Goal: Task Accomplishment & Management: Manage account settings

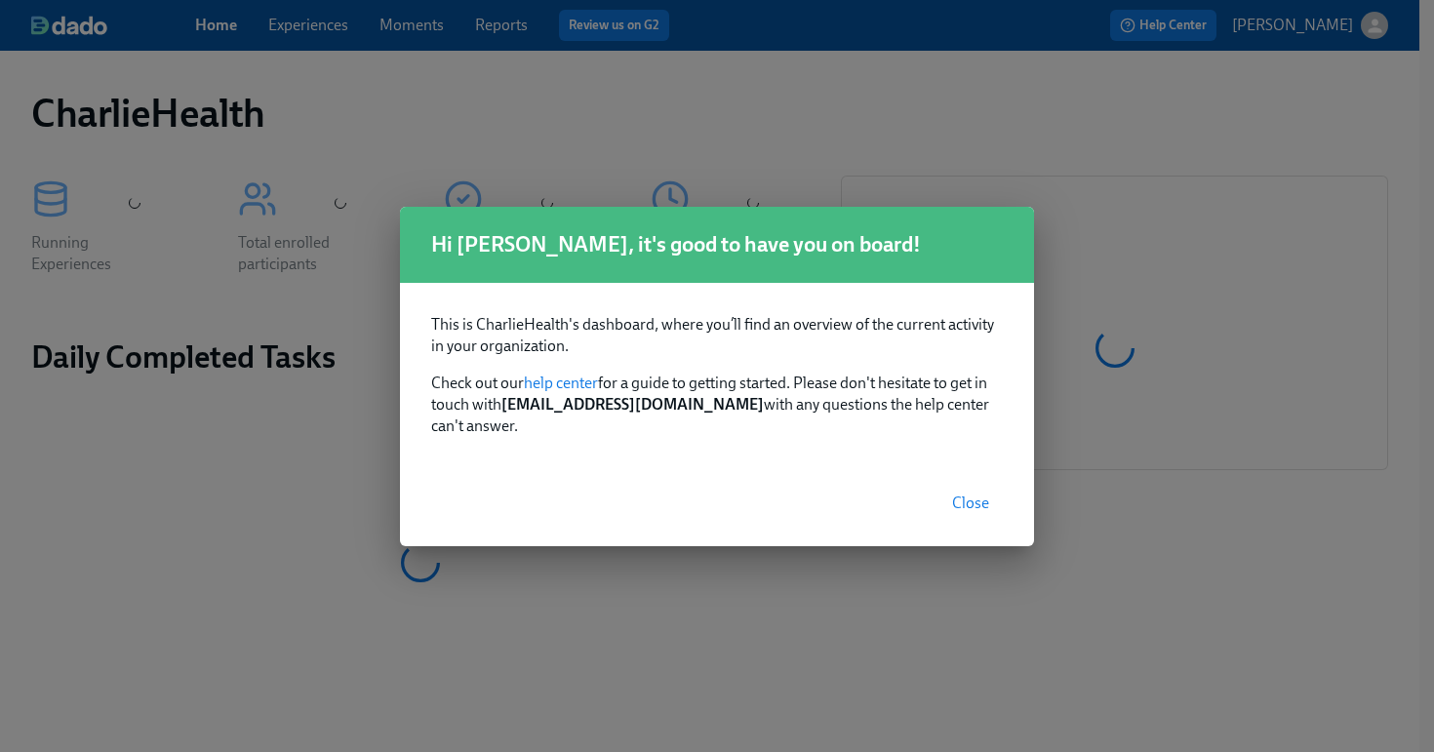
click at [962, 494] on span "Close" at bounding box center [970, 504] width 37 height 20
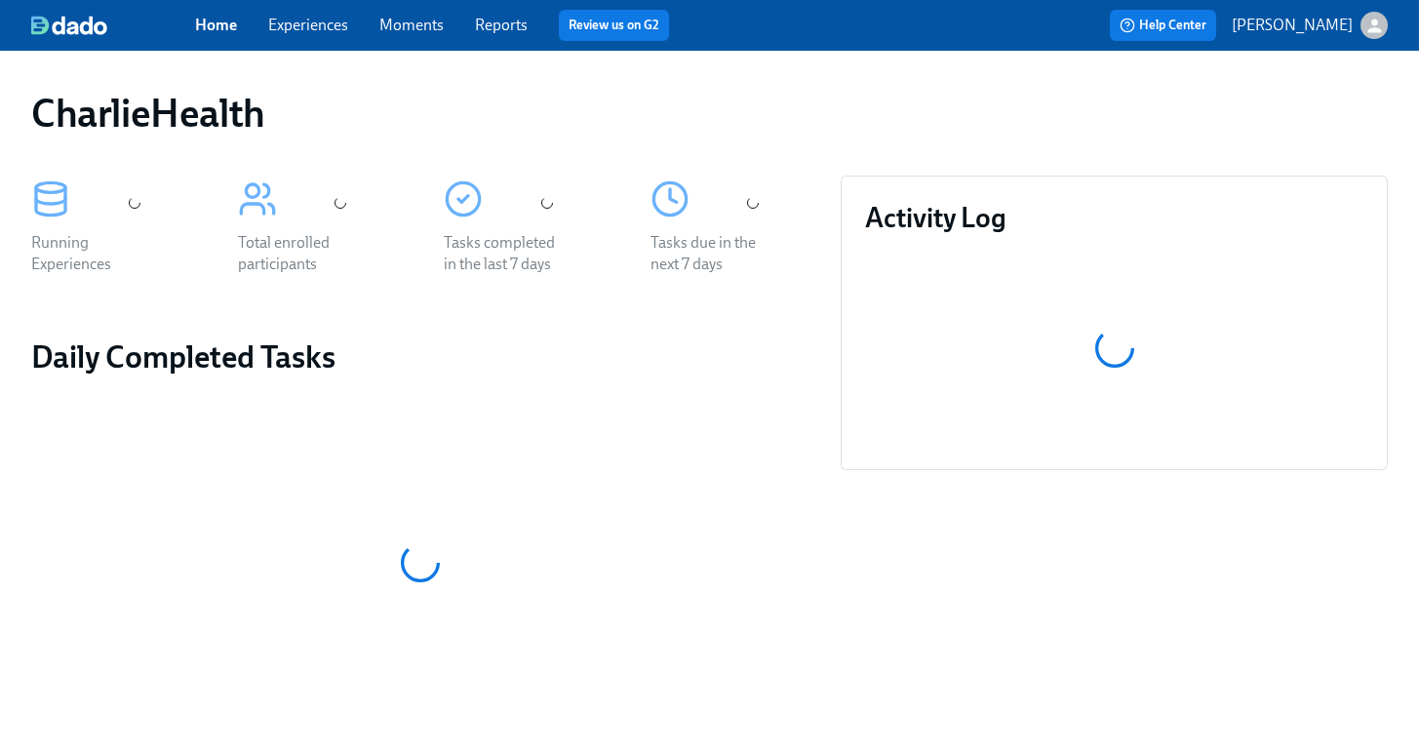
click at [302, 18] on link "Experiences" at bounding box center [308, 25] width 80 height 19
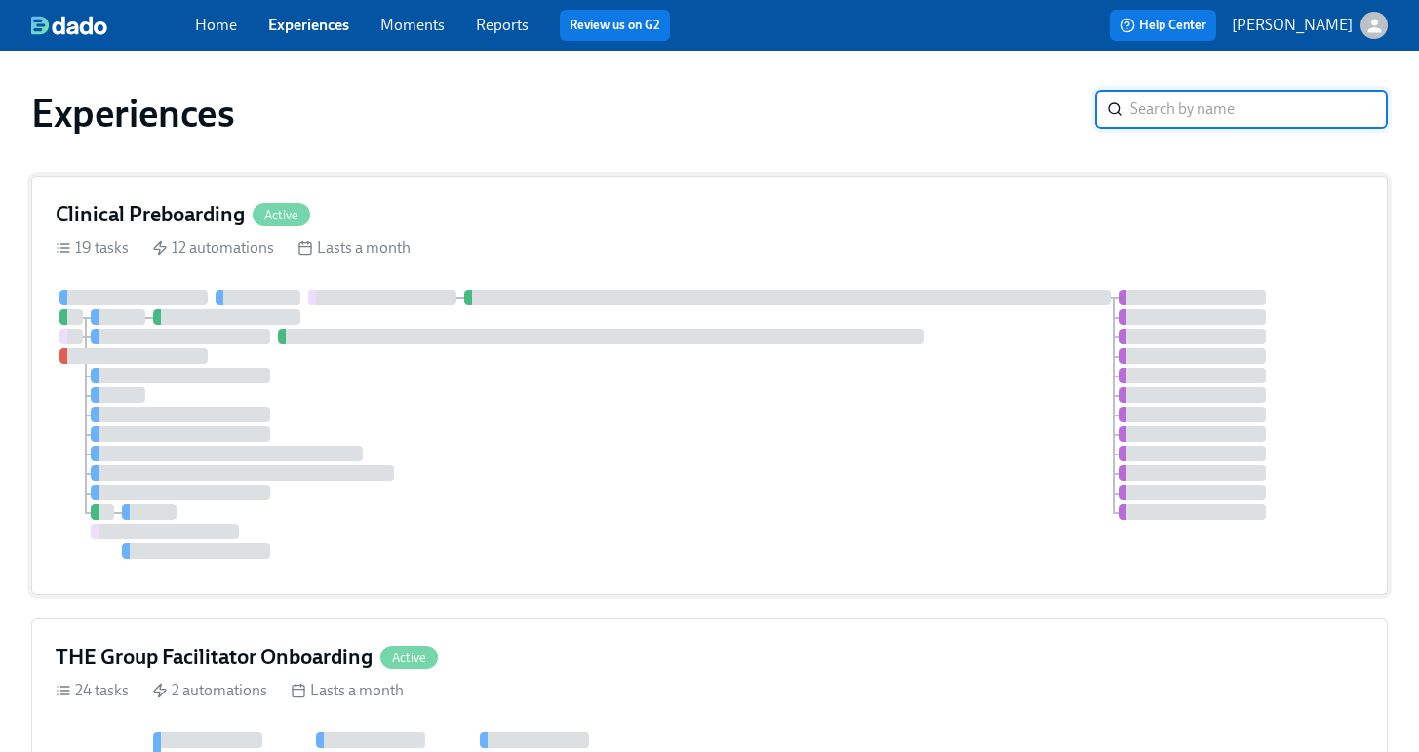
scroll to position [37, 0]
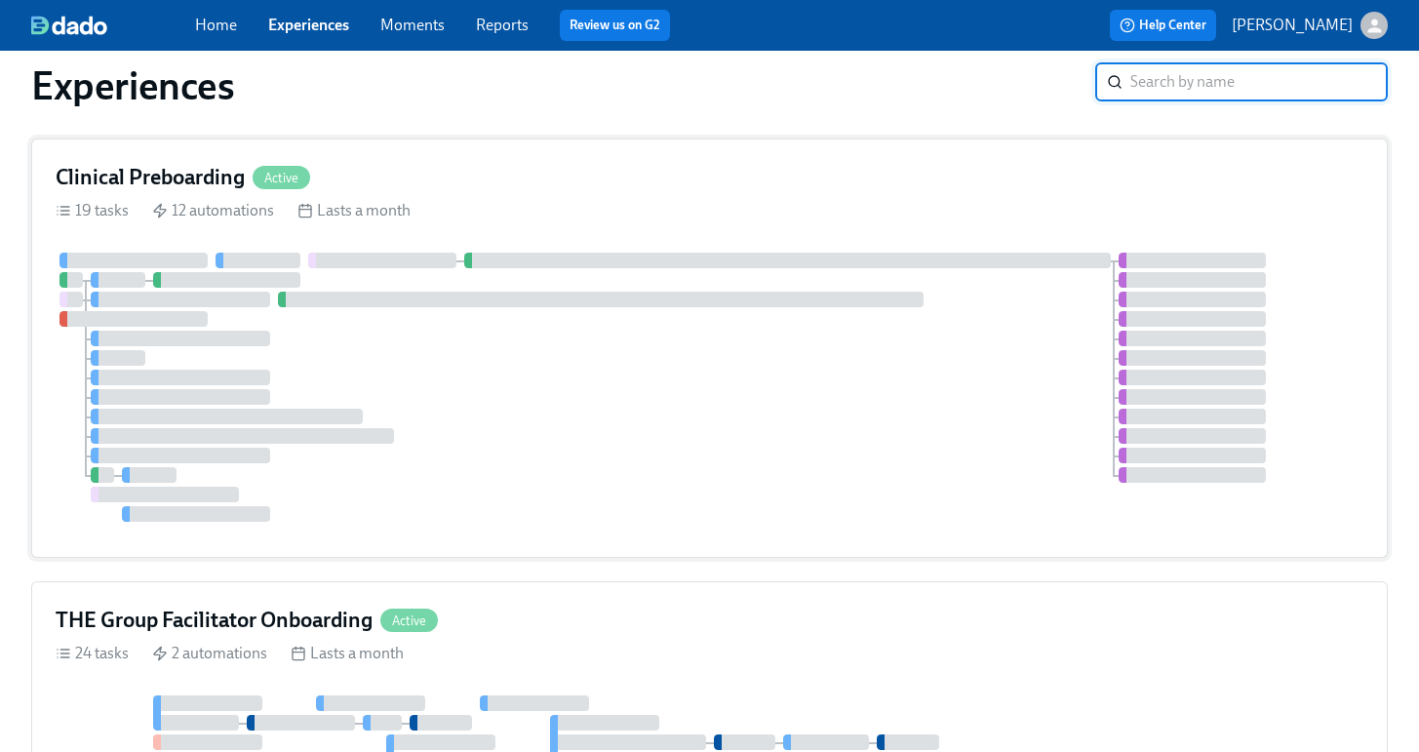
click at [849, 306] on div at bounding box center [601, 300] width 647 height 16
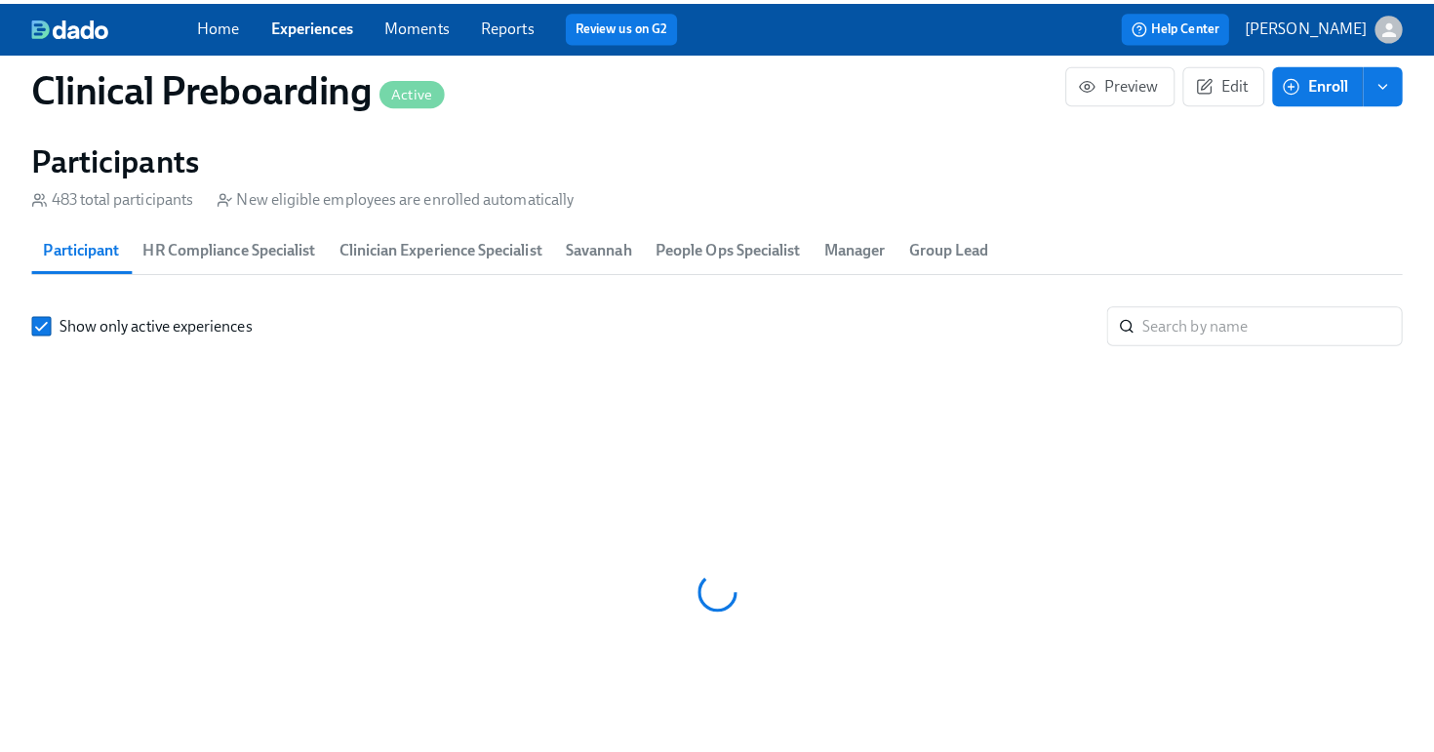
scroll to position [0, 24875]
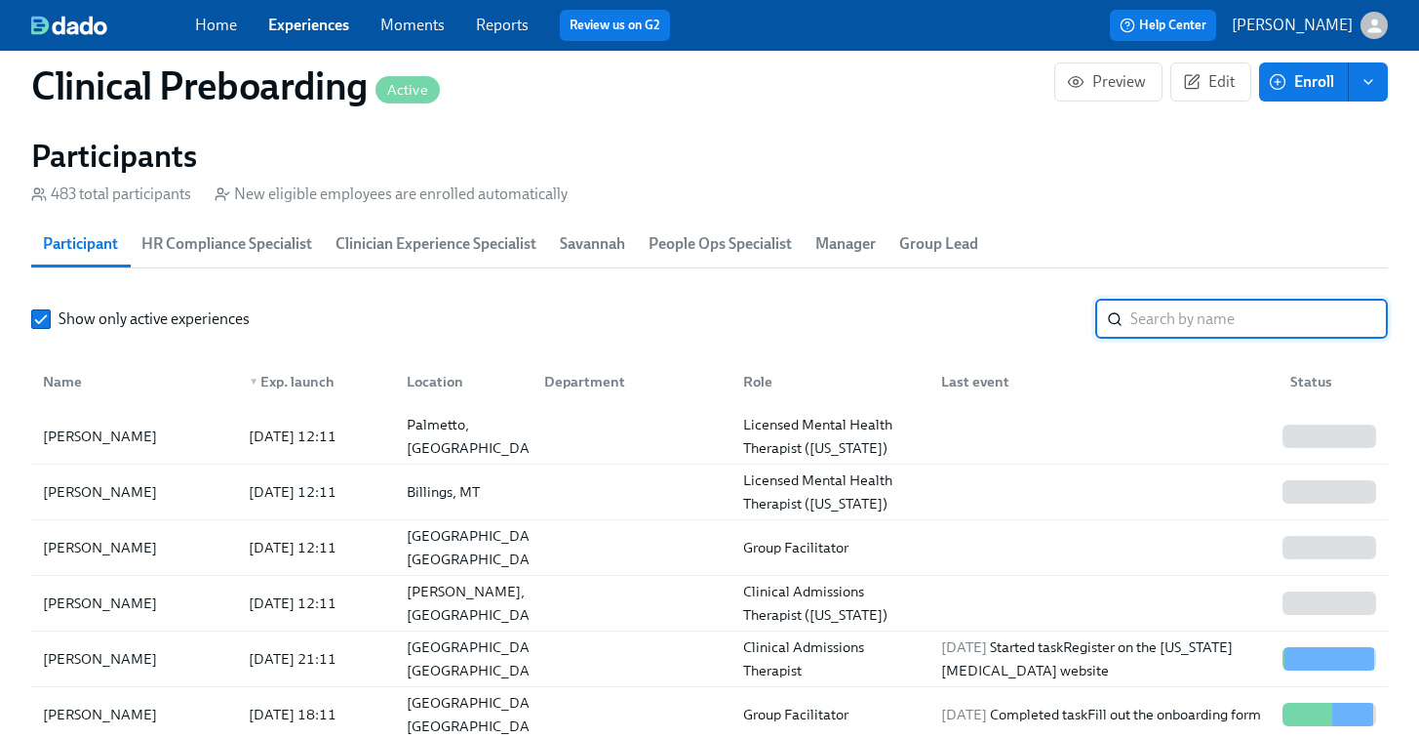
click at [1266, 336] on input "search" at bounding box center [1260, 319] width 258 height 39
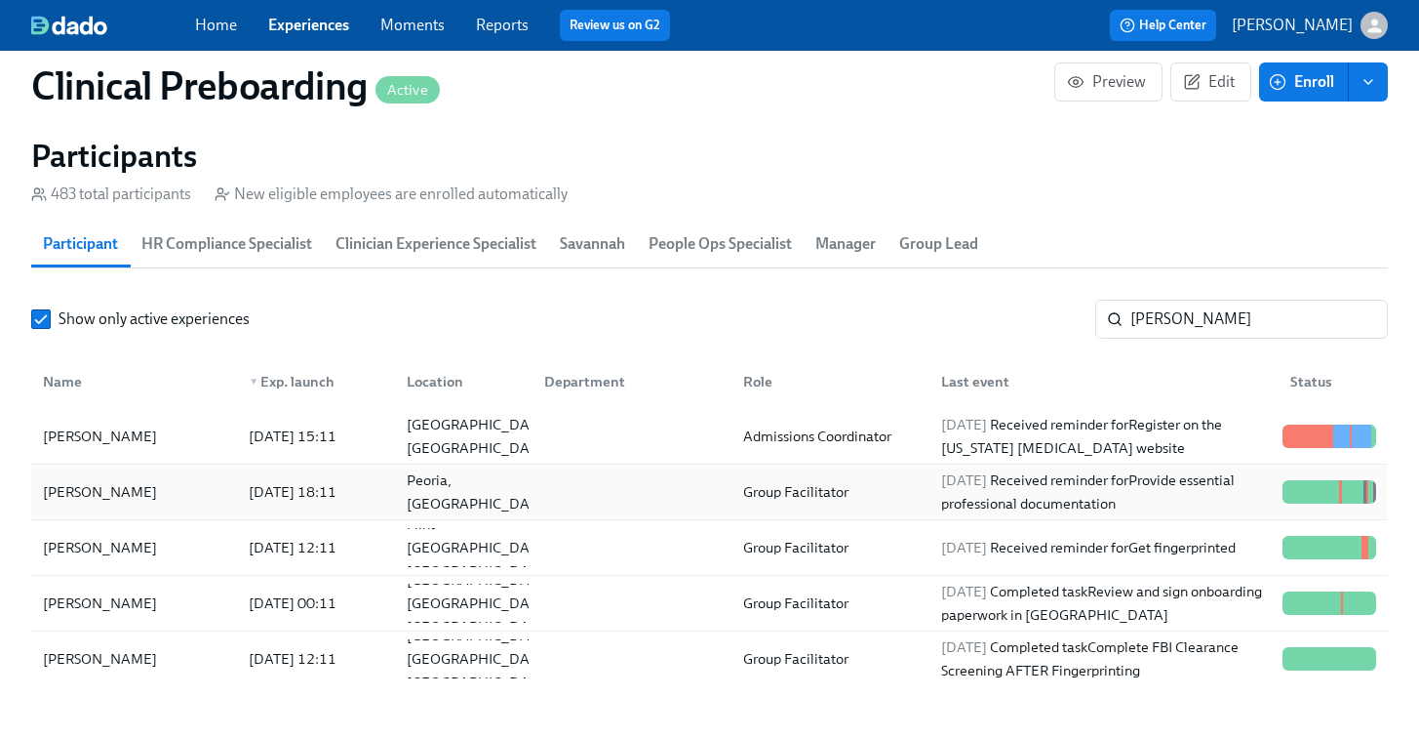
click at [126, 510] on div "Alexis Kaczmarowski" at bounding box center [134, 491] width 198 height 39
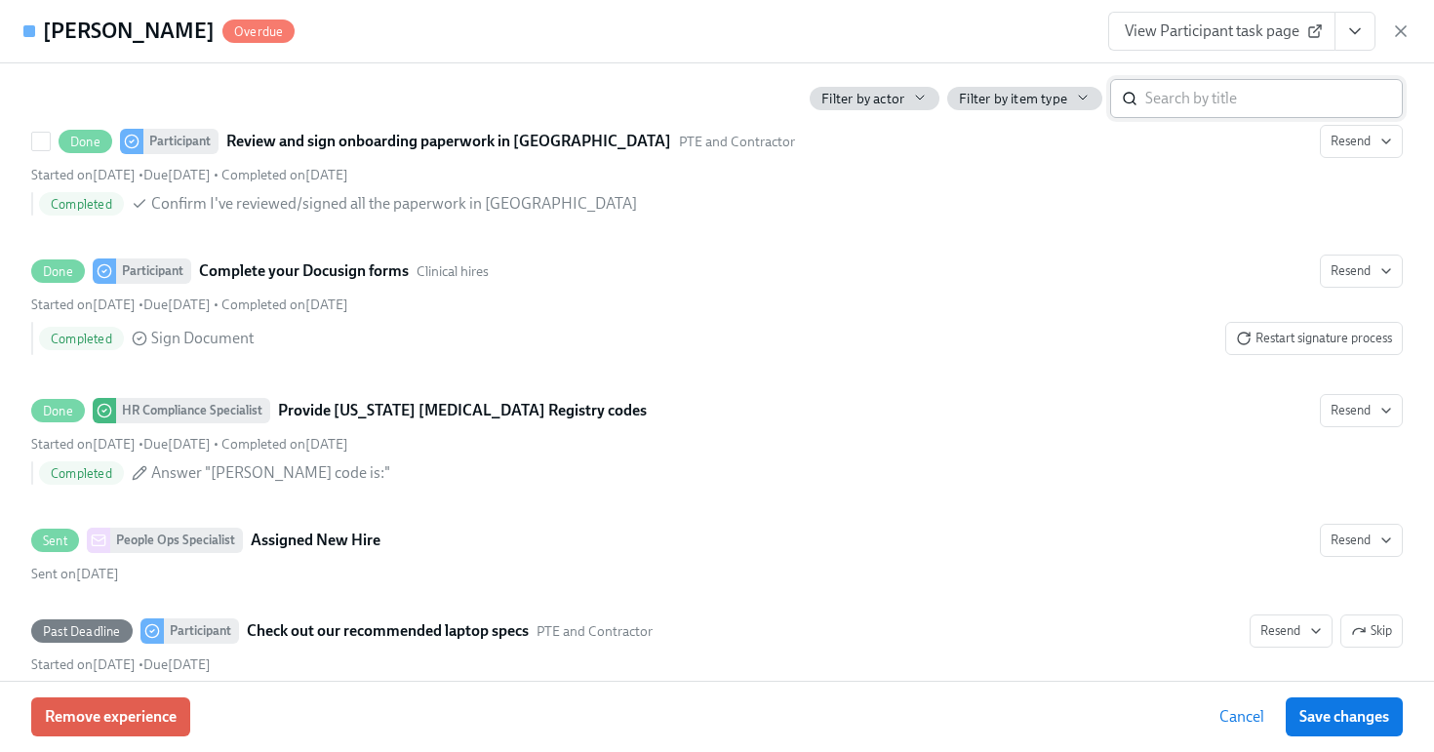
scroll to position [3120, 0]
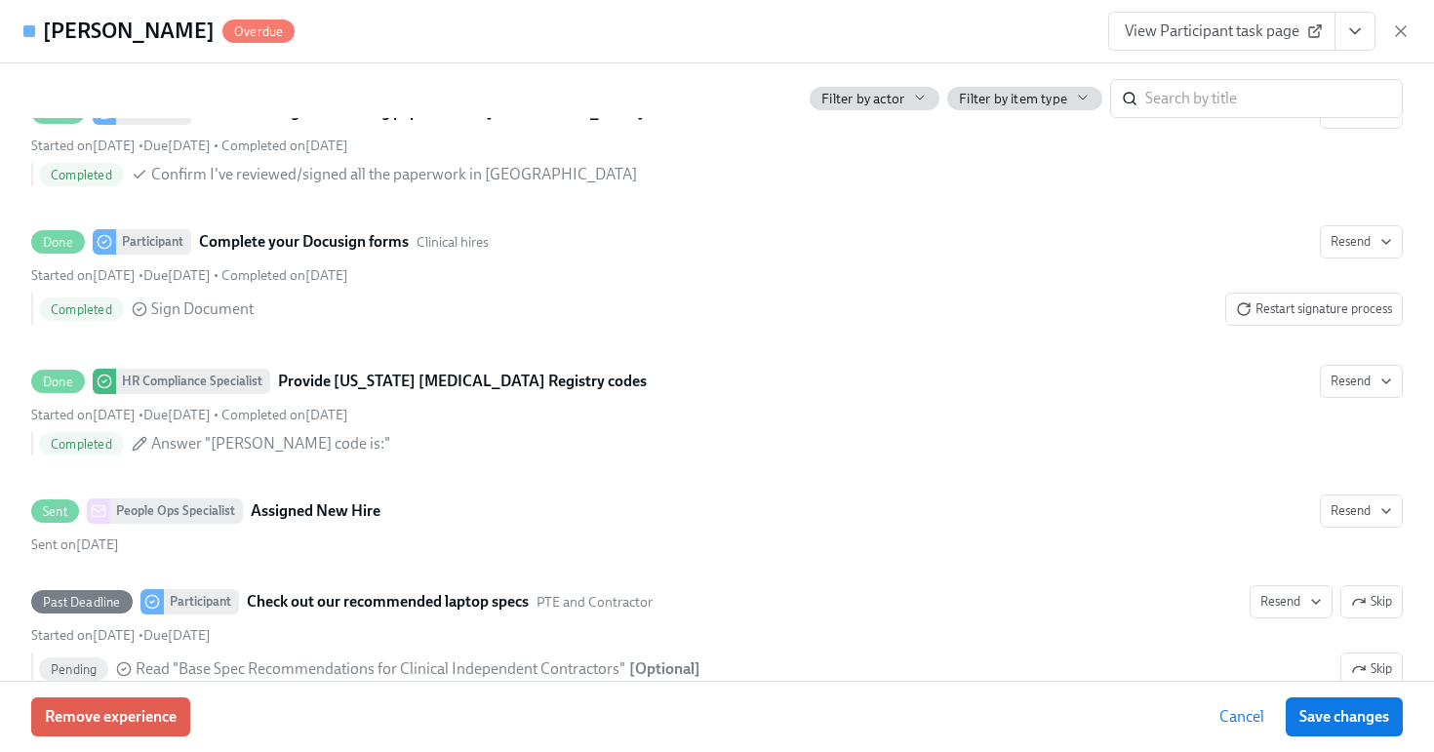
click at [1231, 29] on span "View Participant task page" at bounding box center [1222, 31] width 194 height 20
drag, startPoint x: 242, startPoint y: 33, endPoint x: 47, endPoint y: 39, distance: 195.2
click at [47, 39] on div "Alexis Kaczmarowski Overdue" at bounding box center [169, 31] width 252 height 29
copy h4 "Alexis Kaczmarowski"
click at [705, 34] on div "Alexis Kaczmarowski Overdue View Participant task page" at bounding box center [717, 31] width 1434 height 63
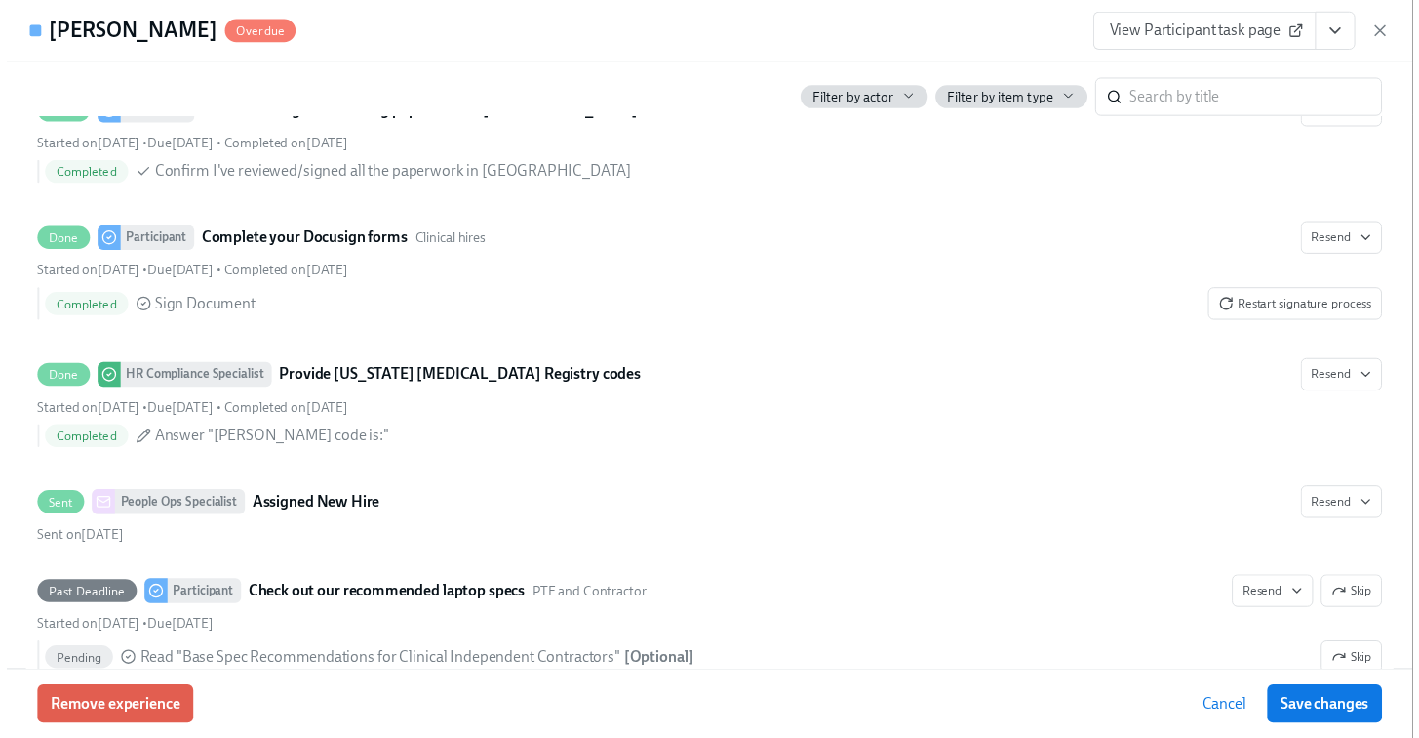
scroll to position [0, 25140]
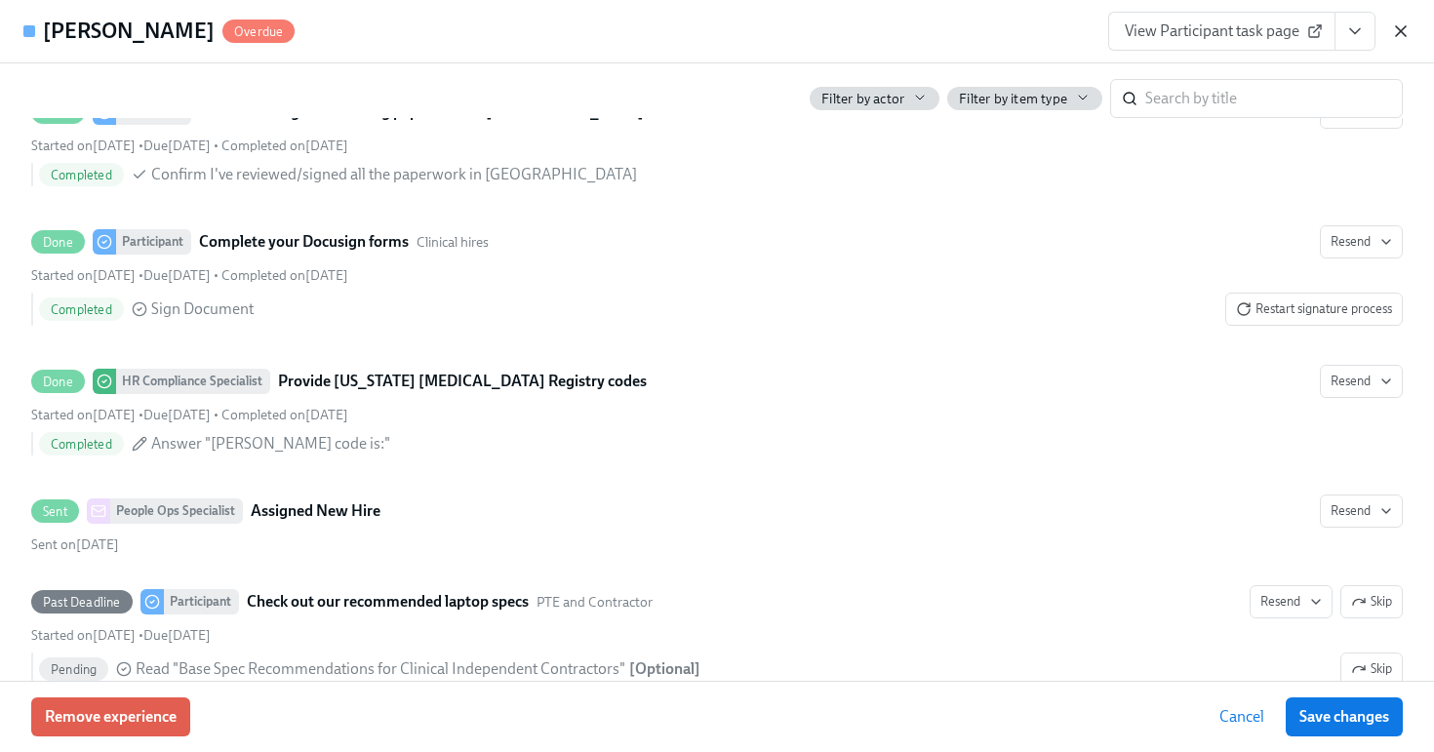
click at [1394, 29] on icon "button" at bounding box center [1401, 31] width 20 height 20
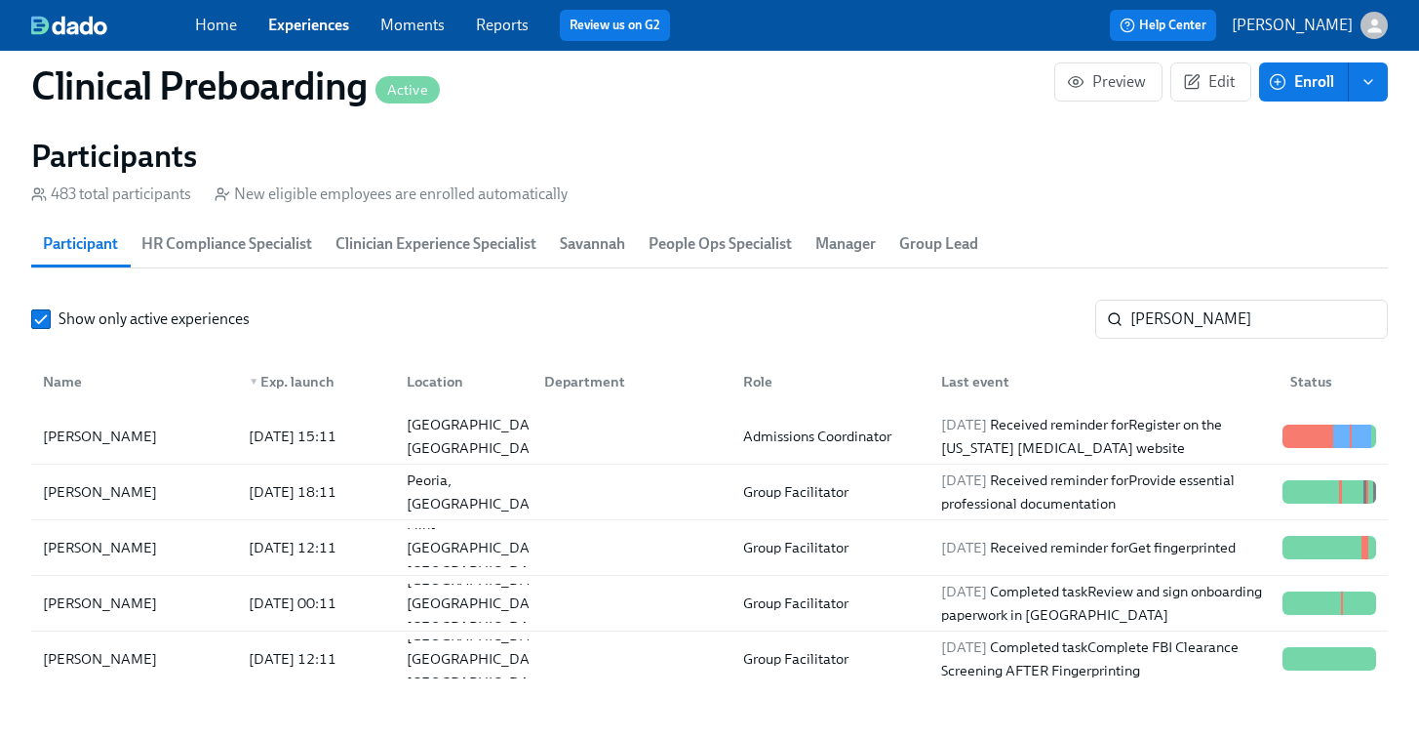
scroll to position [0, 25140]
click at [1188, 324] on input "alexis" at bounding box center [1260, 319] width 258 height 39
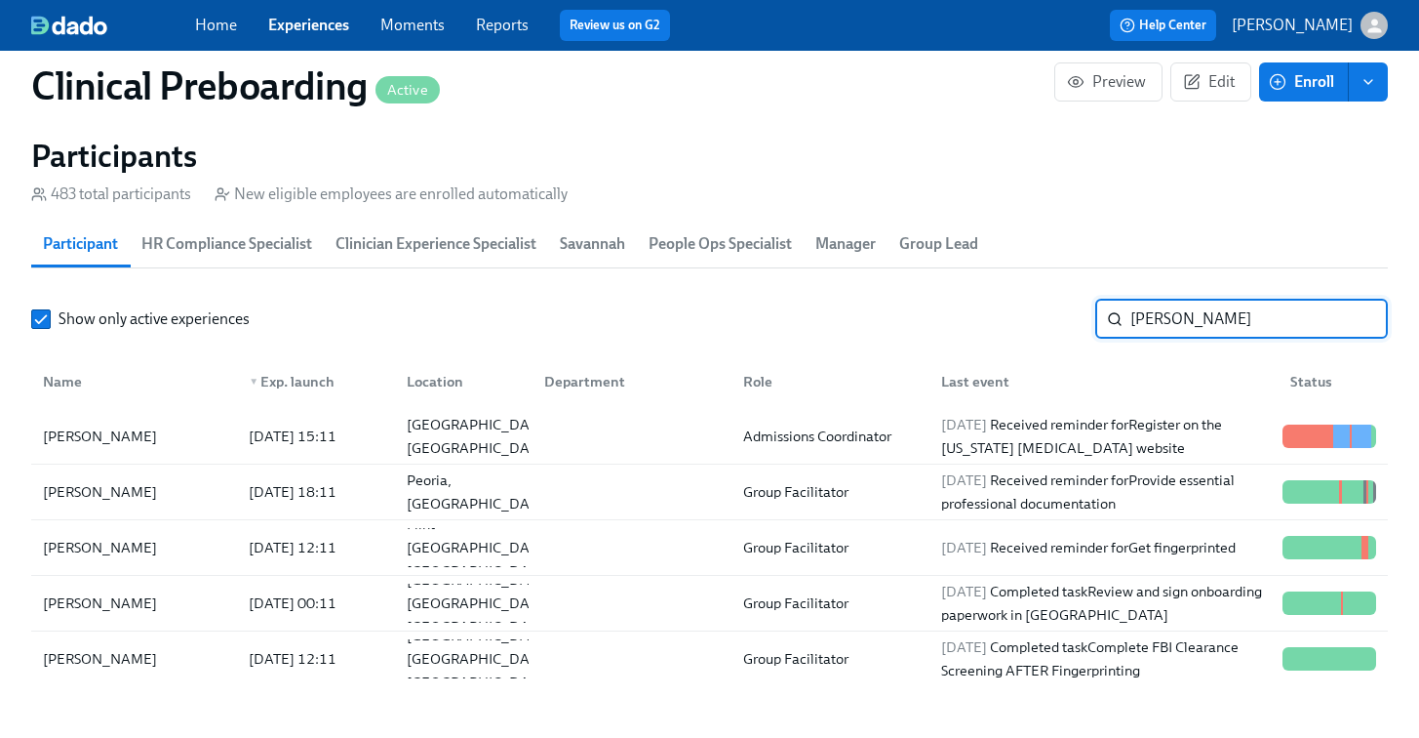
click at [1188, 324] on input "alexis" at bounding box center [1260, 319] width 258 height 39
paste input "-Teffaney Daniel"
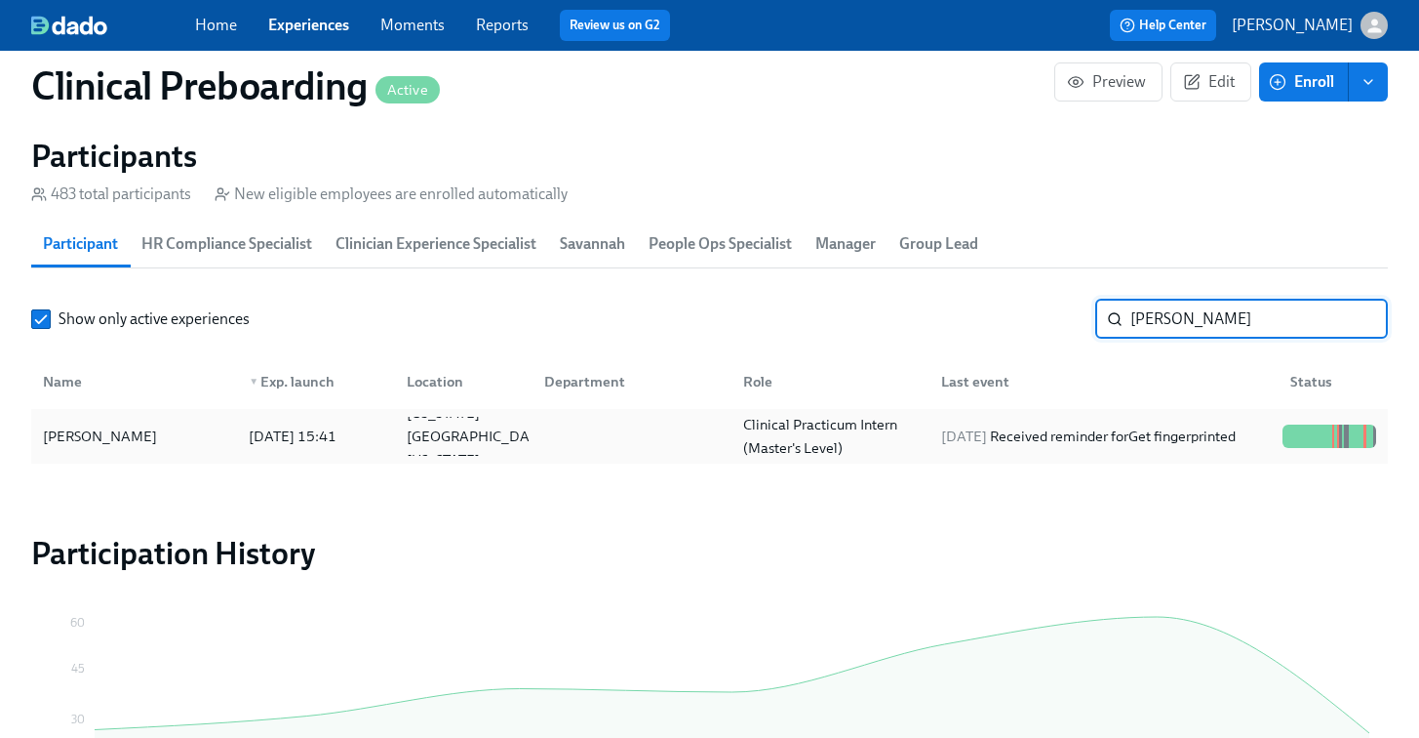
click at [72, 425] on div "Teffaney Daniel" at bounding box center [100, 435] width 130 height 23
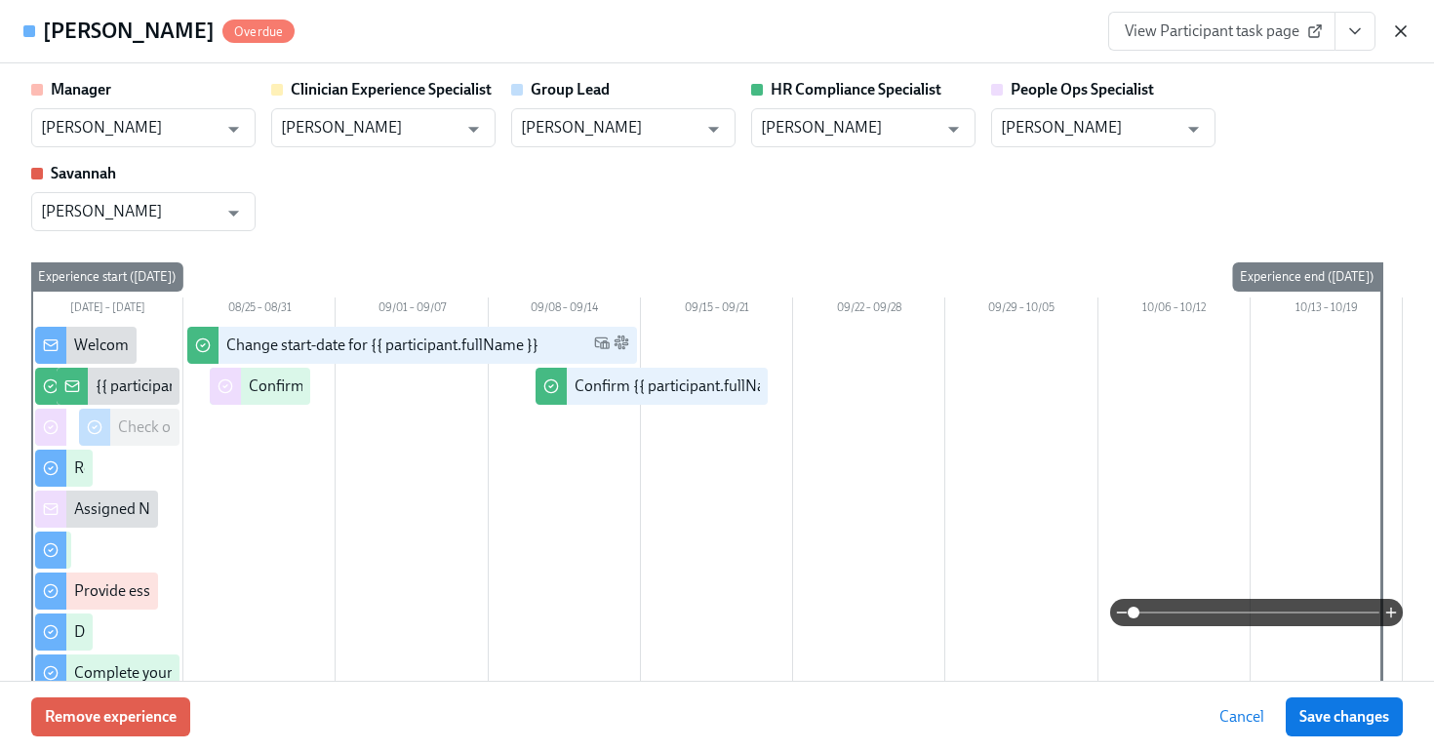
click at [1396, 24] on icon "button" at bounding box center [1401, 31] width 20 height 20
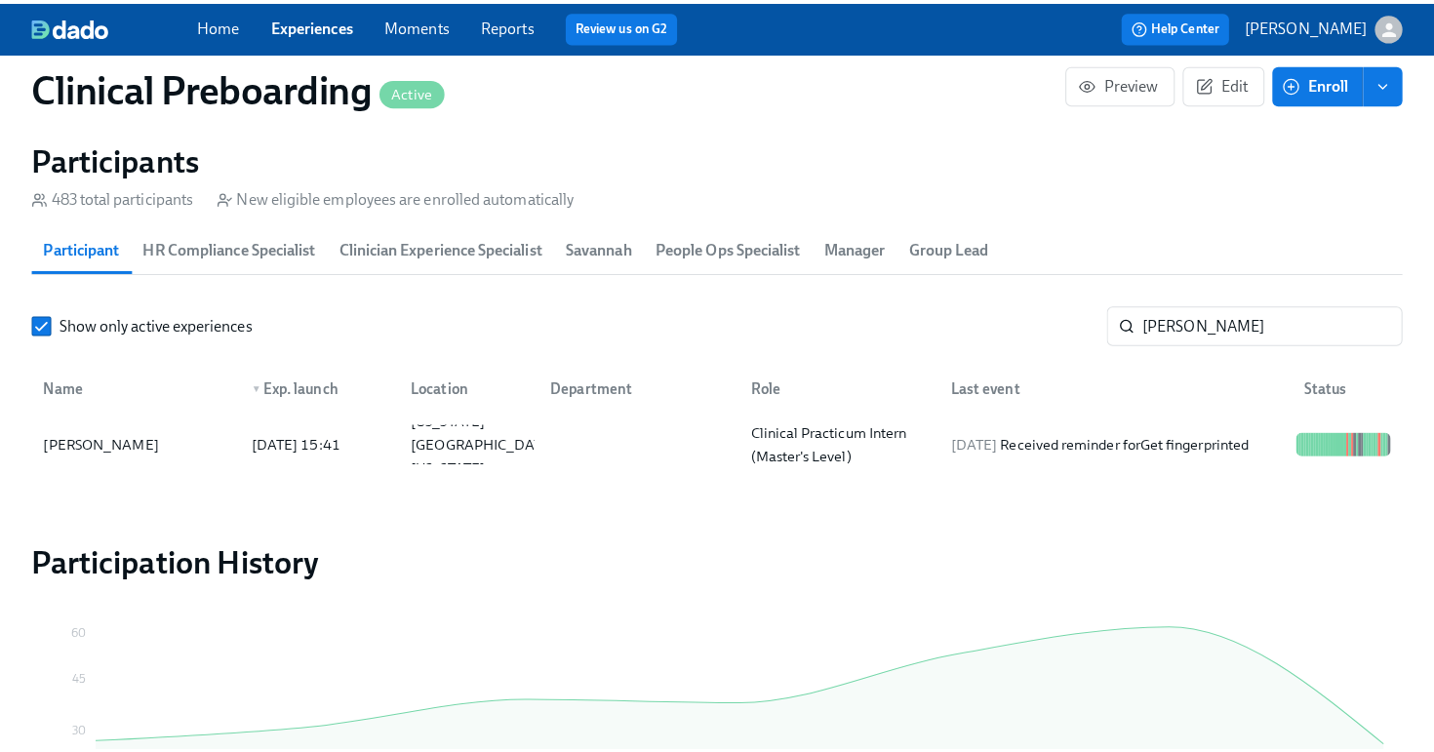
scroll to position [0, 25125]
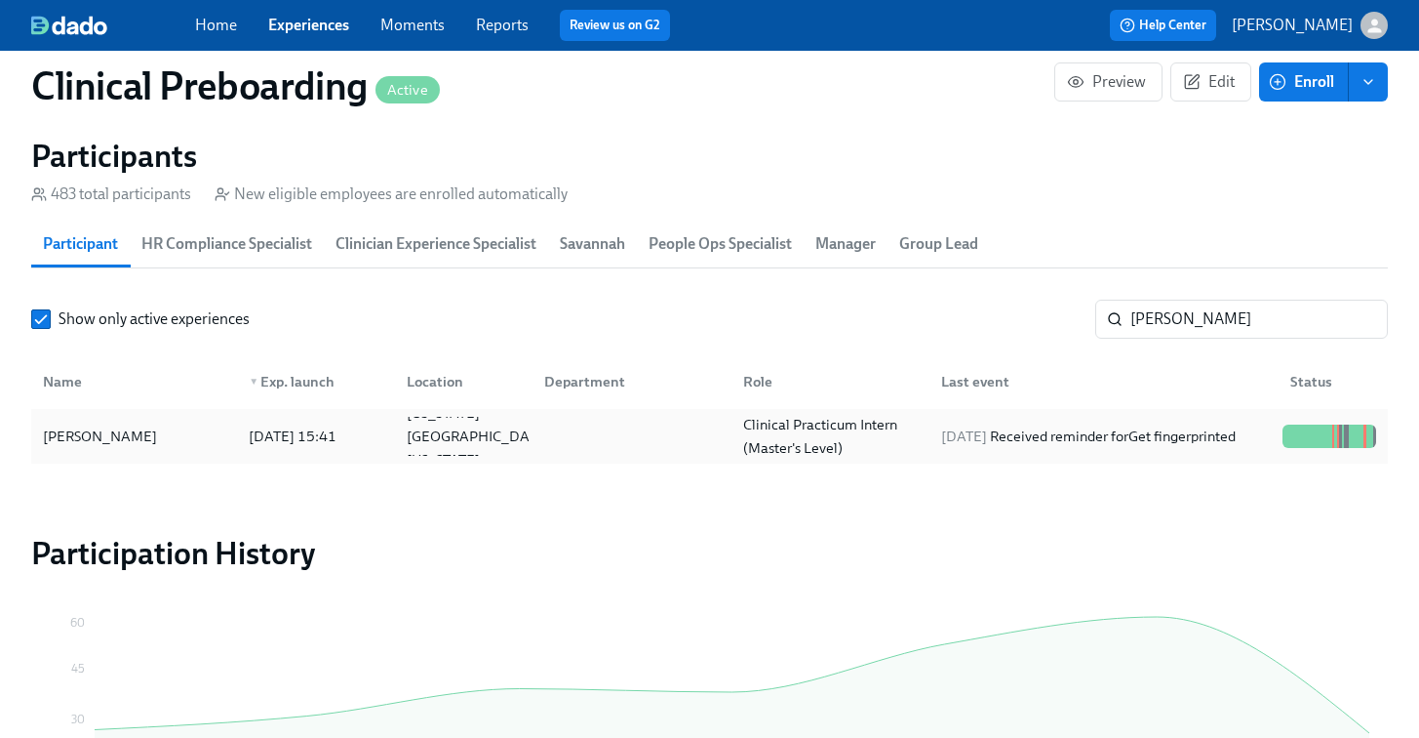
click at [705, 440] on div at bounding box center [628, 436] width 198 height 39
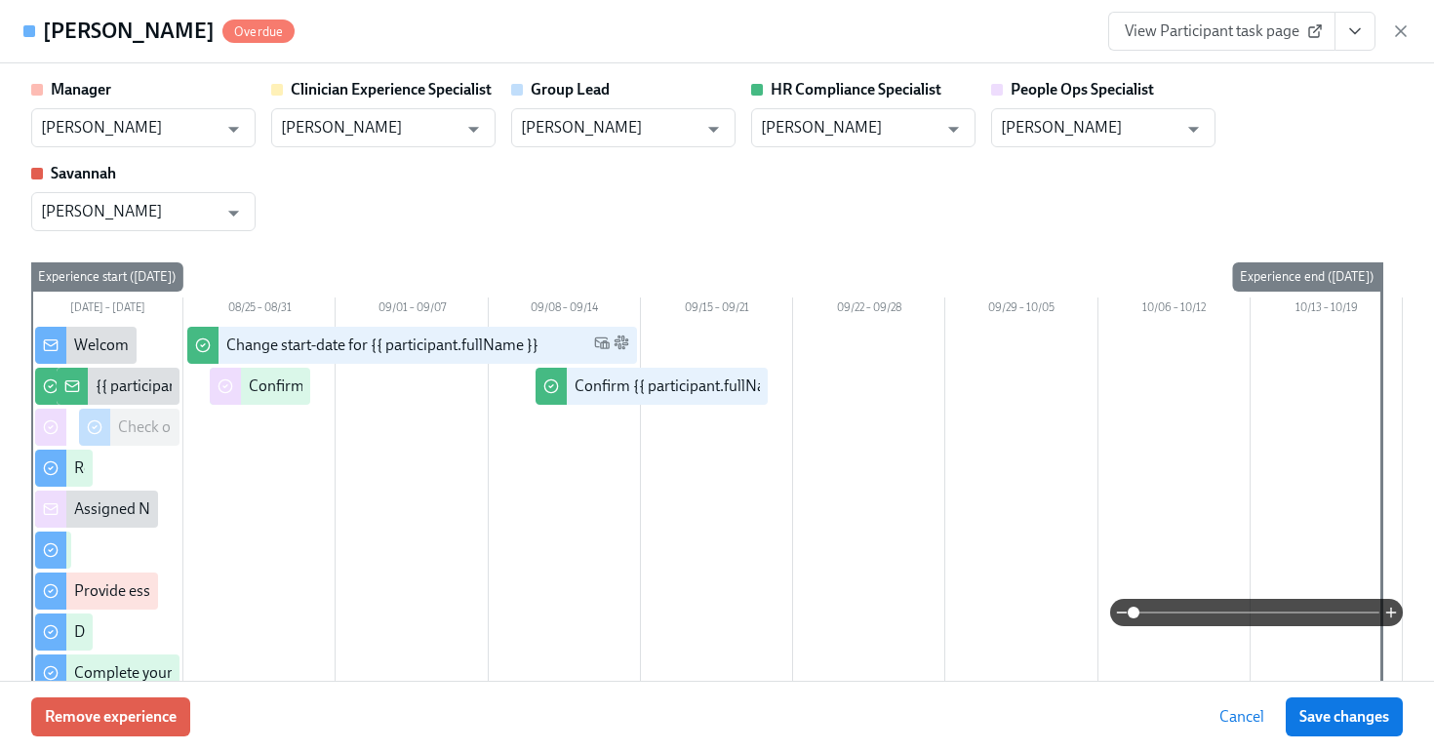
click at [1362, 39] on icon "View task page" at bounding box center [1355, 31] width 20 height 20
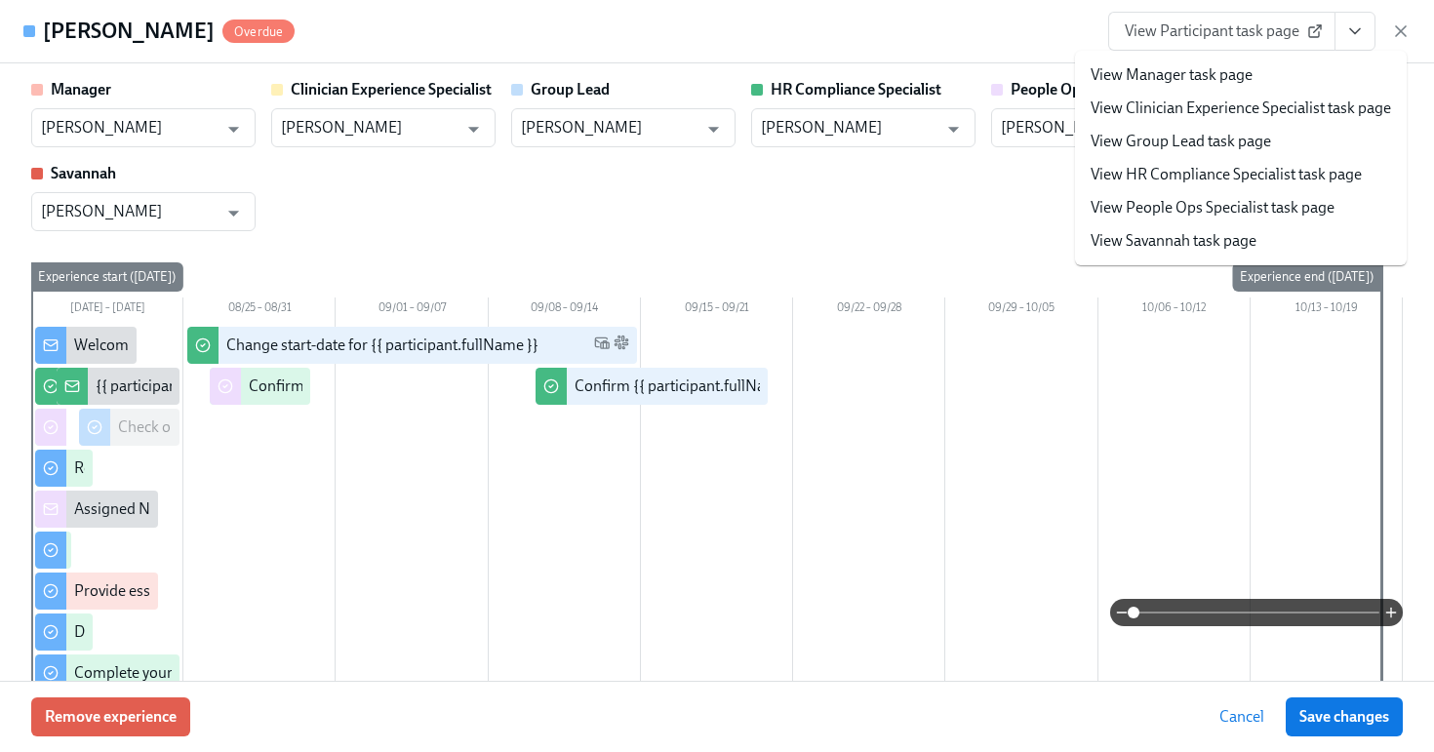
click at [1257, 177] on link "View HR Compliance Specialist task page" at bounding box center [1226, 174] width 271 height 21
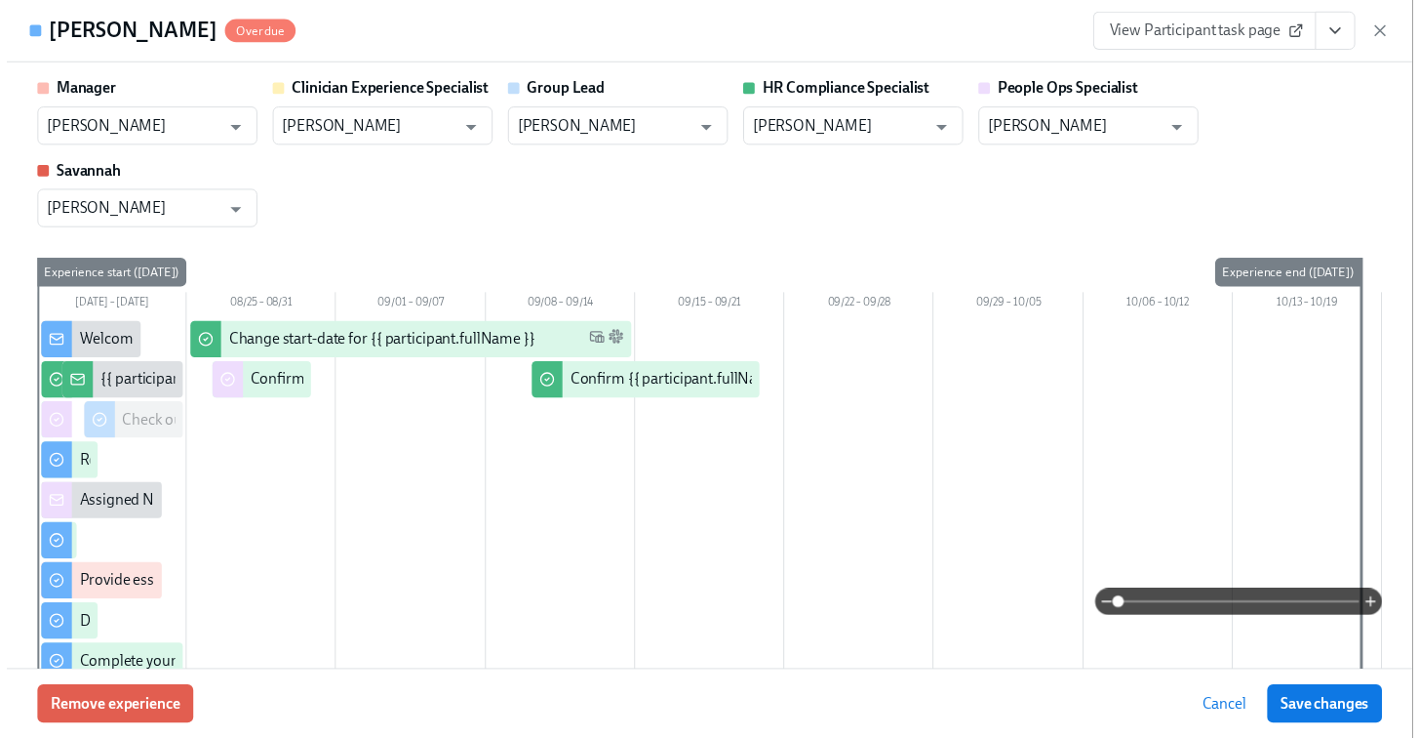
scroll to position [0, 25140]
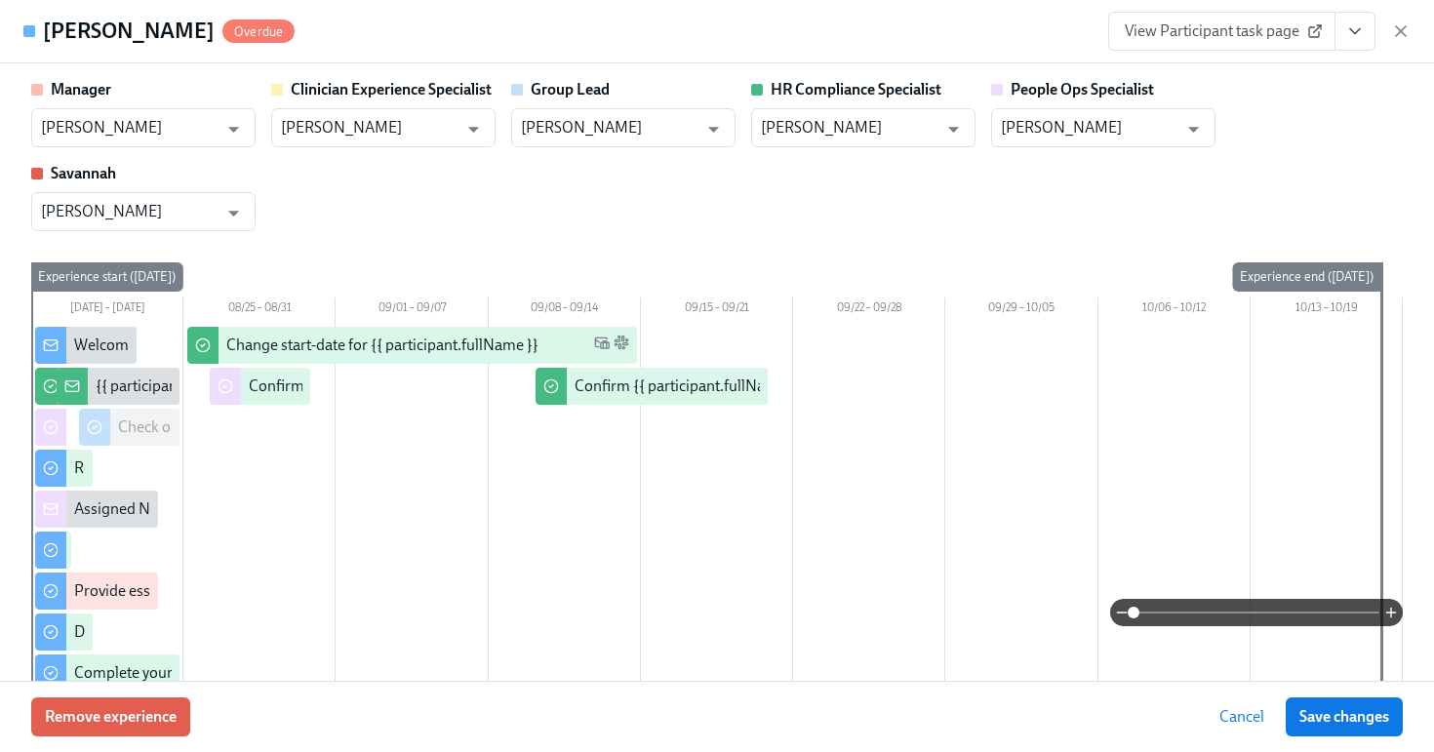
click at [1401, 19] on div "View Participant task page" at bounding box center [1259, 31] width 302 height 39
click at [1399, 27] on icon "button" at bounding box center [1401, 31] width 20 height 20
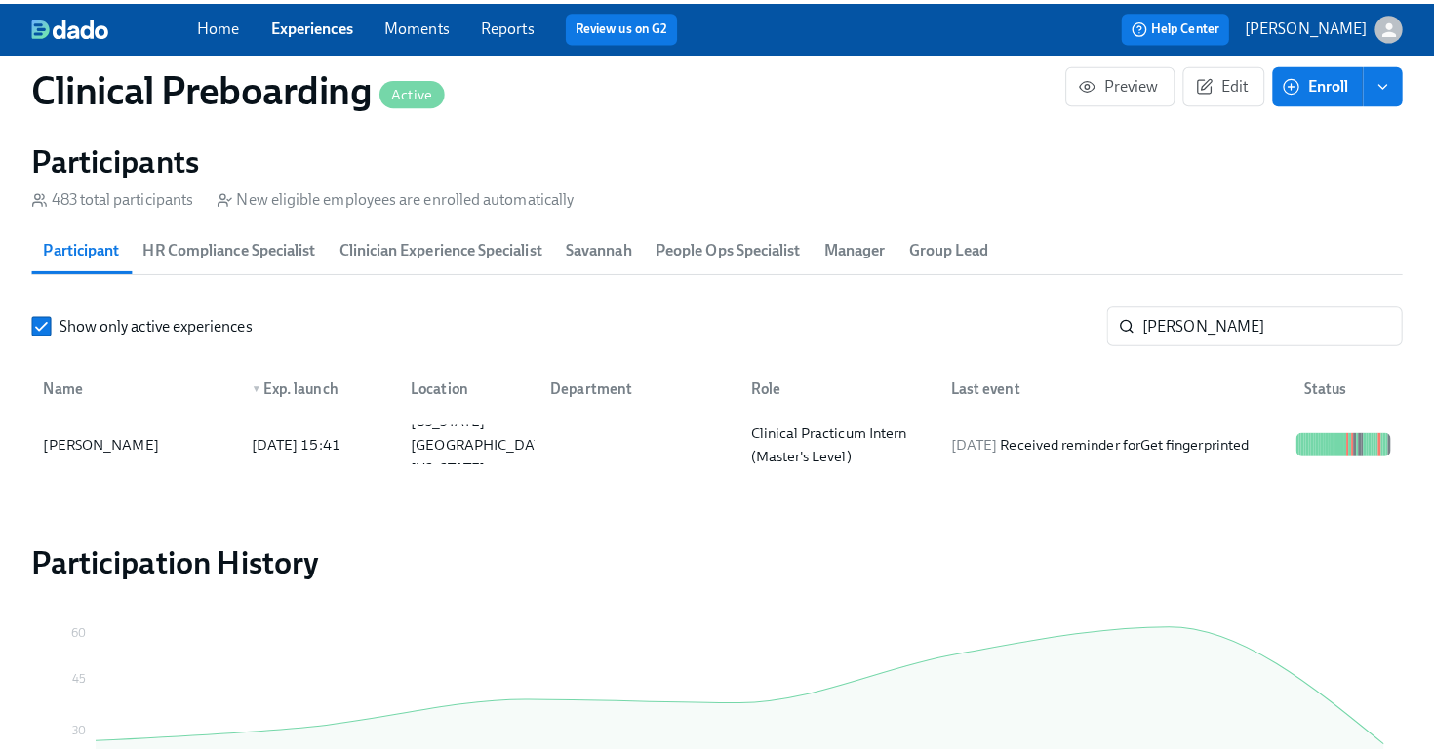
scroll to position [0, 25125]
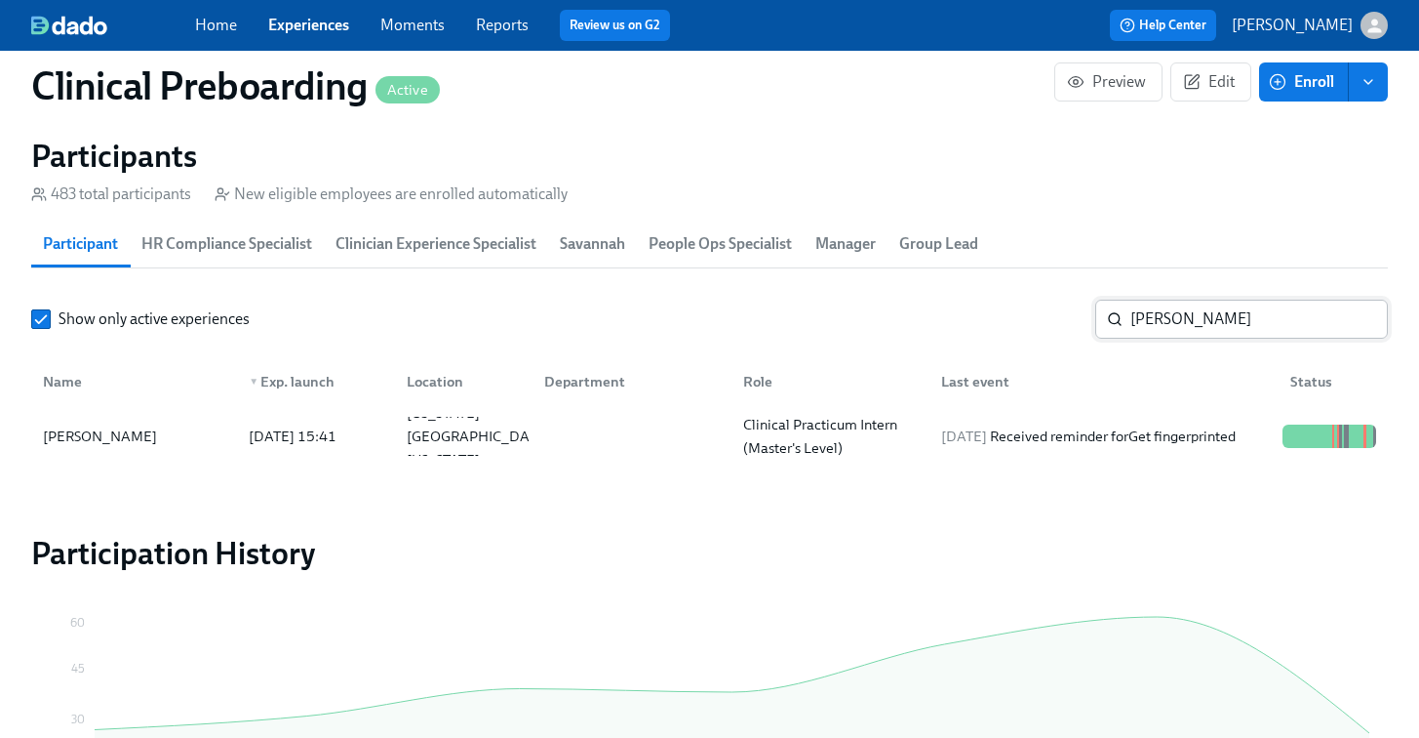
click at [1216, 331] on input "Teffaney Daniel" at bounding box center [1260, 319] width 258 height 39
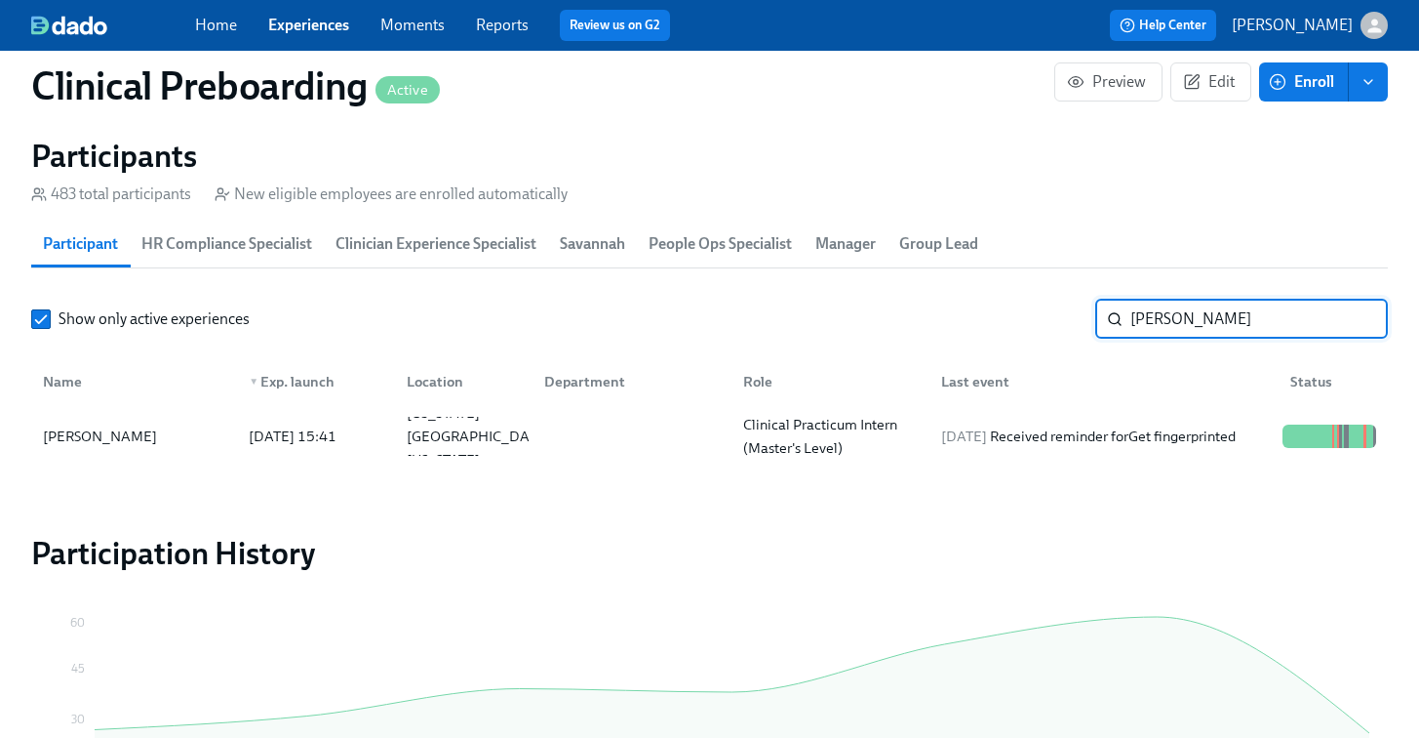
click at [1216, 331] on input "Teffaney Daniel" at bounding box center [1260, 319] width 258 height 39
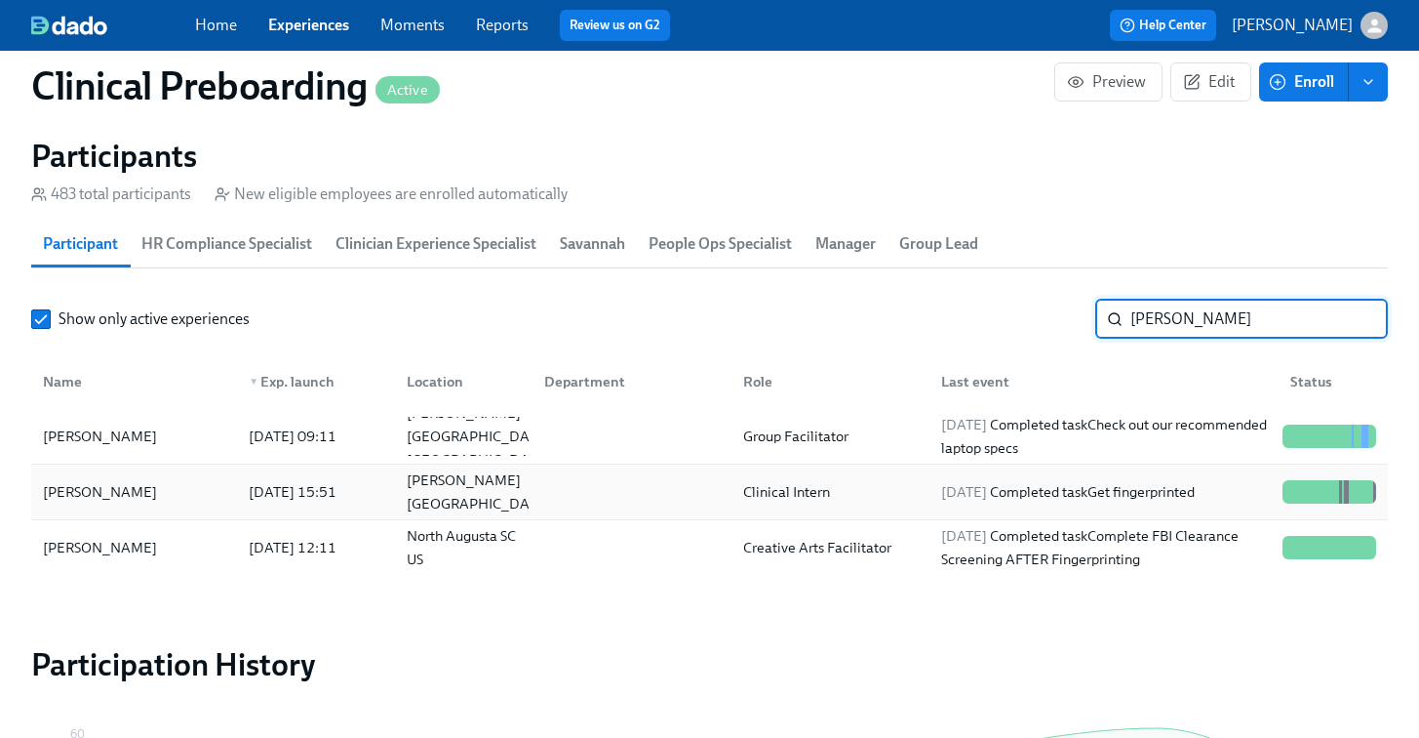
click at [170, 496] on div "Reagan Reed" at bounding box center [134, 491] width 198 height 39
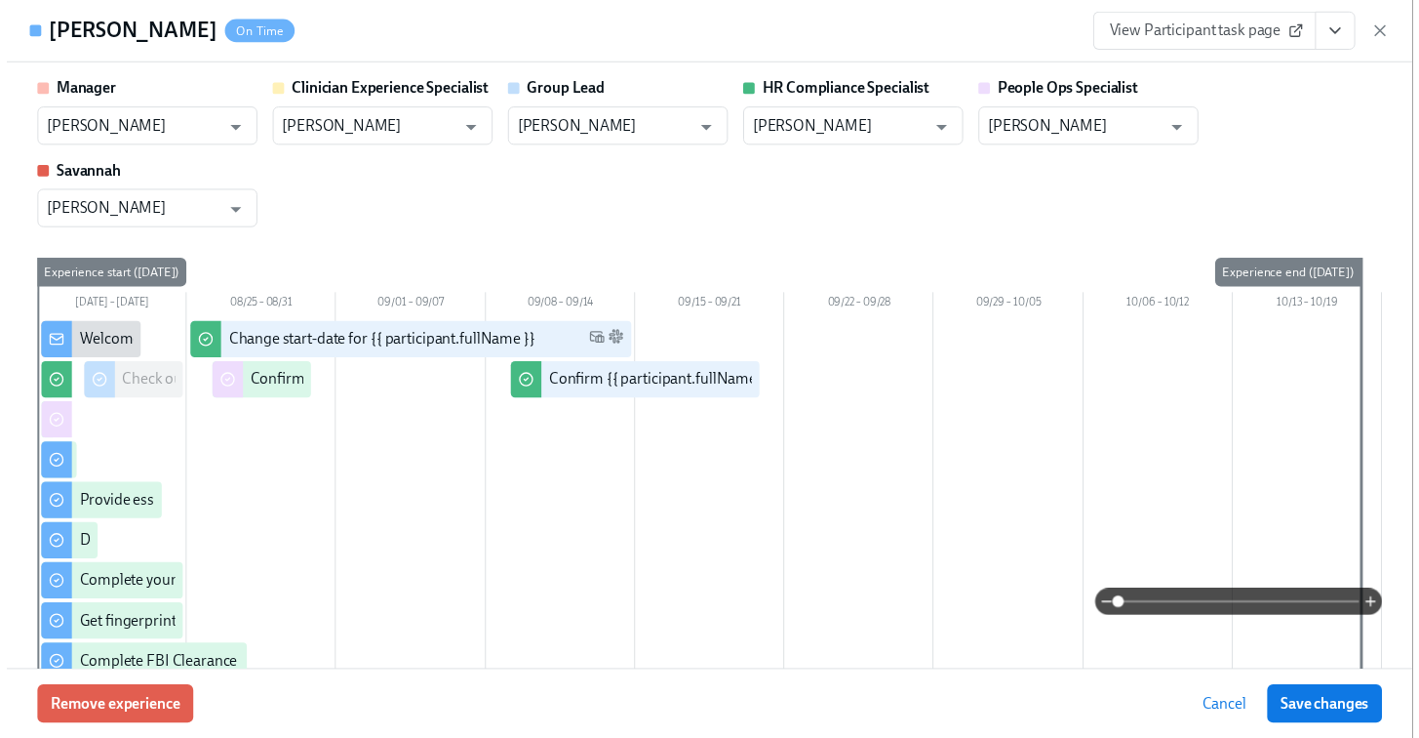
scroll to position [0, 25140]
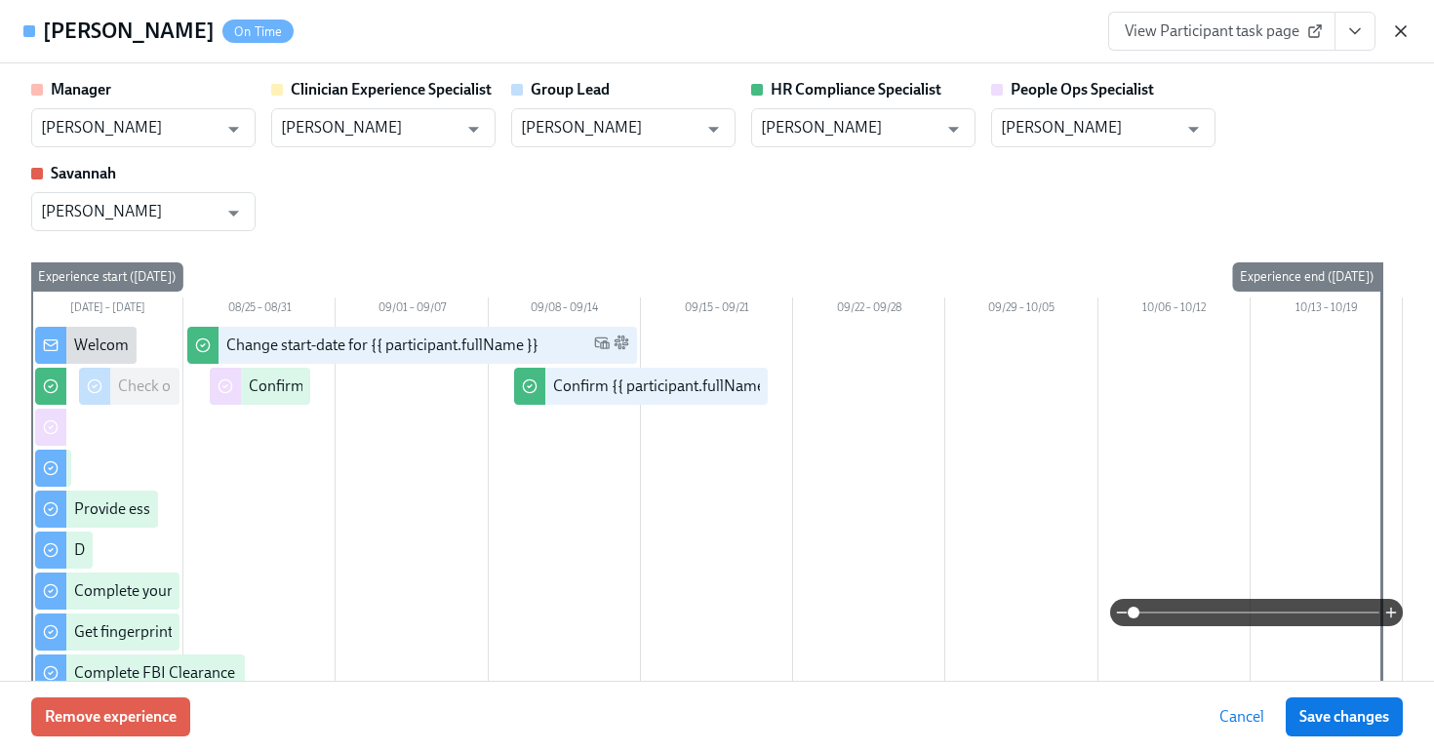
click at [1394, 31] on icon "button" at bounding box center [1401, 31] width 20 height 20
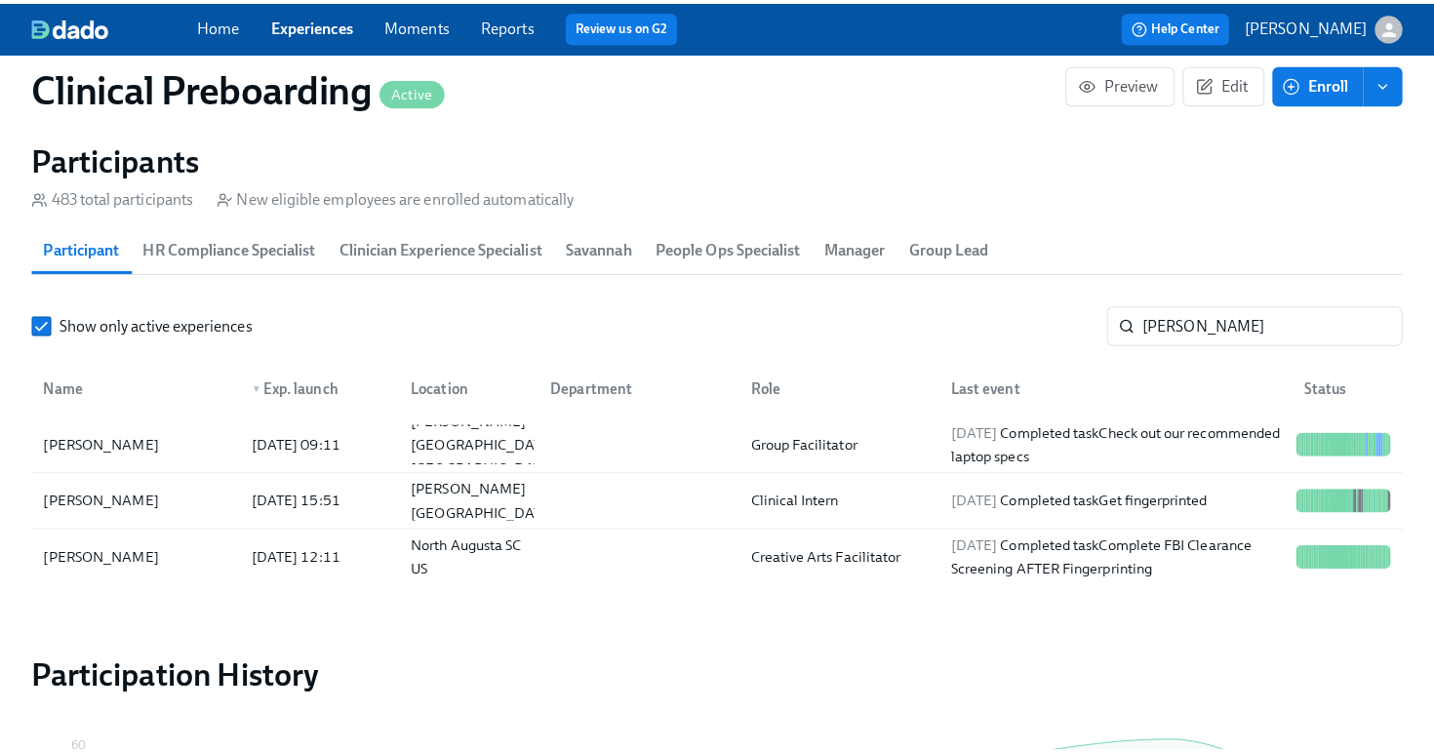
scroll to position [0, 25125]
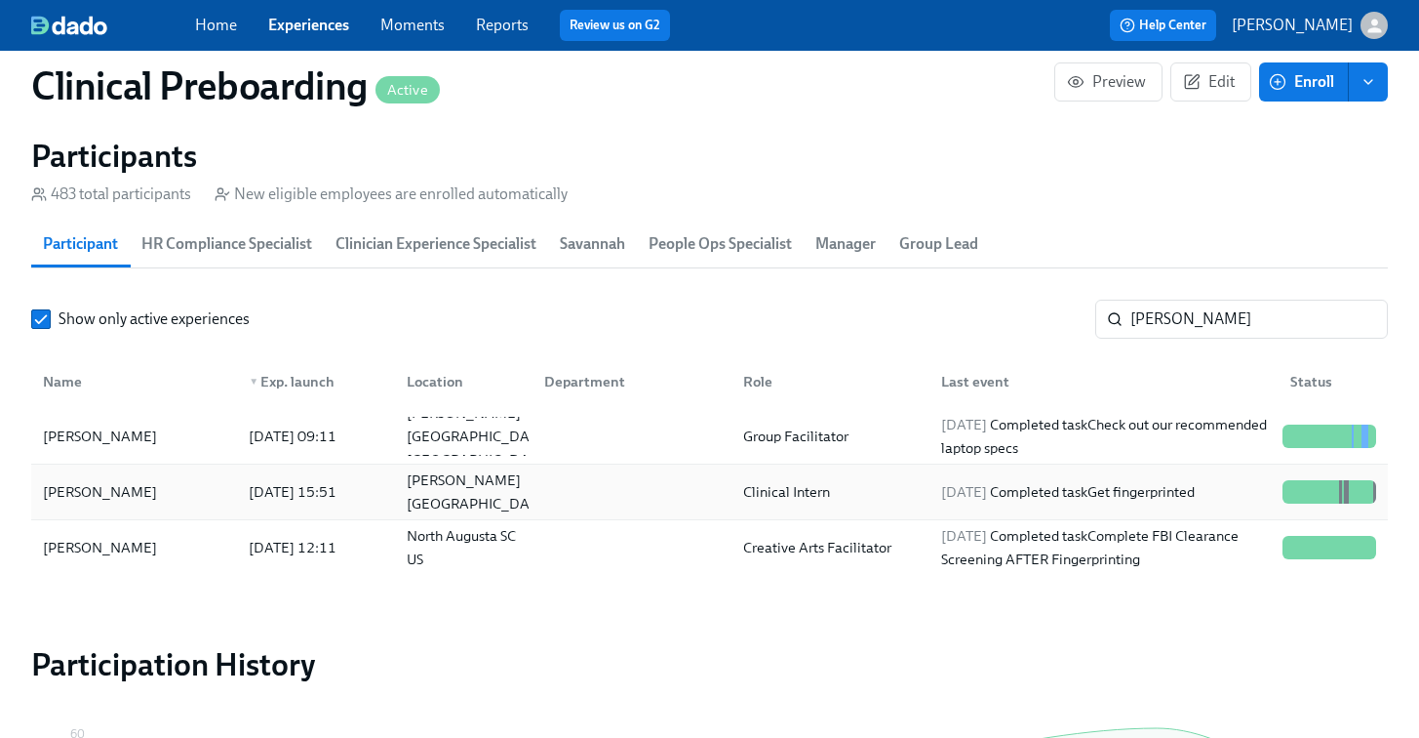
click at [140, 491] on div "Reagan Reed" at bounding box center [134, 491] width 198 height 39
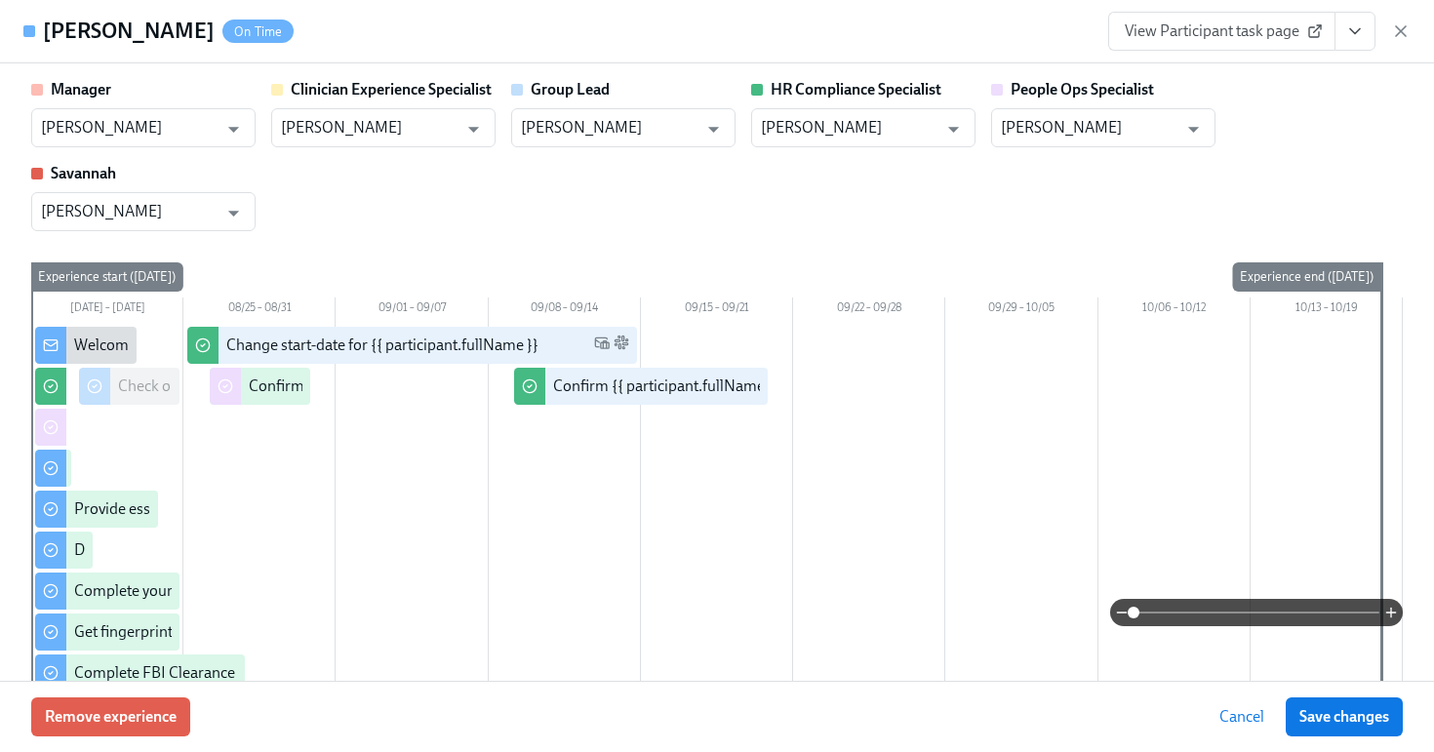
click at [1349, 35] on icon "View task page" at bounding box center [1355, 31] width 20 height 20
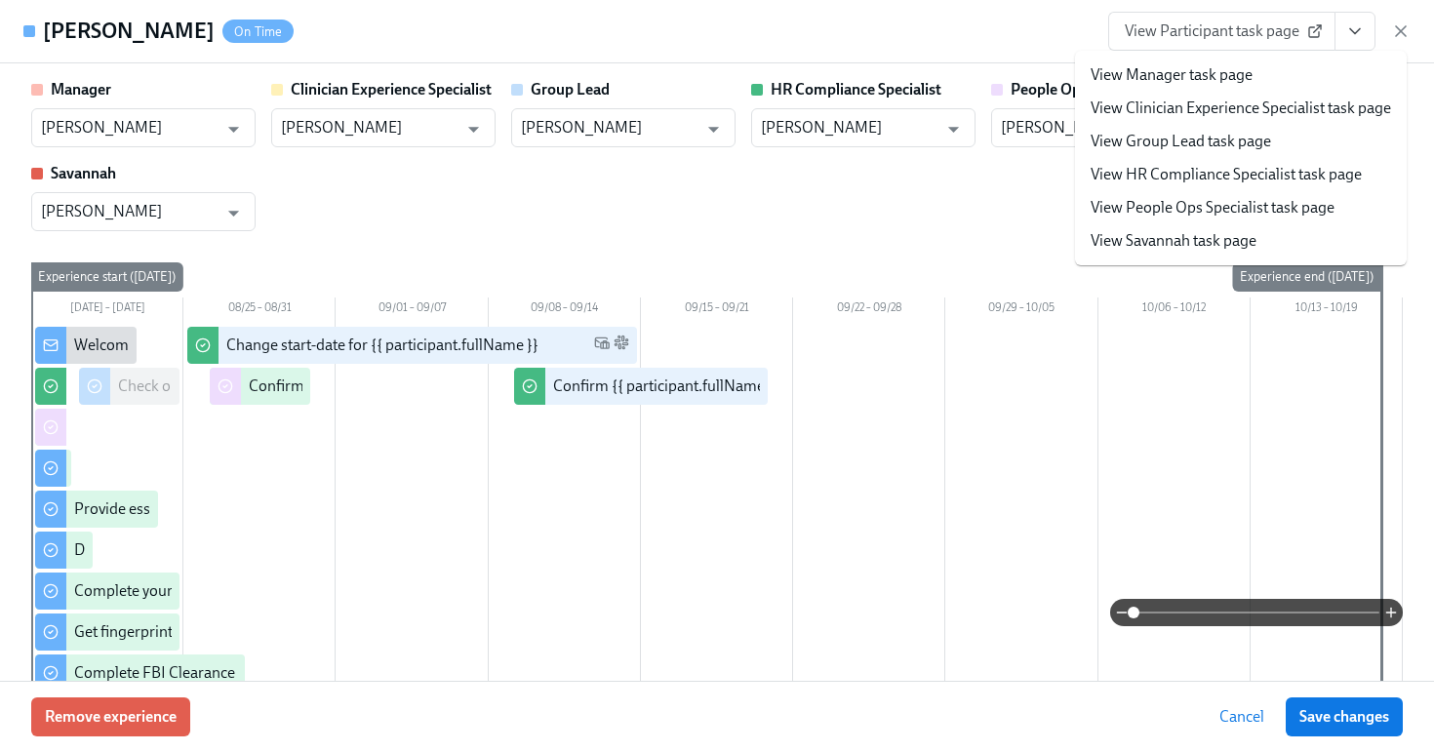
click at [1220, 164] on link "View HR Compliance Specialist task page" at bounding box center [1226, 174] width 271 height 21
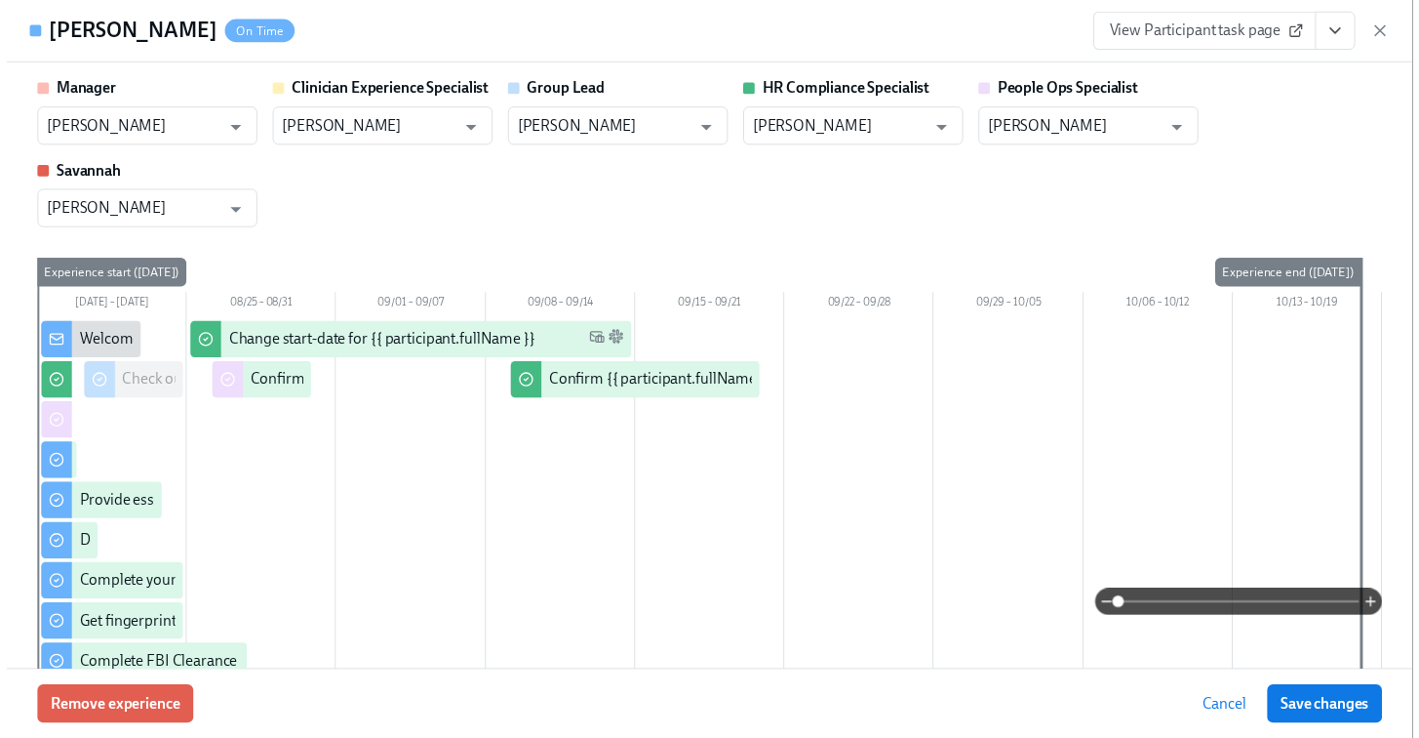
scroll to position [0, 25140]
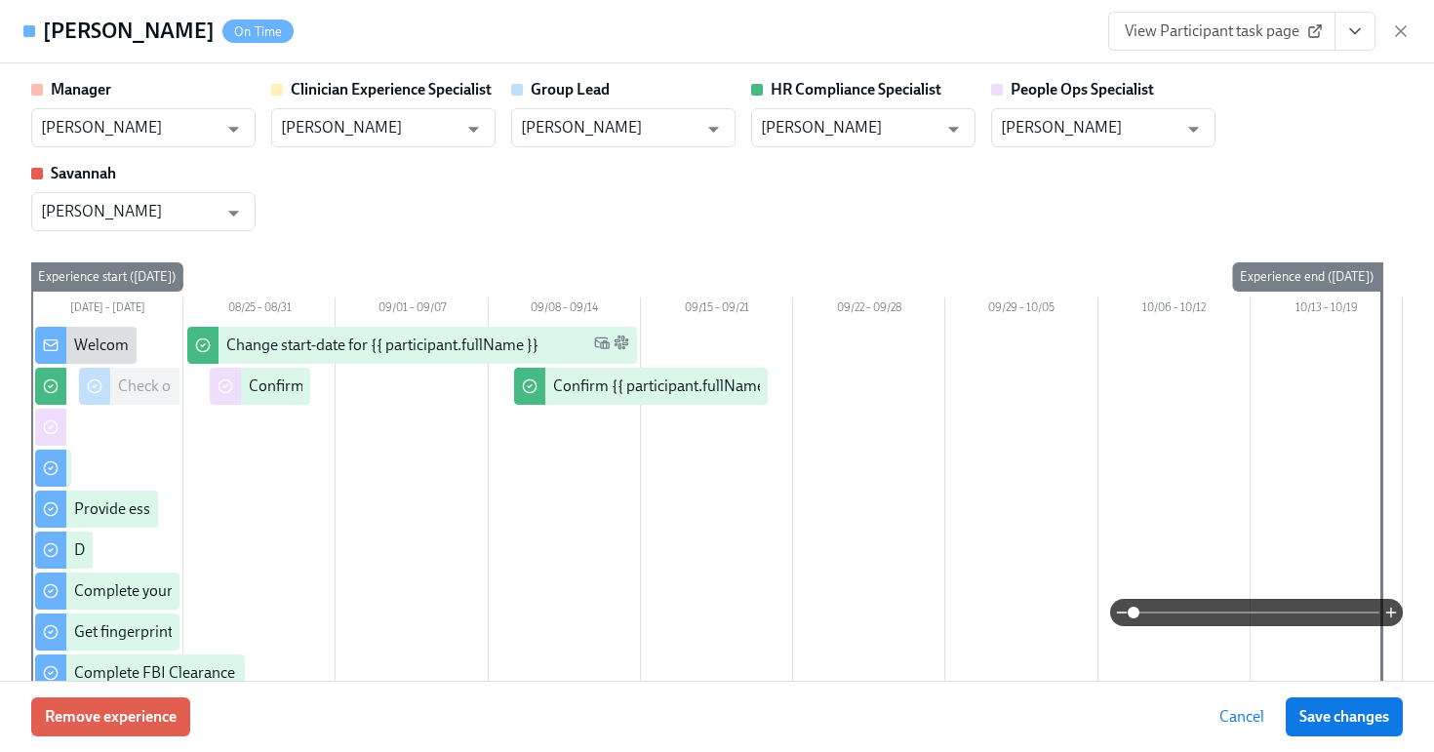
click at [1389, 20] on div "View Participant task page" at bounding box center [1259, 31] width 302 height 39
click at [1395, 26] on icon "button" at bounding box center [1401, 31] width 20 height 20
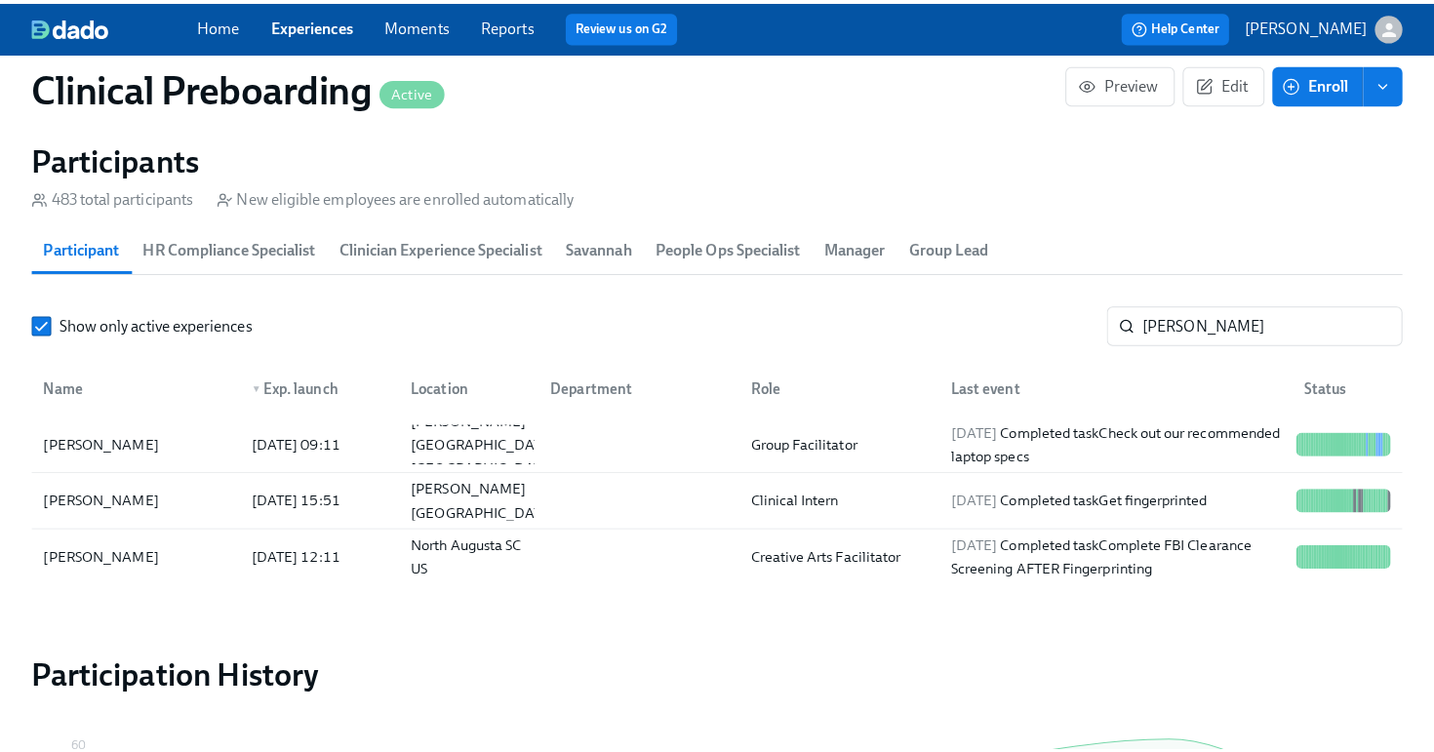
scroll to position [0, 25125]
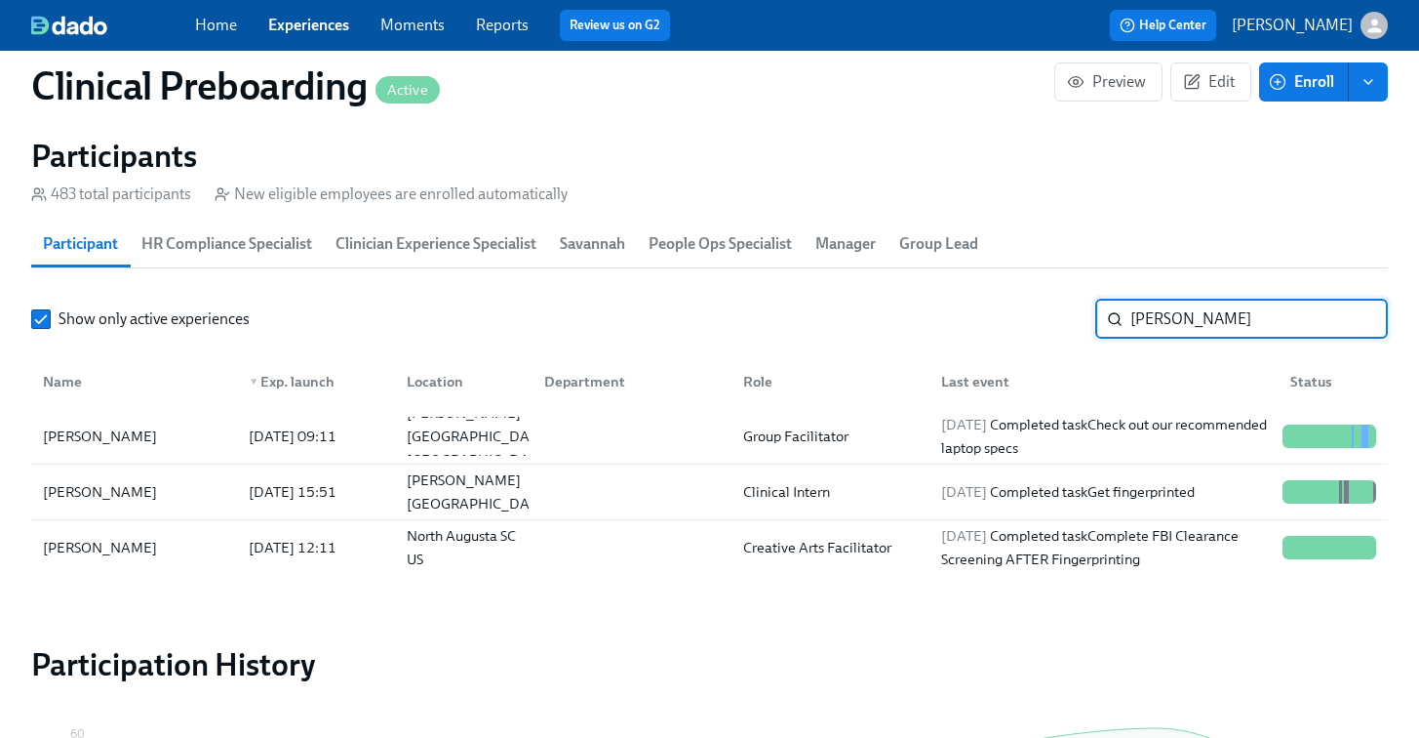
click at [1186, 321] on input "reagan" at bounding box center [1260, 319] width 258 height 39
paste input "-Kensia Ciara Sweatt"
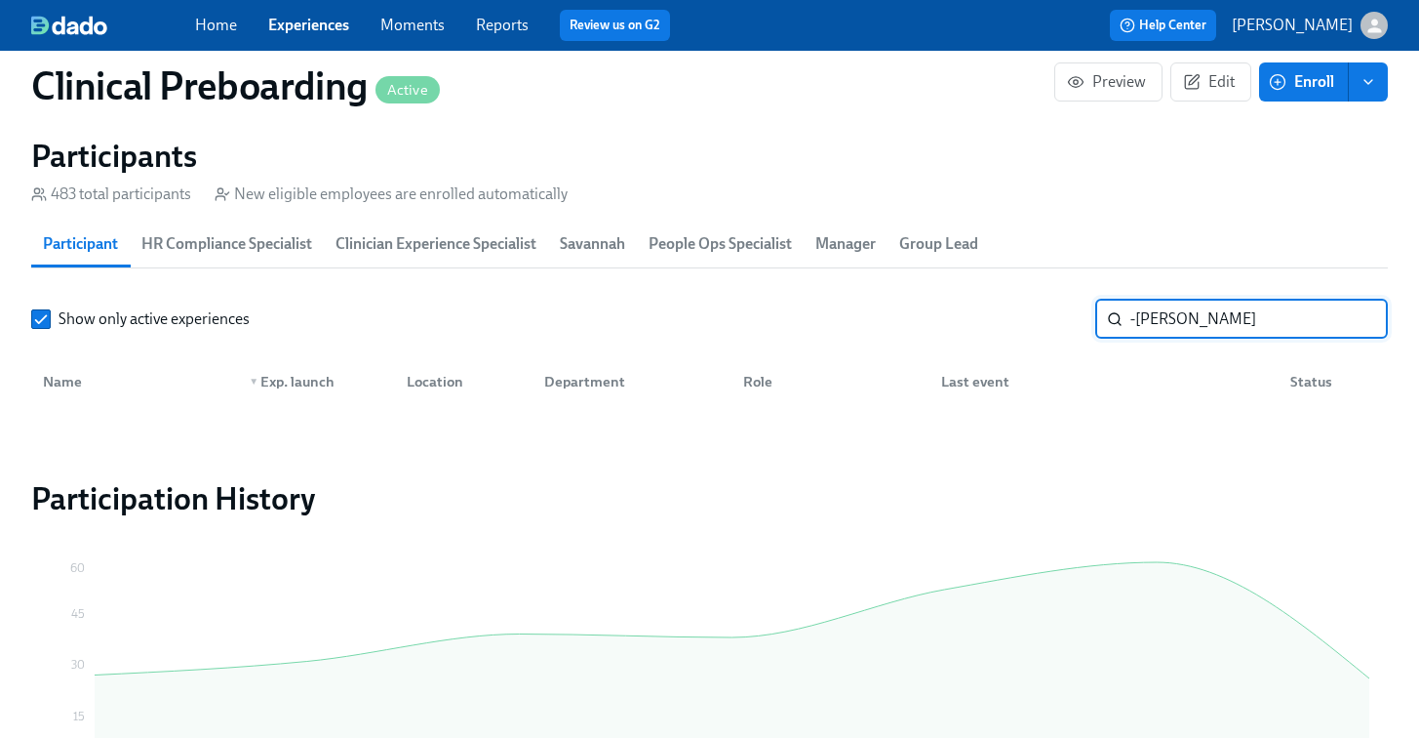
click at [1140, 319] on input "-Kensia Ciara Sweatt" at bounding box center [1260, 319] width 258 height 39
click at [1199, 313] on input "Kensia Ciara Sweatt" at bounding box center [1260, 319] width 258 height 39
click at [1176, 320] on input "Kensia Ciara Sweatt" at bounding box center [1260, 319] width 258 height 39
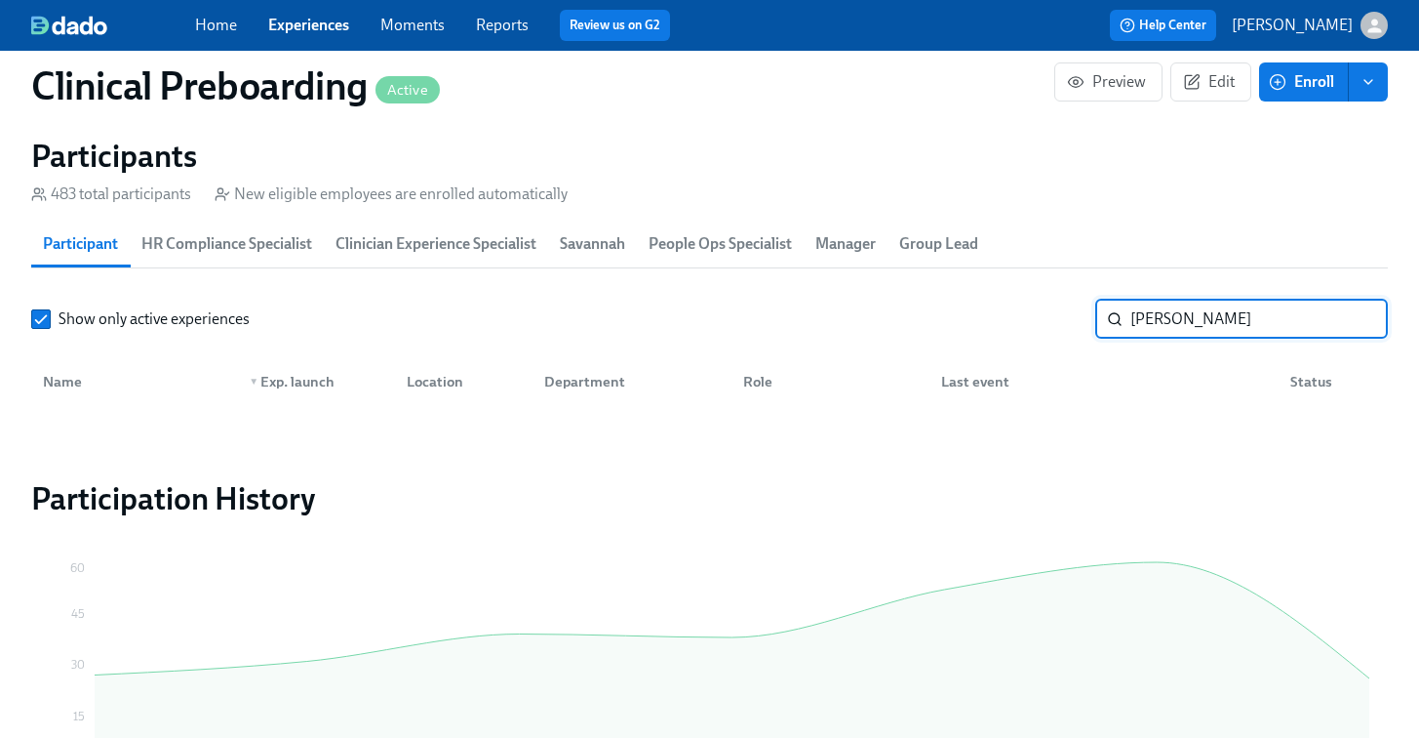
click at [1173, 320] on input "Kensia Ciara Sweatt" at bounding box center [1260, 319] width 258 height 39
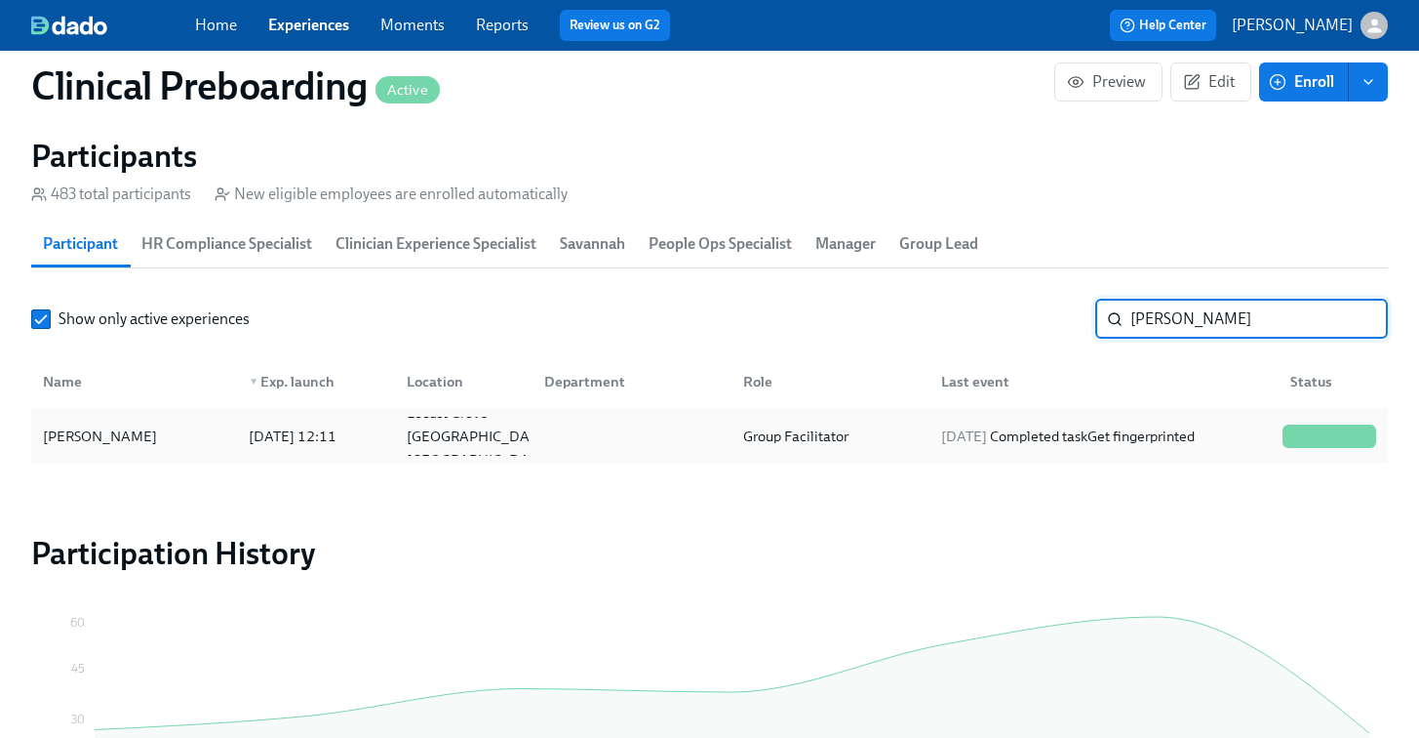
type input "Ciara Sweatt"
click at [723, 453] on div at bounding box center [628, 436] width 198 height 39
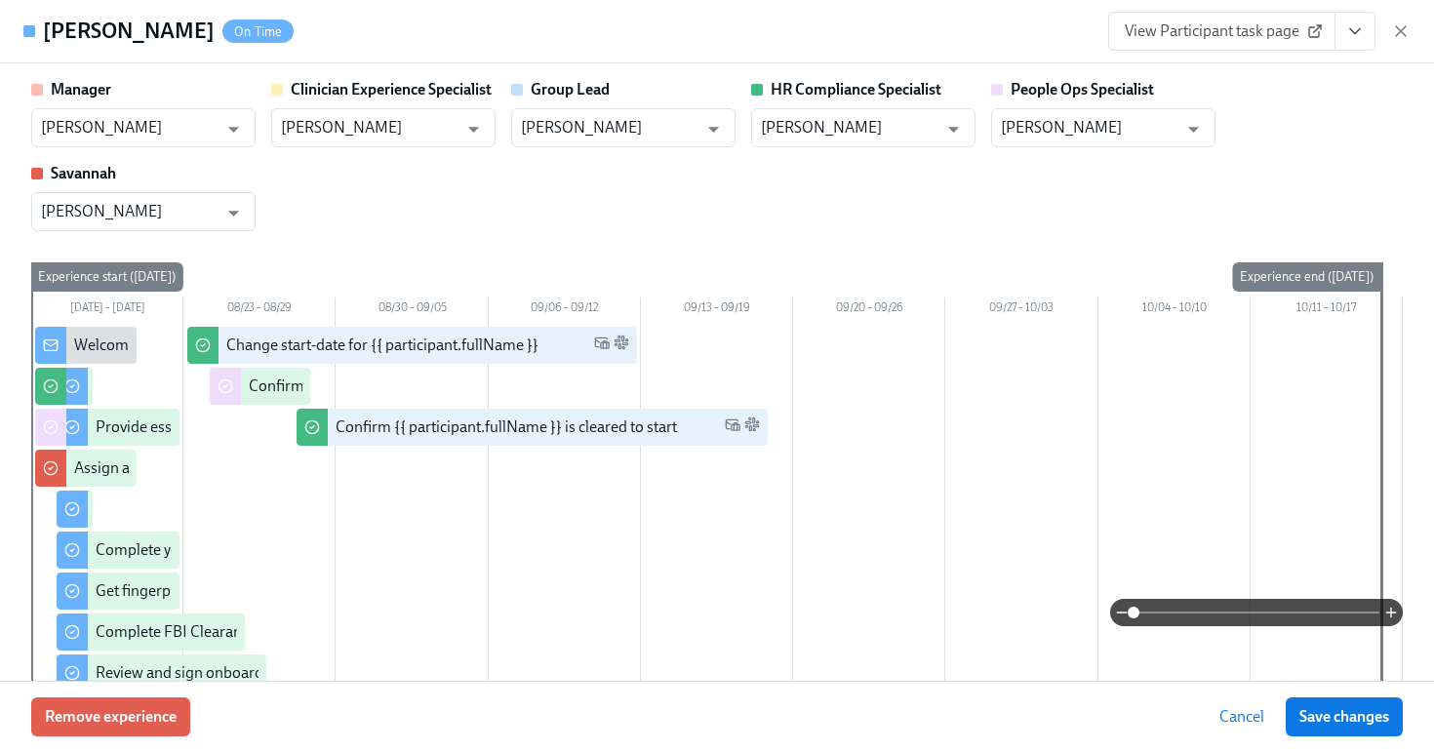
click at [1350, 39] on icon "View task page" at bounding box center [1355, 31] width 20 height 20
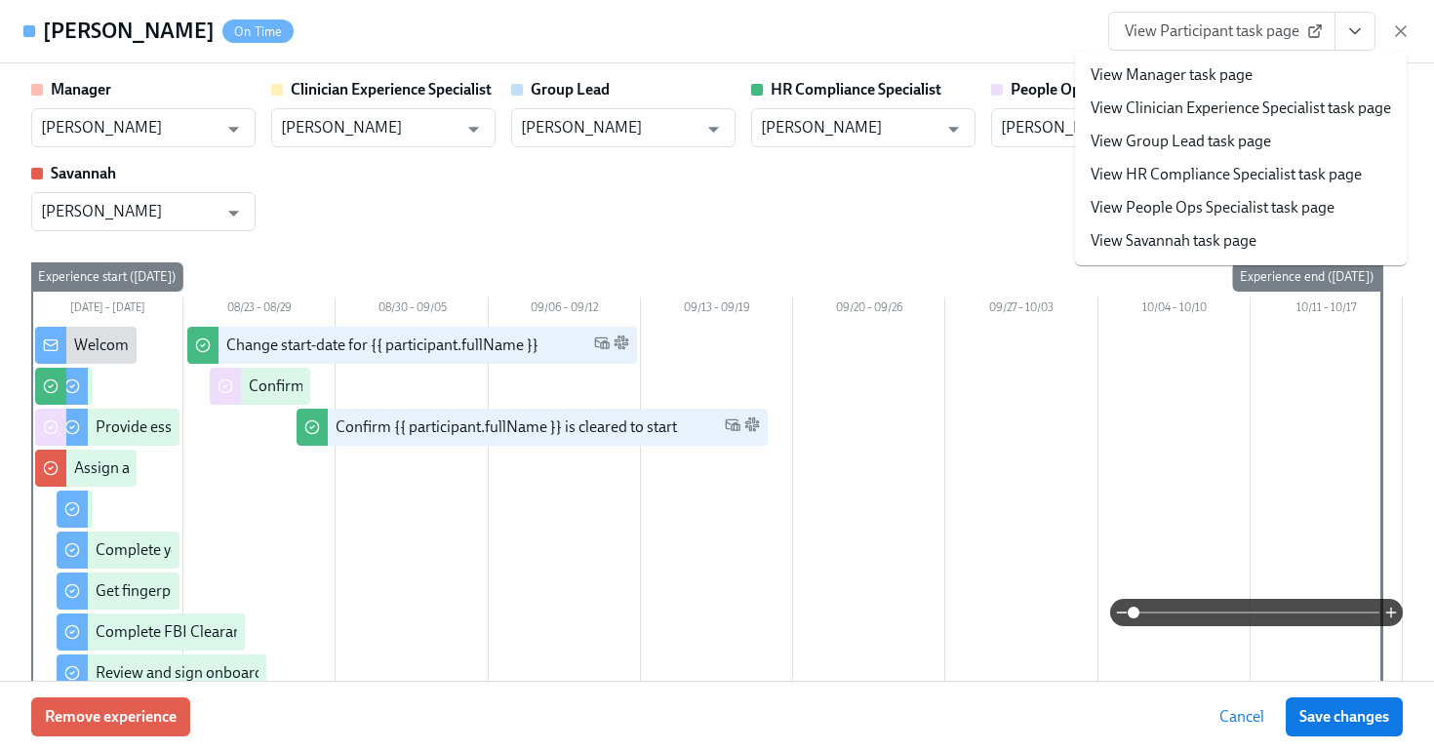
click at [1258, 176] on link "View HR Compliance Specialist task page" at bounding box center [1226, 174] width 271 height 21
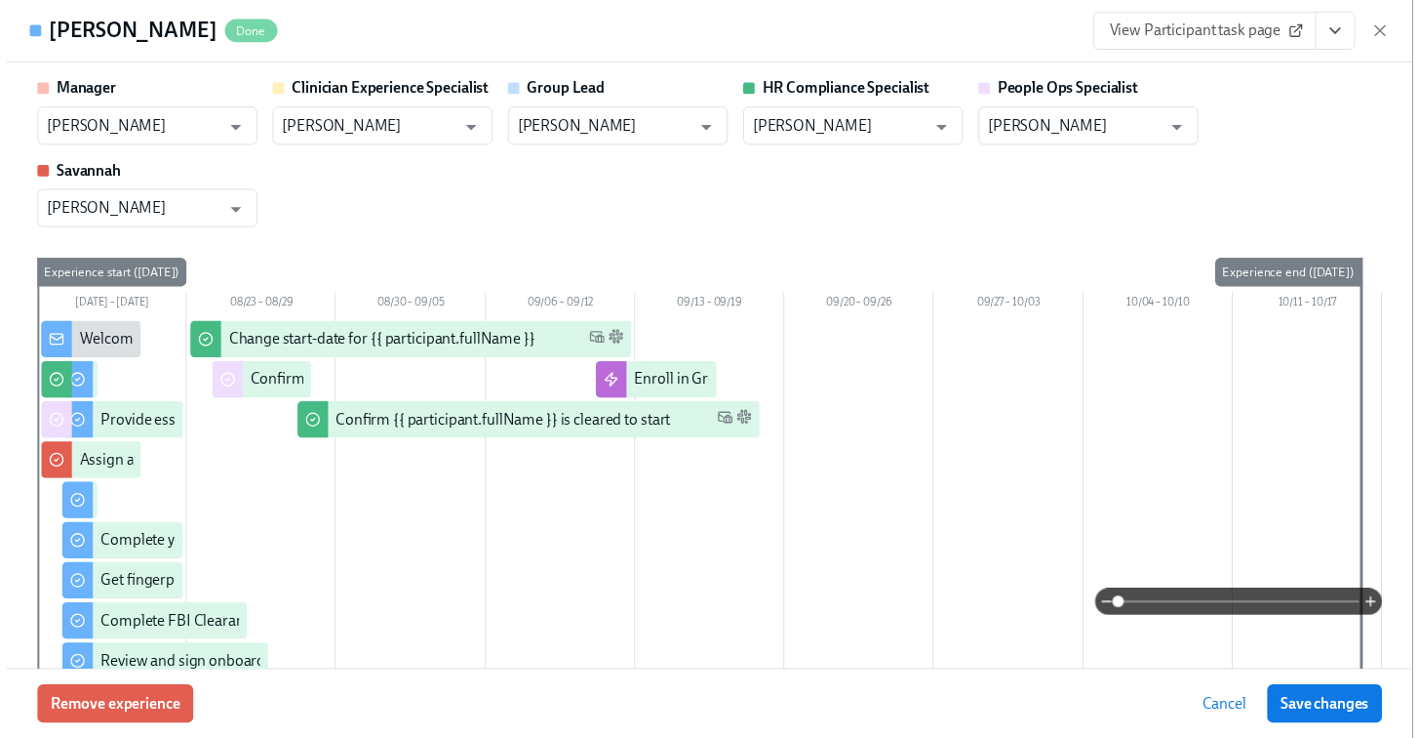
scroll to position [0, 25140]
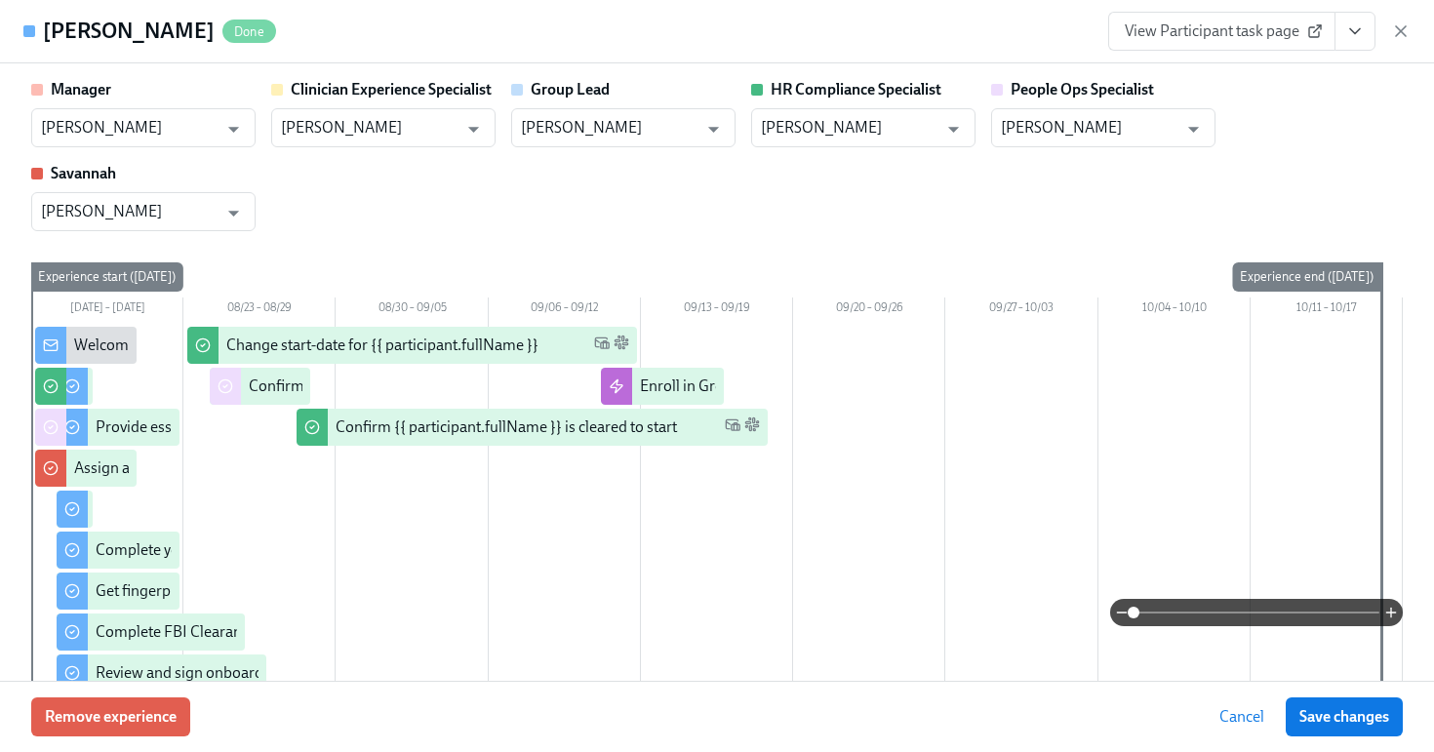
click at [1400, 28] on icon "button" at bounding box center [1401, 31] width 20 height 20
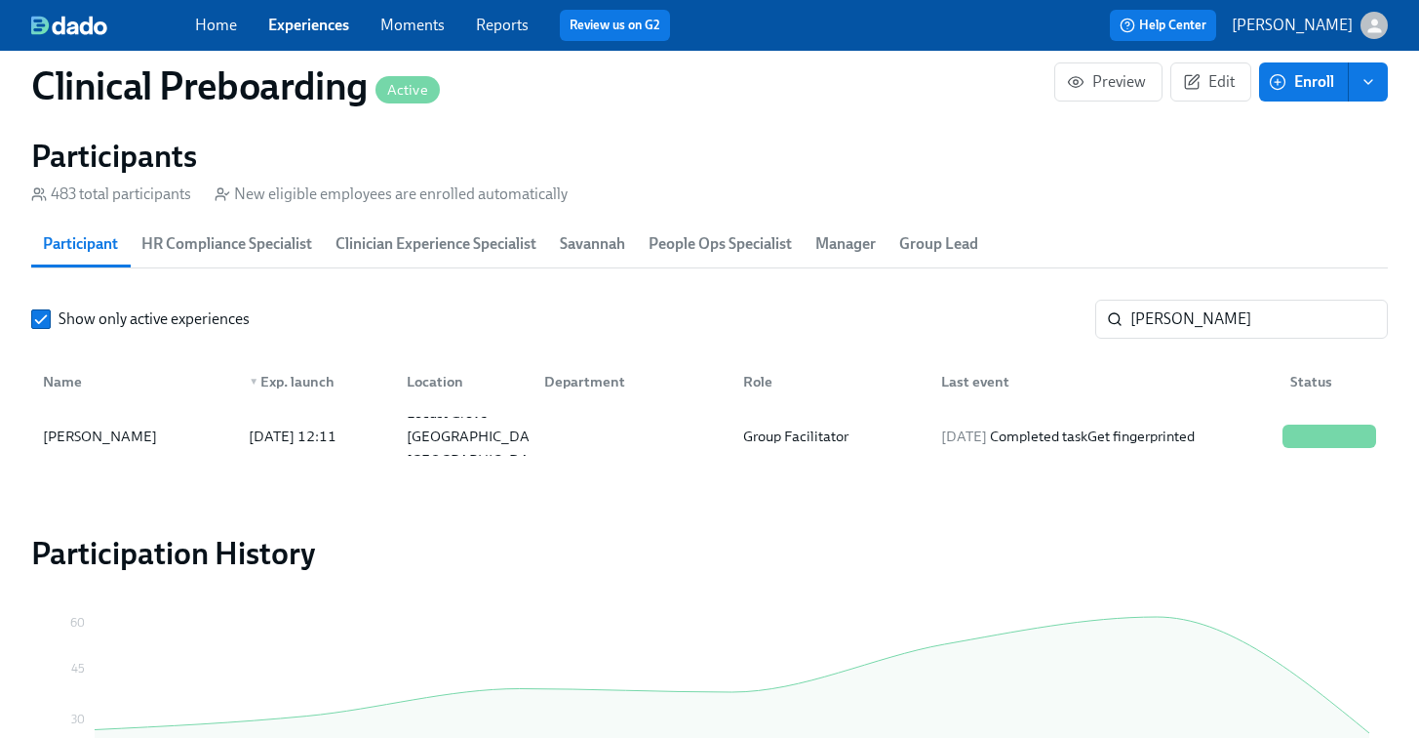
scroll to position [0, 25125]
click at [306, 42] on div "Home Experiences Moments Reports Review us on G2 Help Center Jessica Barrett" at bounding box center [709, 25] width 1419 height 51
click at [295, 33] on link "Experiences" at bounding box center [308, 25] width 81 height 19
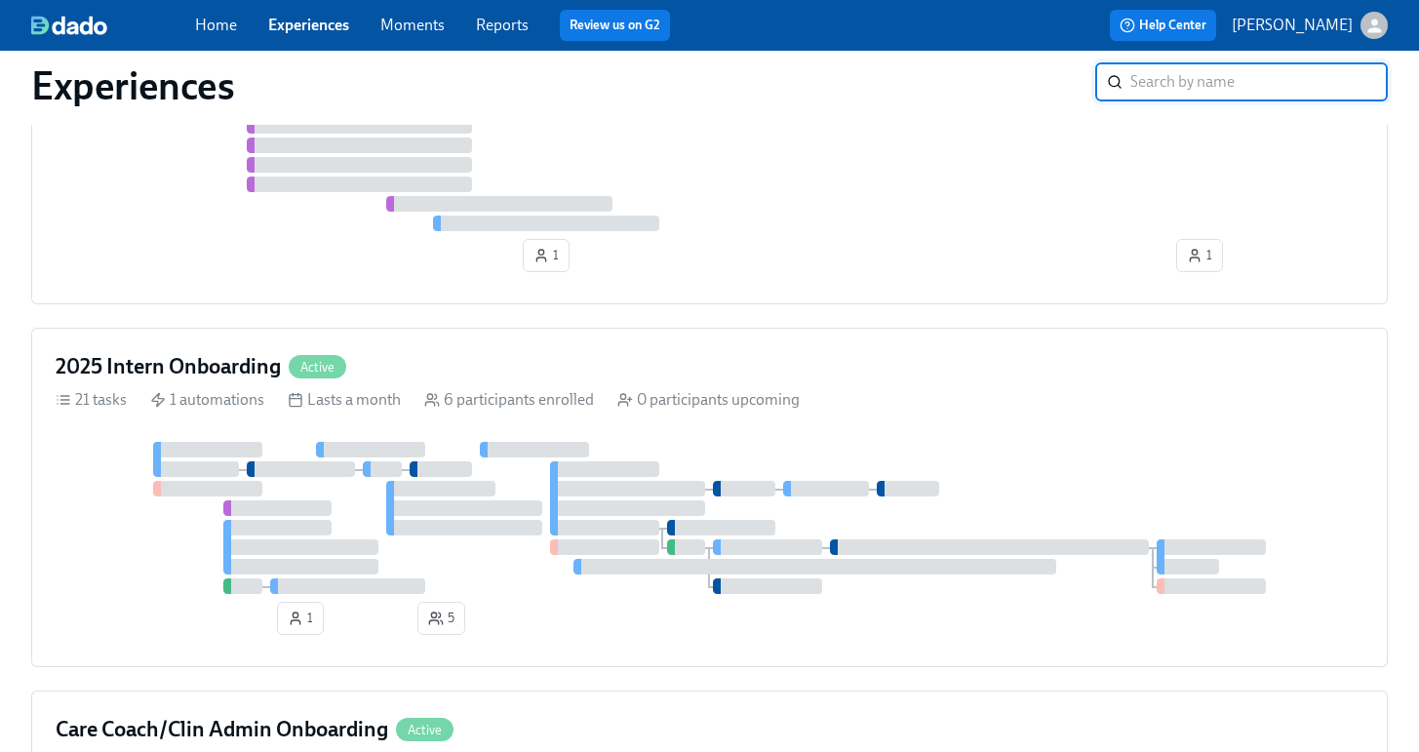
scroll to position [2709, 0]
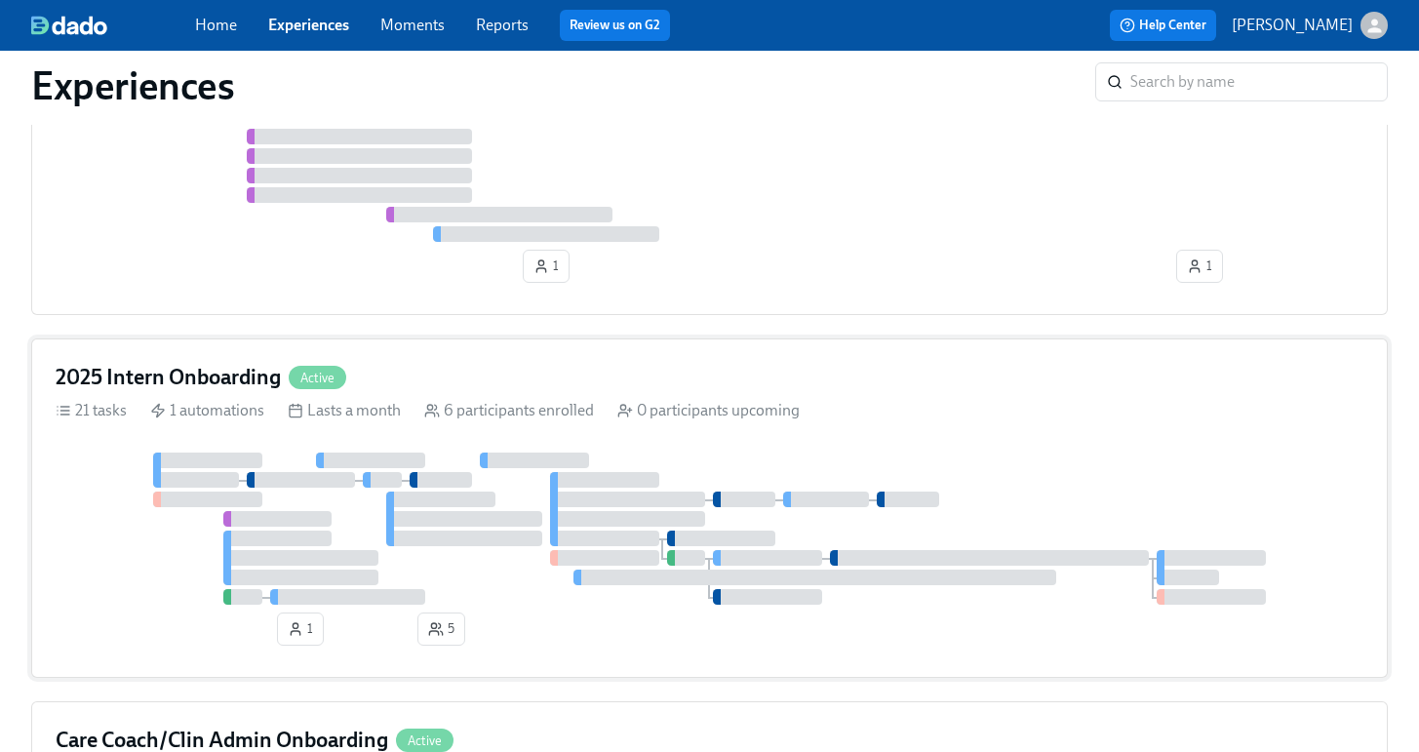
click at [608, 362] on div "2025 Intern Onboarding Active 21 tasks 1 automations Lasts a month 6 participan…" at bounding box center [709, 508] width 1357 height 339
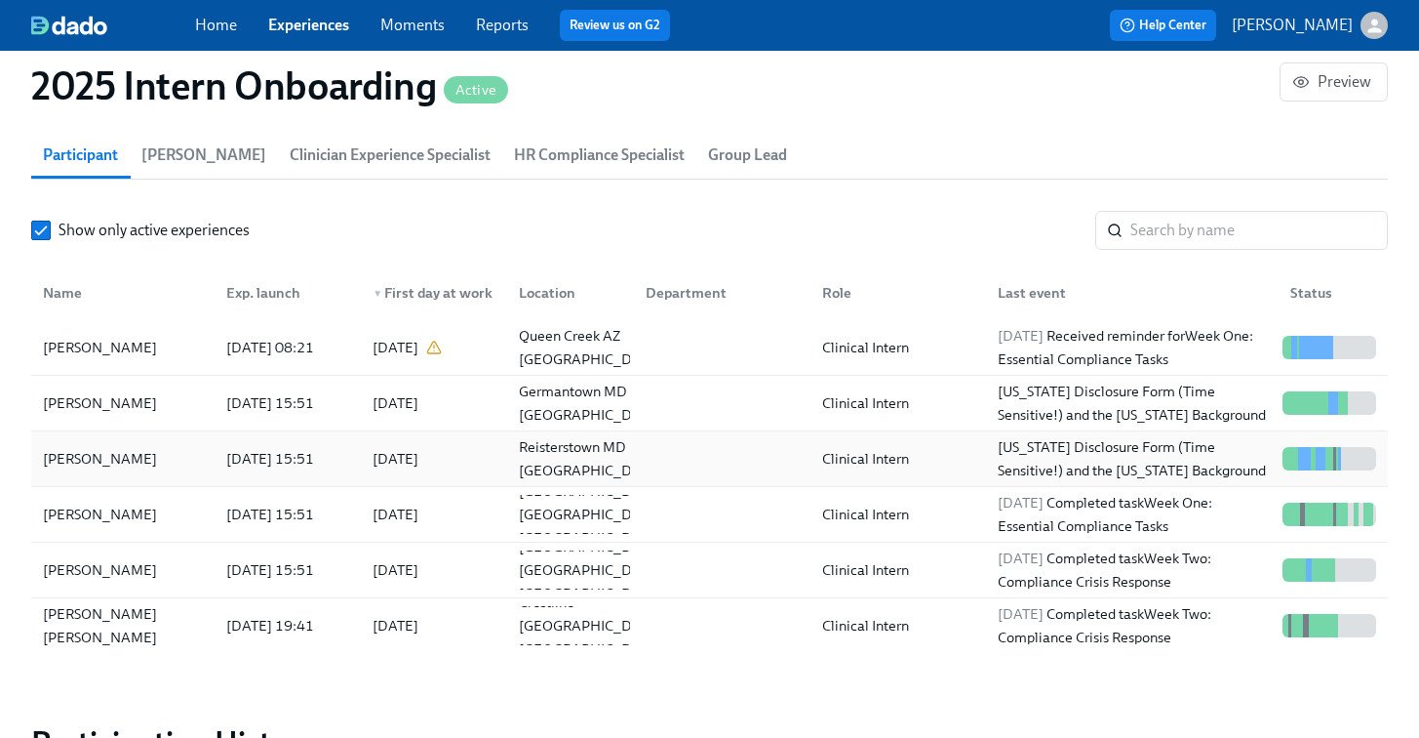
scroll to position [1692, 0]
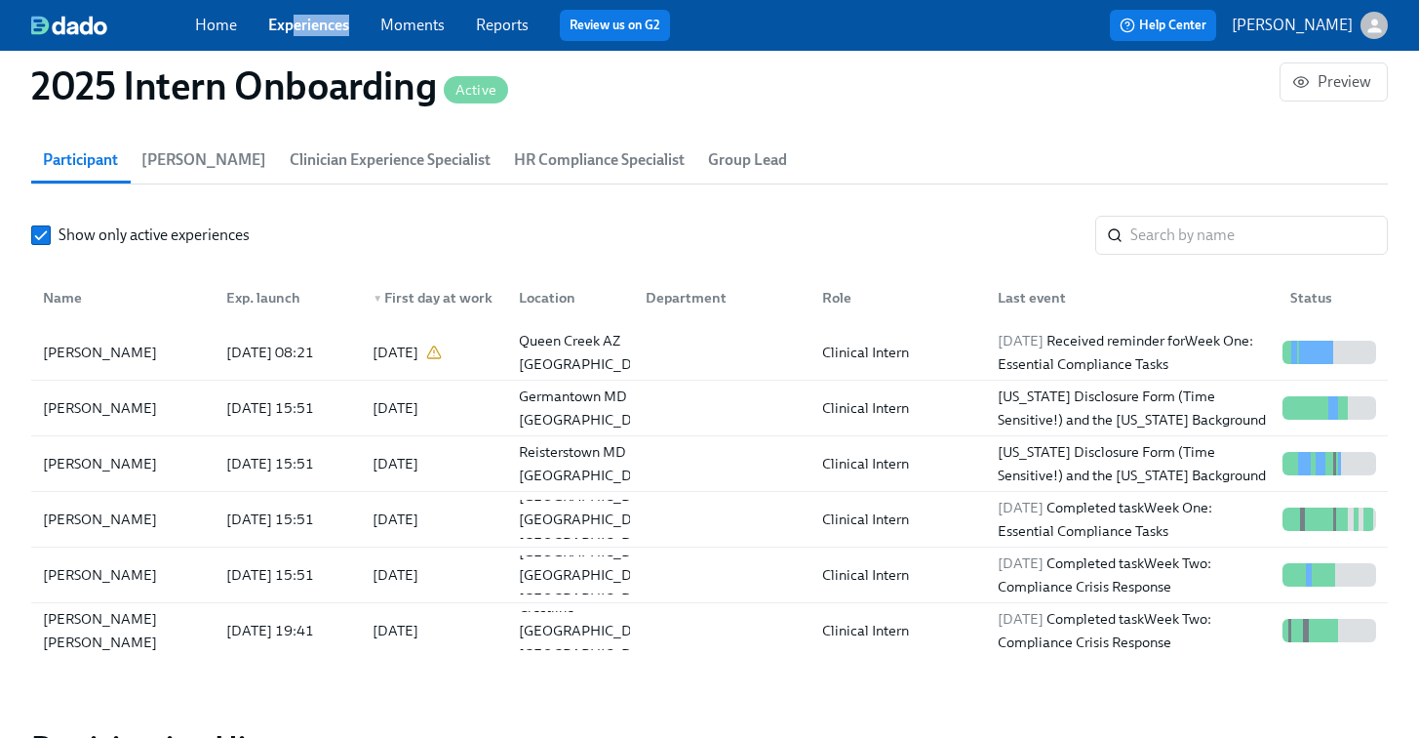
click at [295, 35] on div "Home Experiences Moments Reports Review us on G2" at bounding box center [493, 25] width 597 height 31
click at [282, 22] on link "Experiences" at bounding box center [308, 25] width 81 height 19
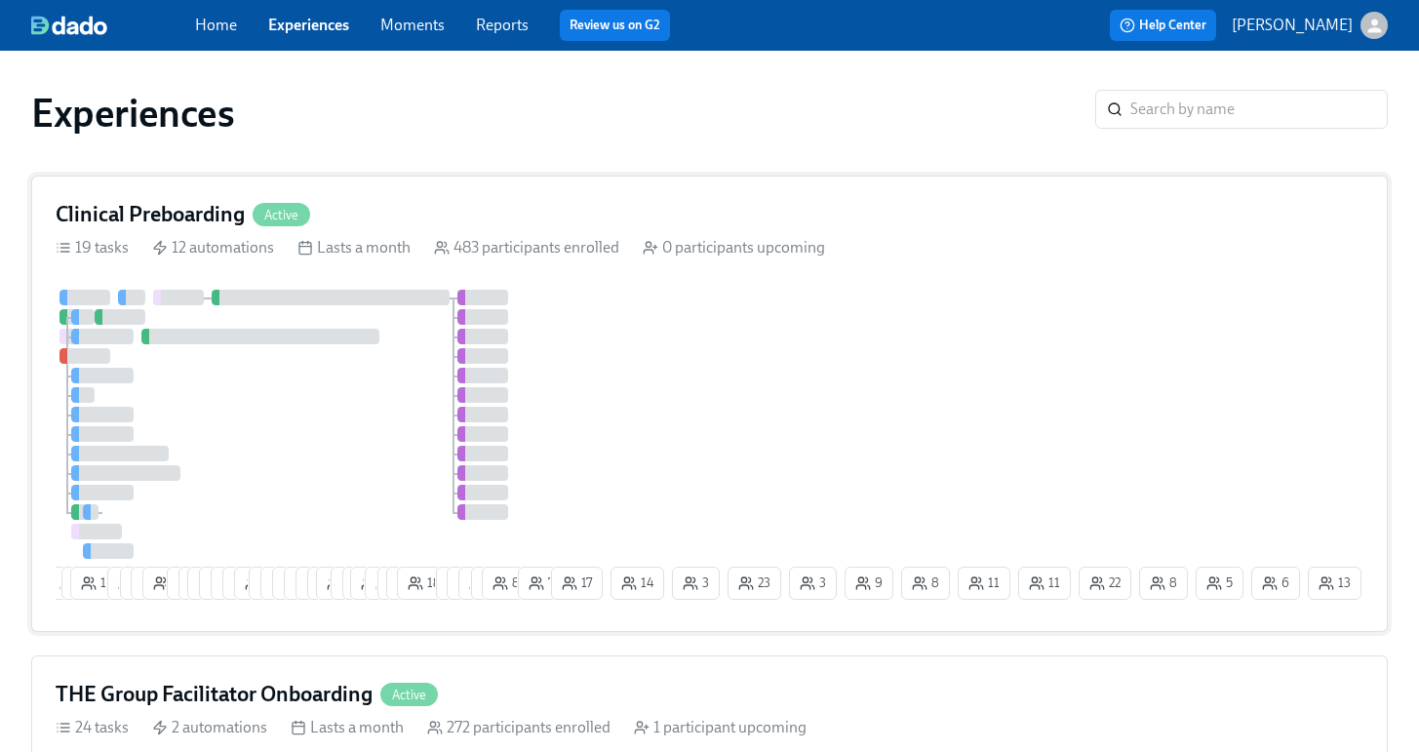
click at [398, 206] on div "Clinical Preboarding Active" at bounding box center [710, 214] width 1308 height 29
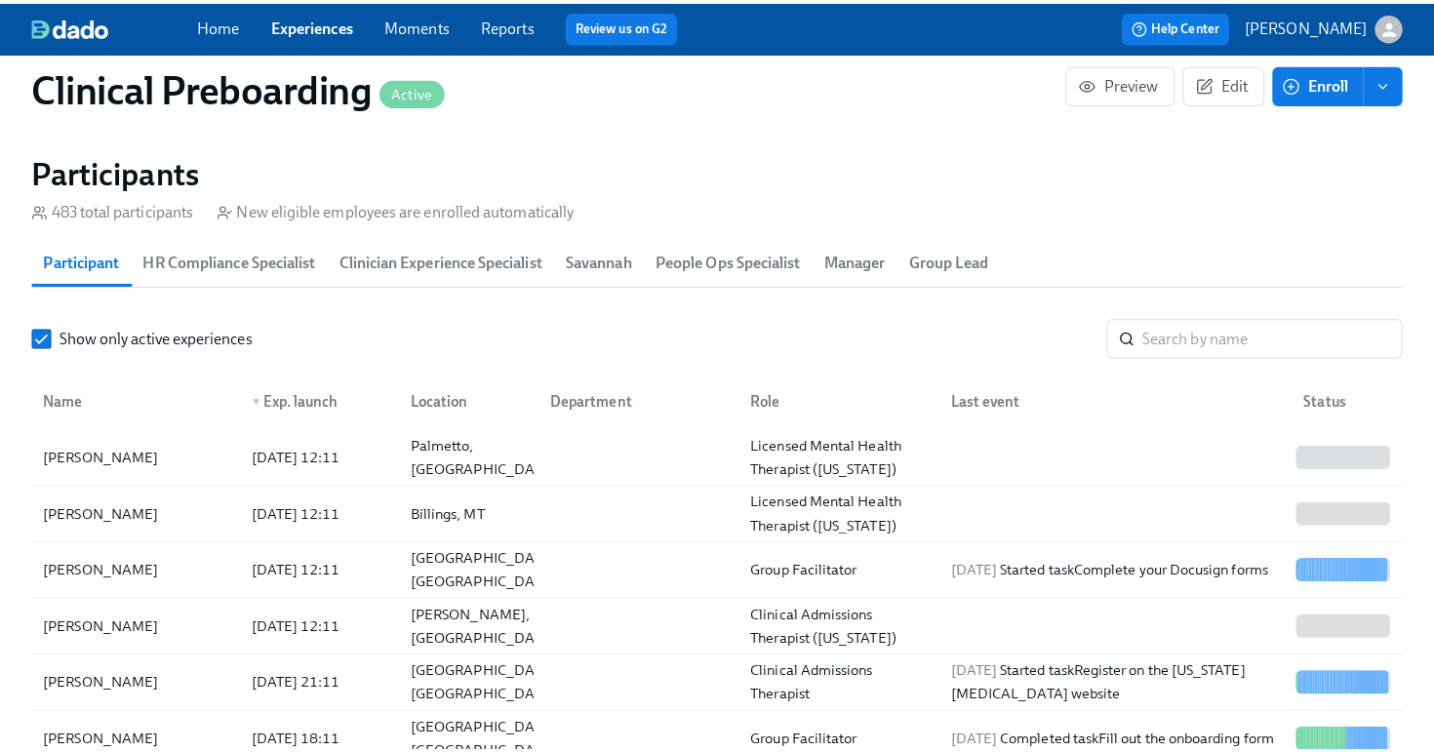
scroll to position [2080, 0]
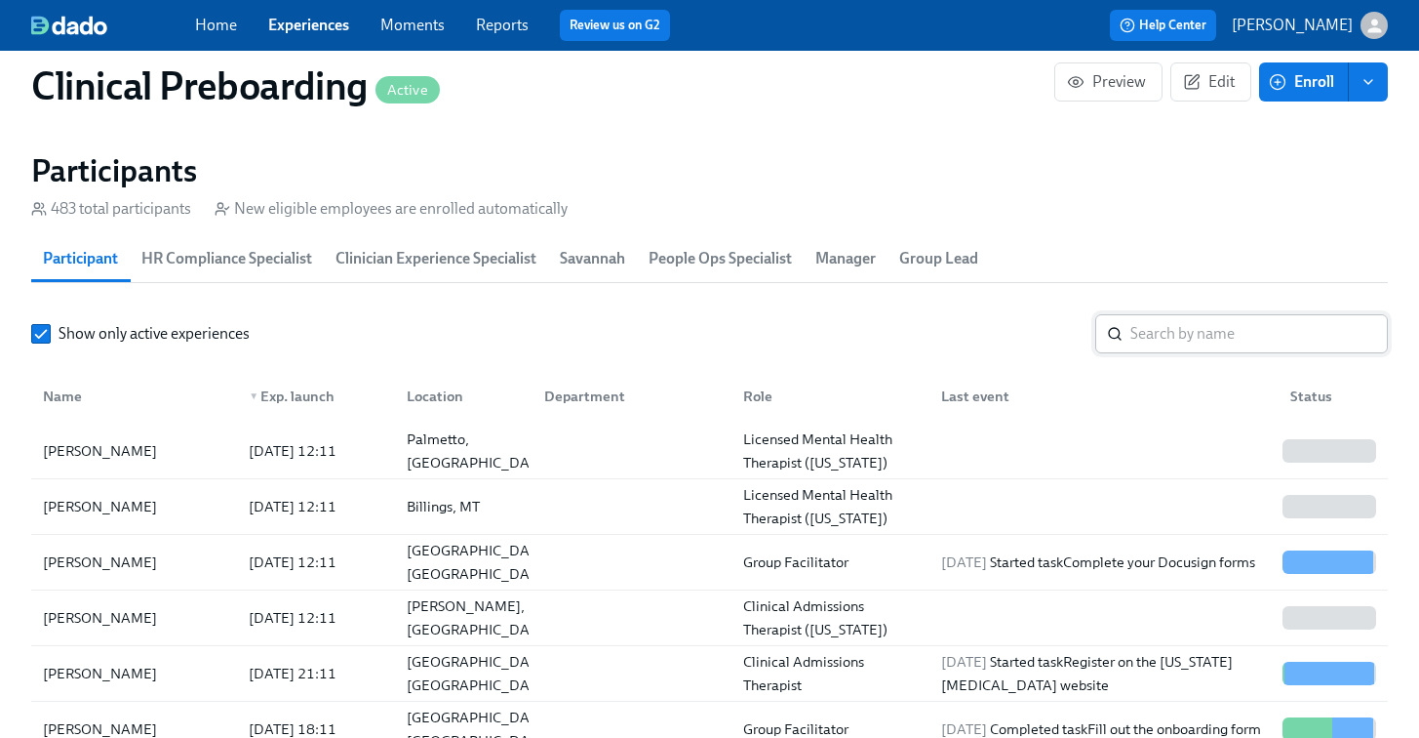
click at [1188, 327] on input "search" at bounding box center [1260, 333] width 258 height 39
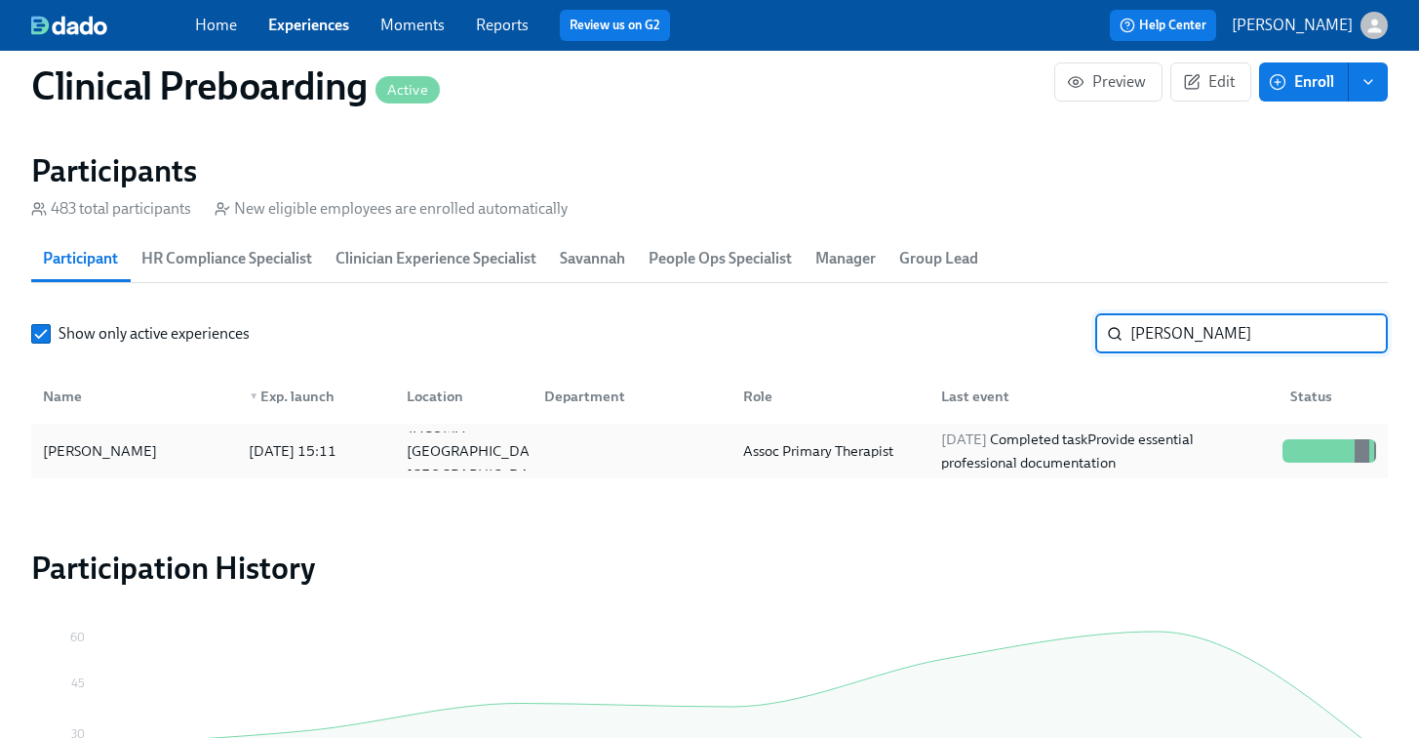
click at [134, 456] on div "Jaymie Murdoch" at bounding box center [100, 450] width 130 height 23
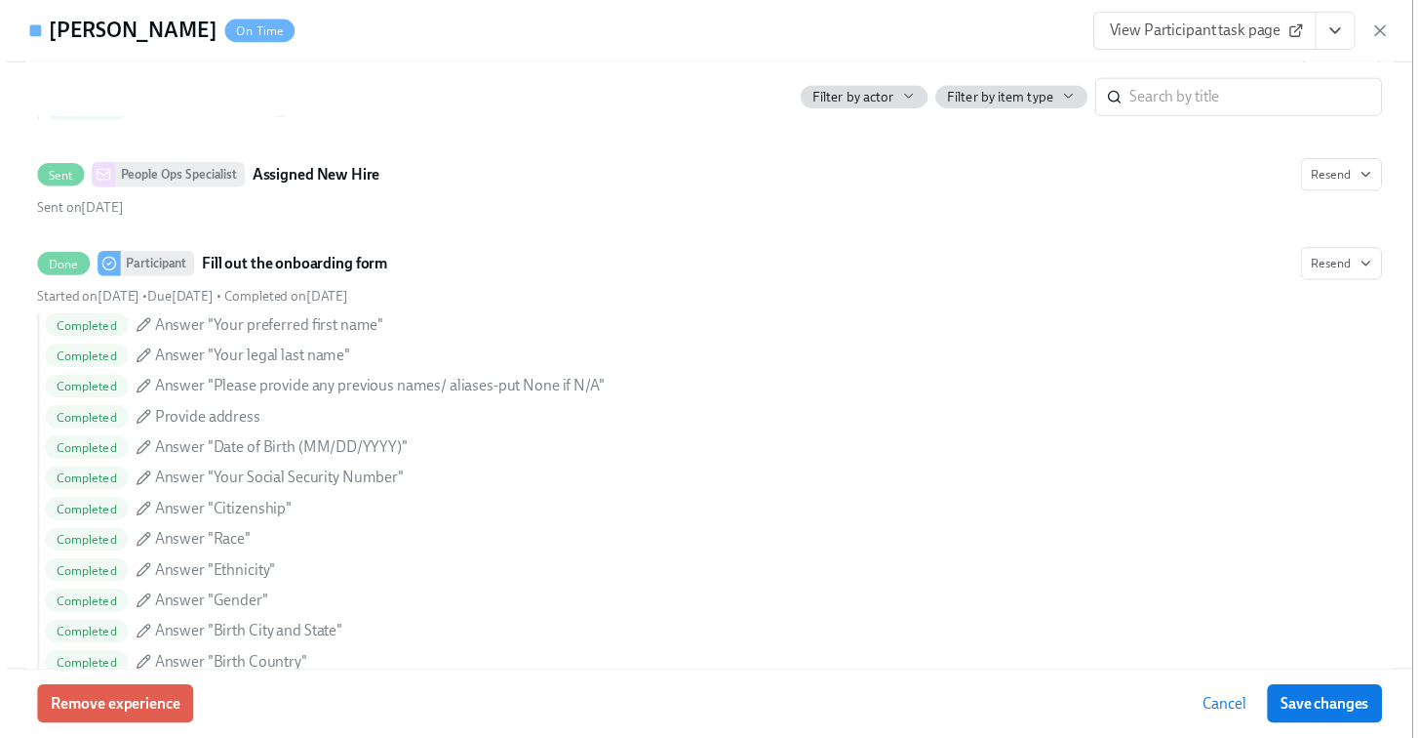
scroll to position [1414, 0]
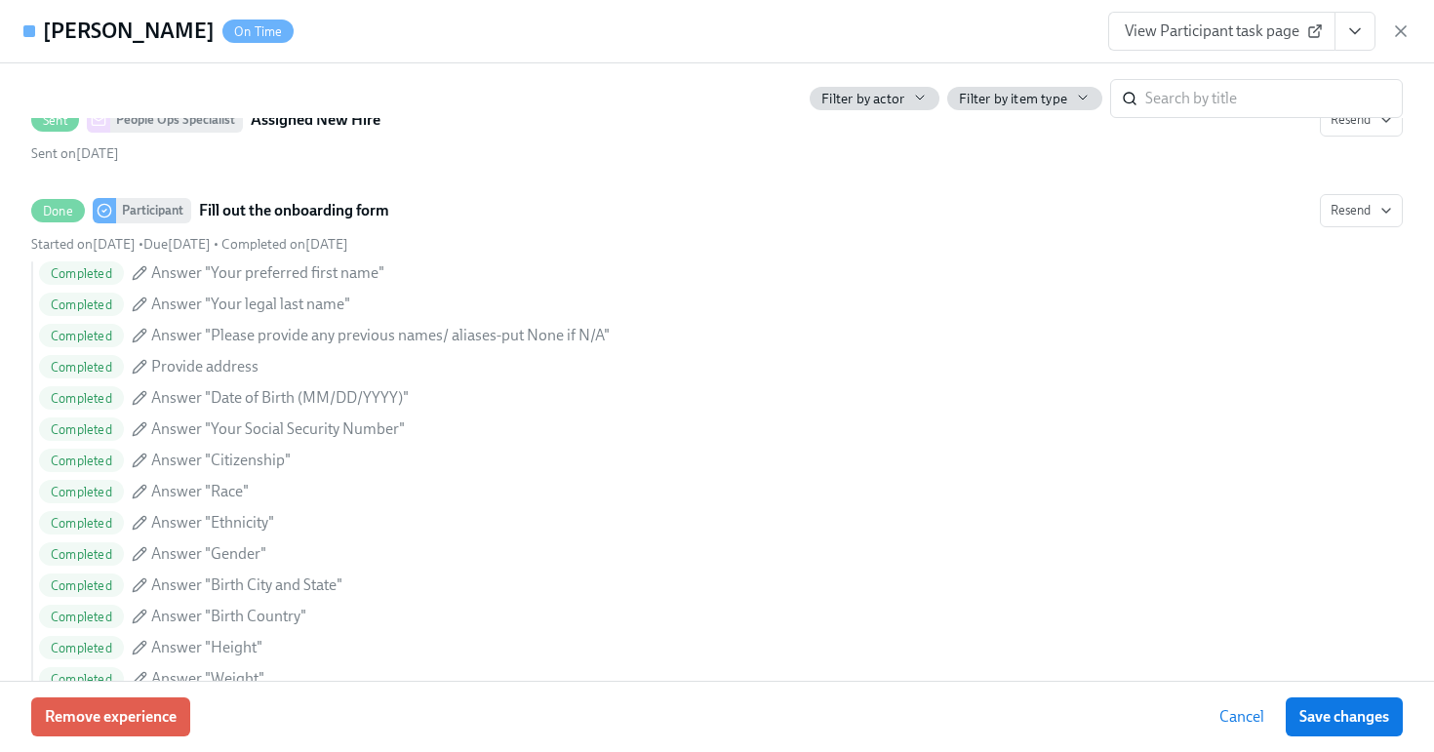
click at [1347, 27] on icon "View task page" at bounding box center [1355, 31] width 20 height 20
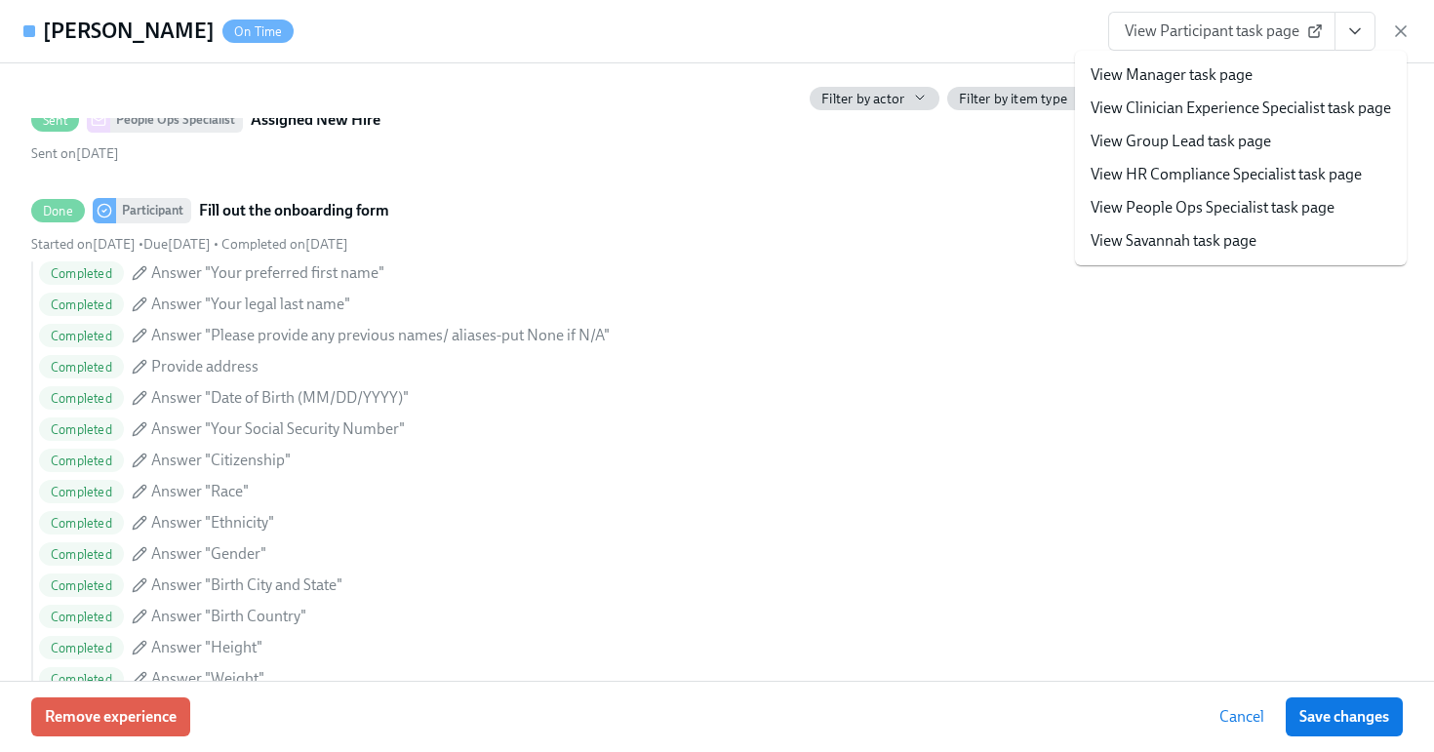
click at [1254, 170] on link "View HR Compliance Specialist task page" at bounding box center [1226, 174] width 271 height 21
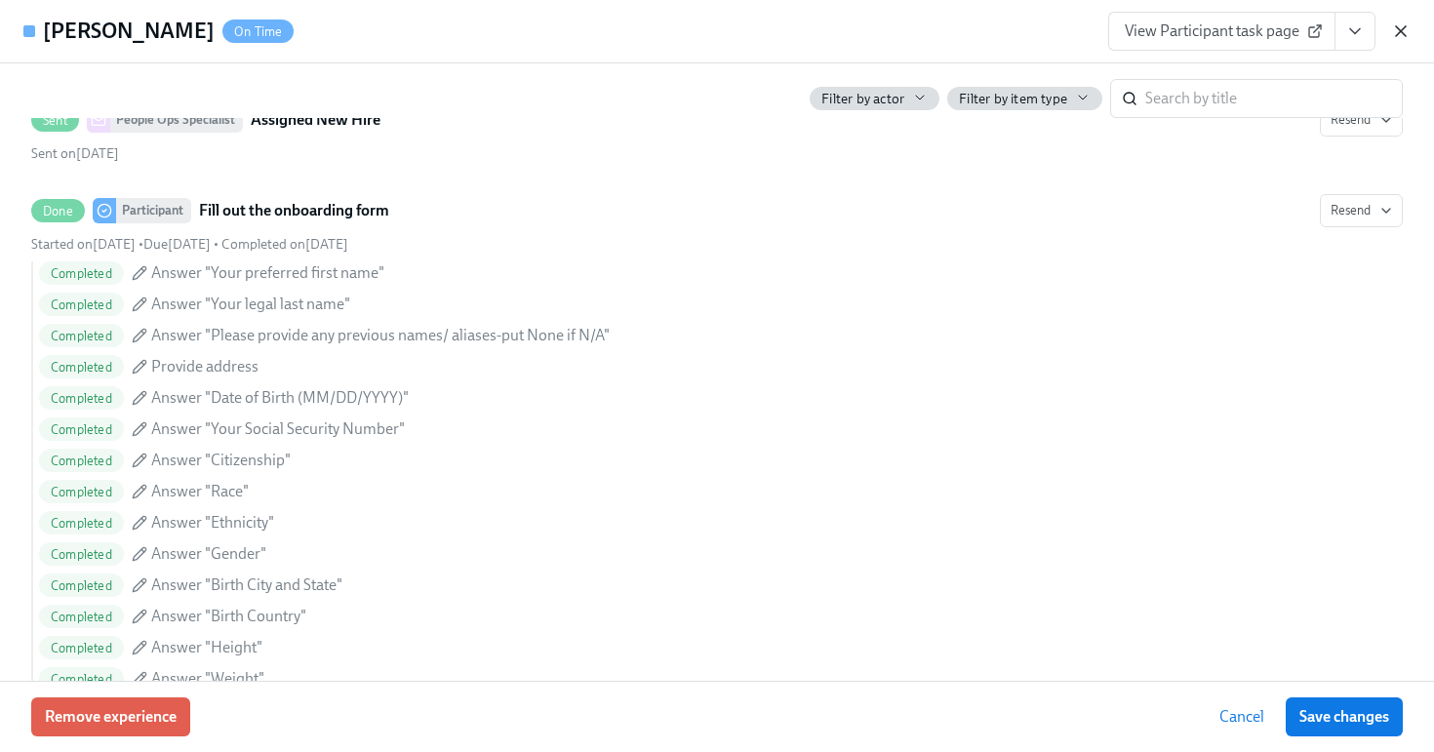
click at [1406, 25] on icon "button" at bounding box center [1401, 31] width 20 height 20
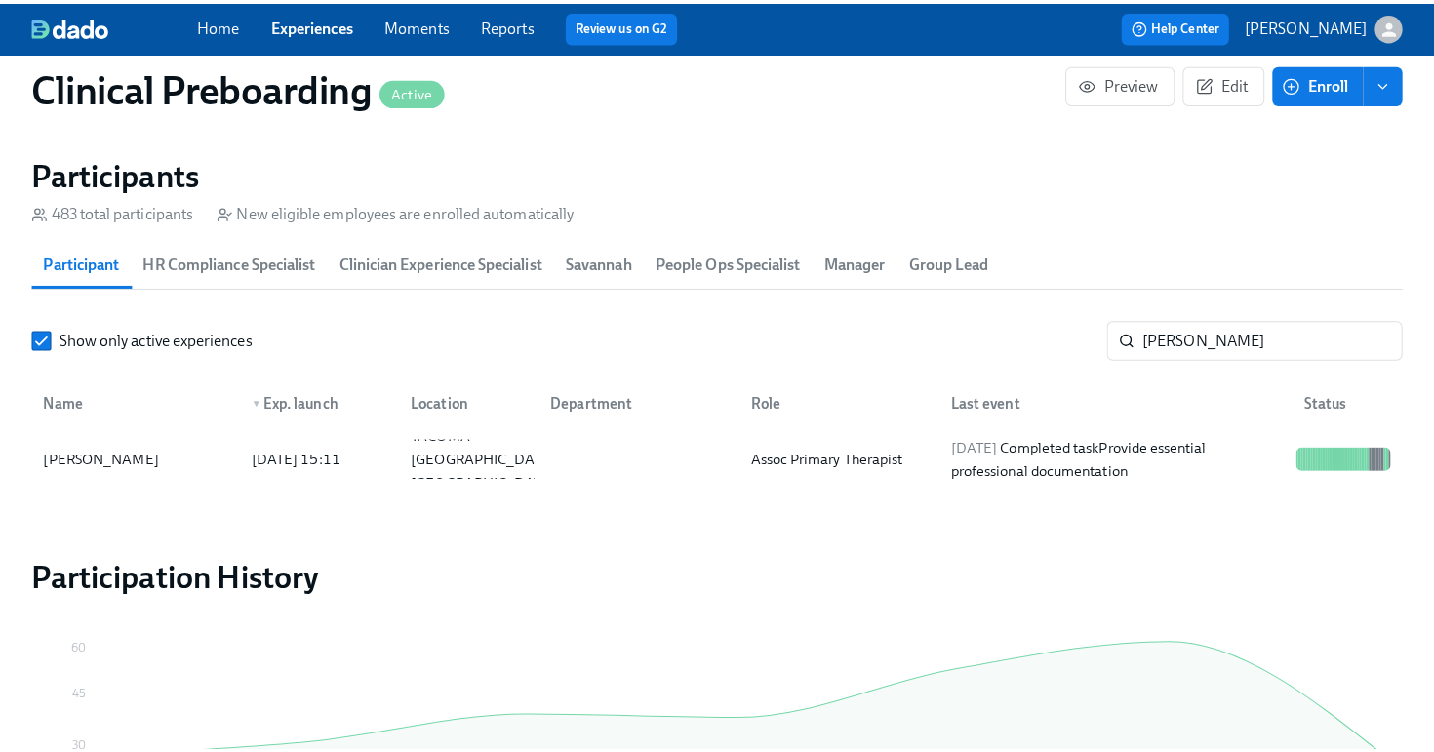
scroll to position [0, 25125]
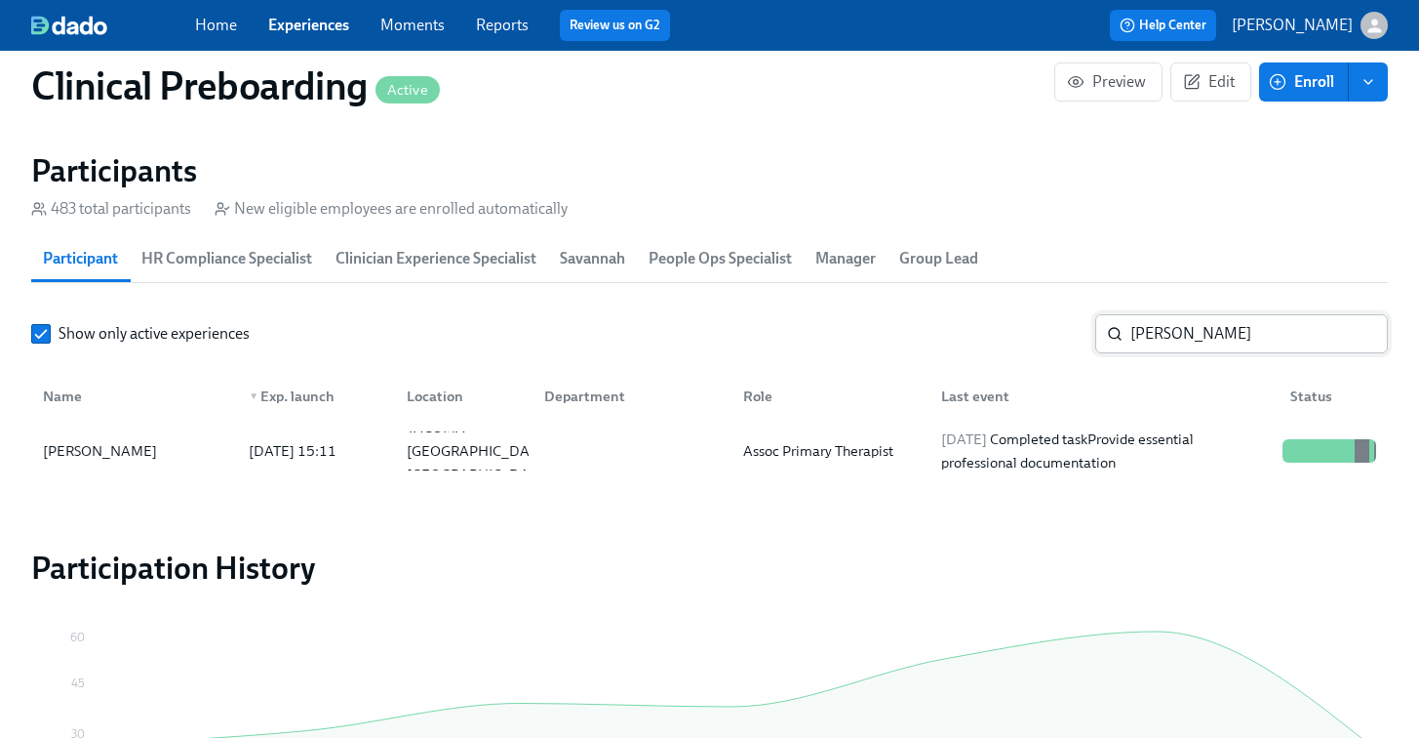
click at [1180, 326] on input "jaymie murdoch" at bounding box center [1260, 333] width 258 height 39
paste input "-Mary Zimmerman"
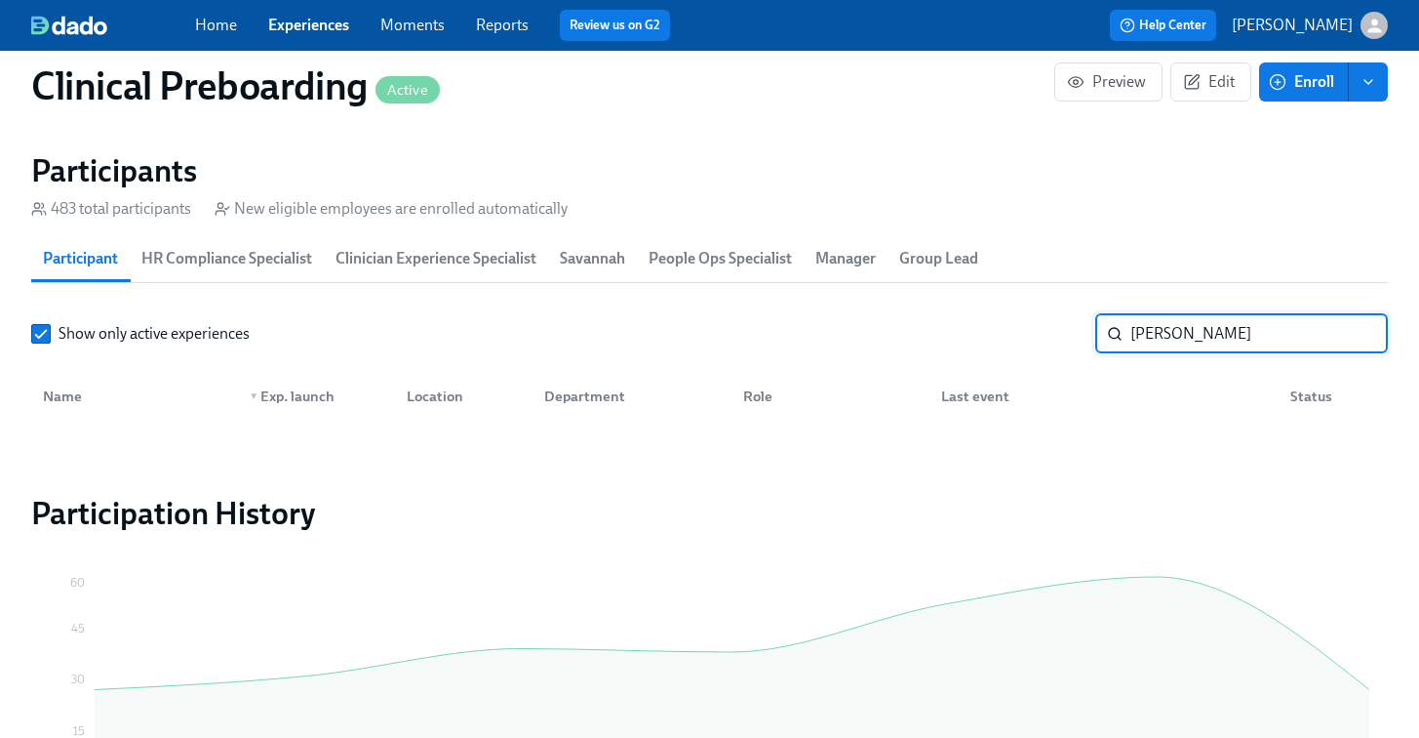
click at [1136, 329] on input "Mary Zimmerman" at bounding box center [1260, 333] width 258 height 39
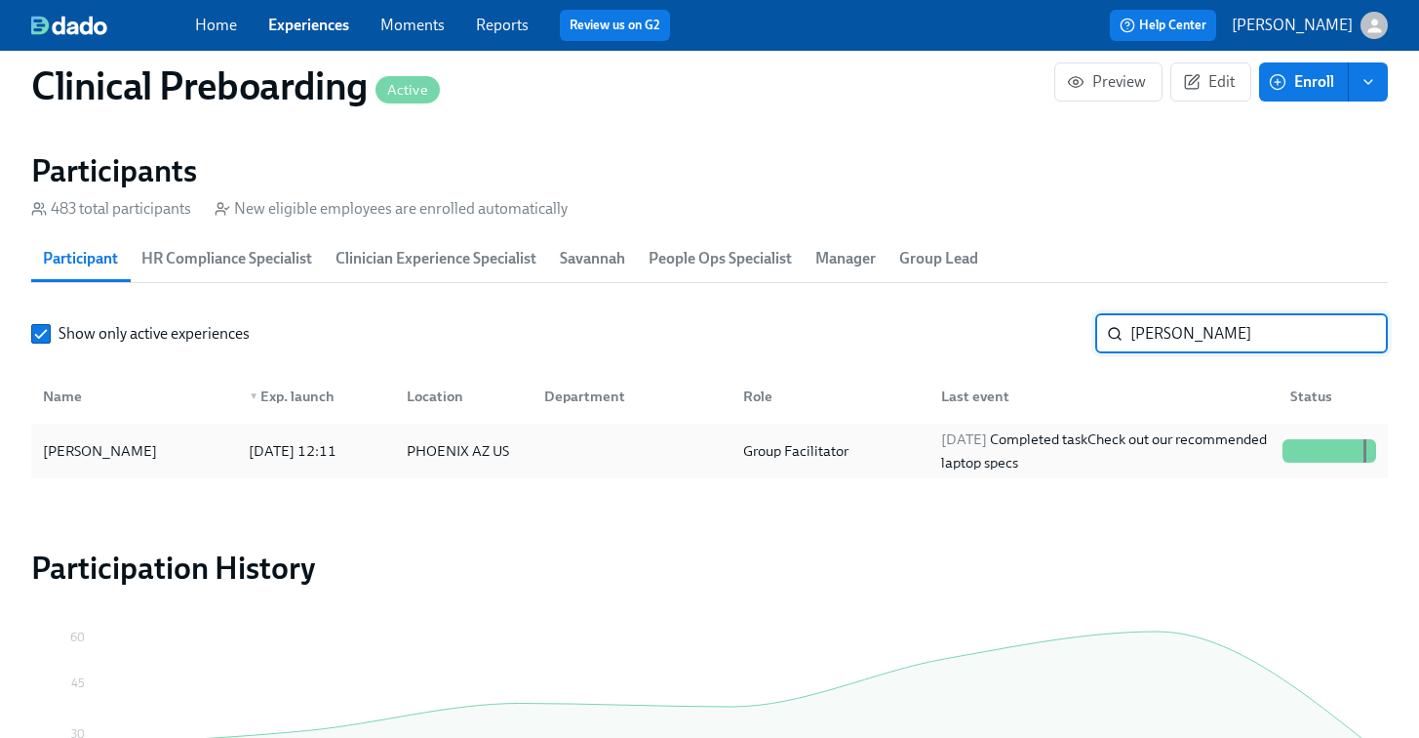
click at [152, 443] on div "Melissa Zimmerman" at bounding box center [100, 450] width 130 height 23
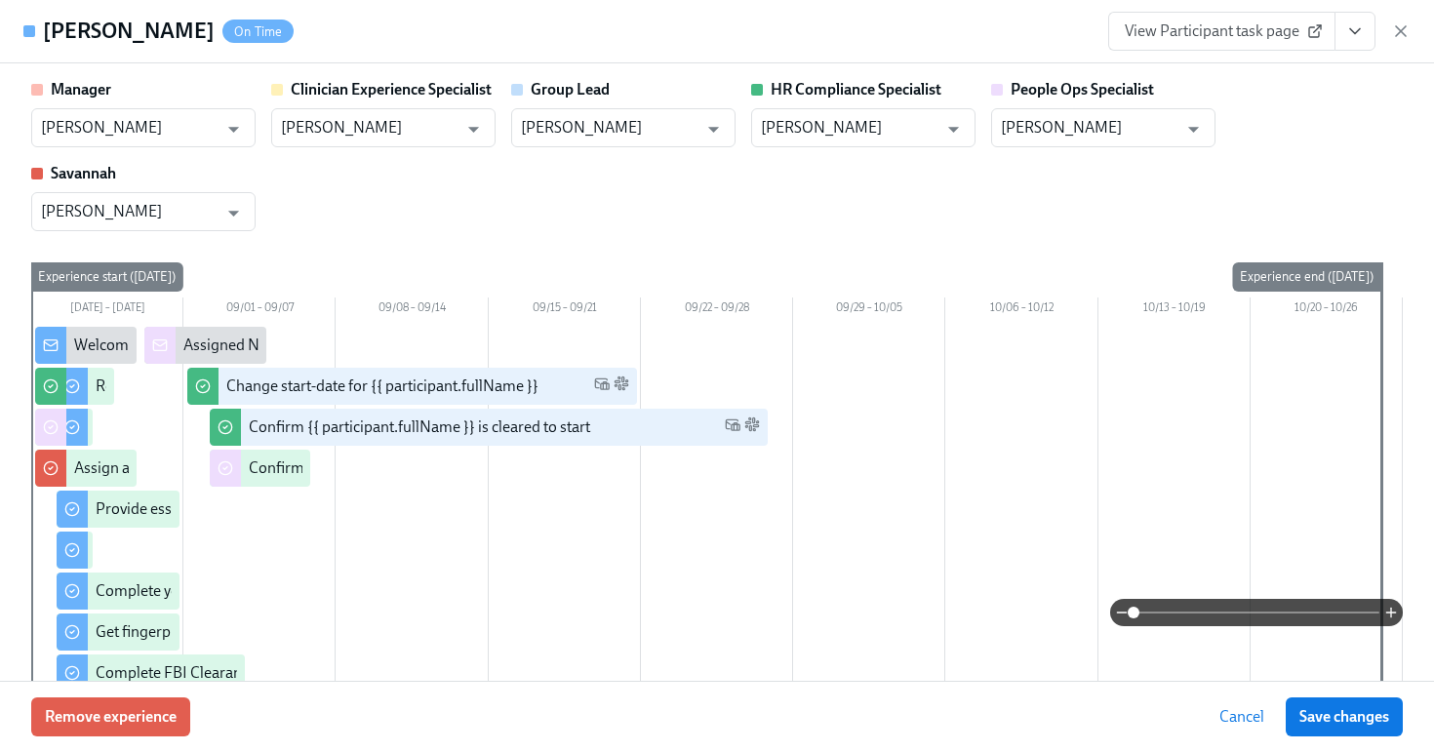
click at [1354, 48] on button "View task page" at bounding box center [1355, 31] width 41 height 39
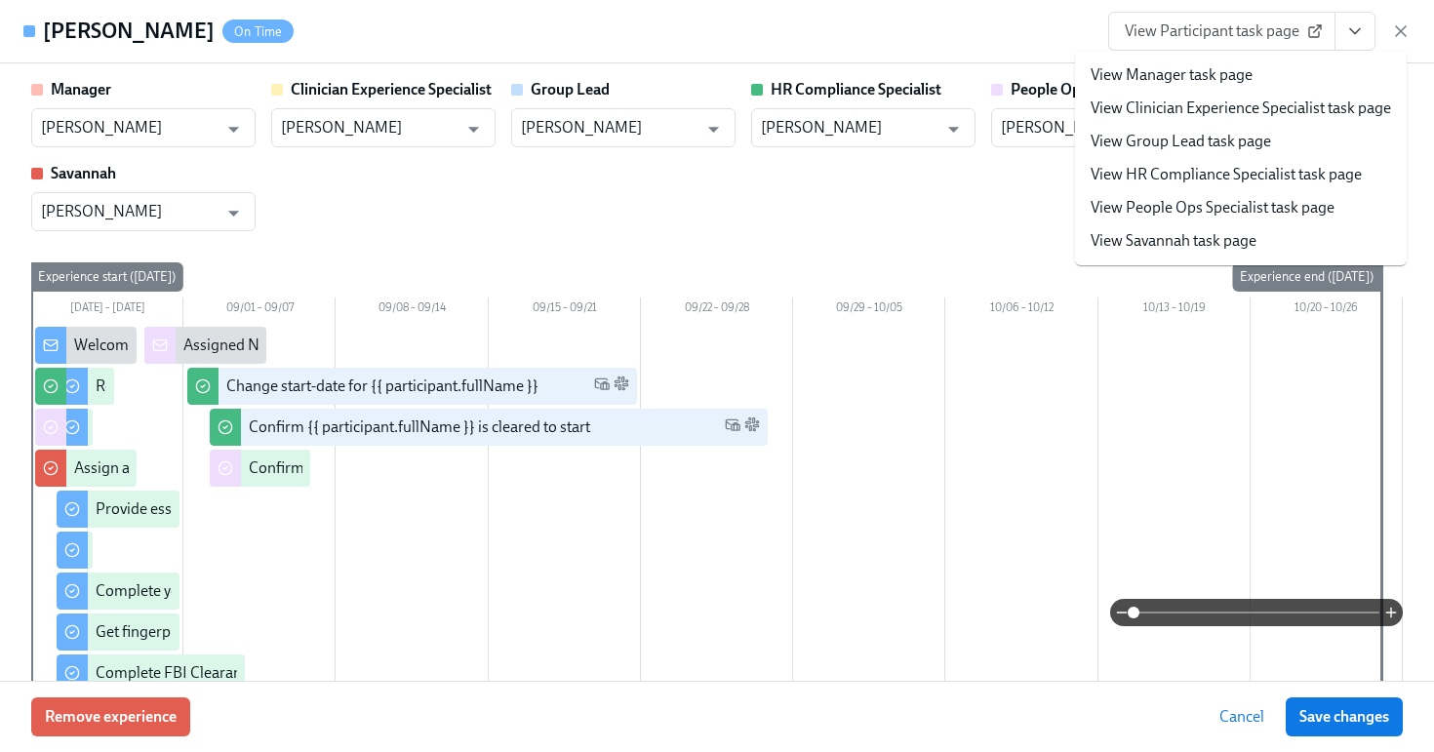
click at [1357, 31] on icon "View task page" at bounding box center [1355, 31] width 10 height 5
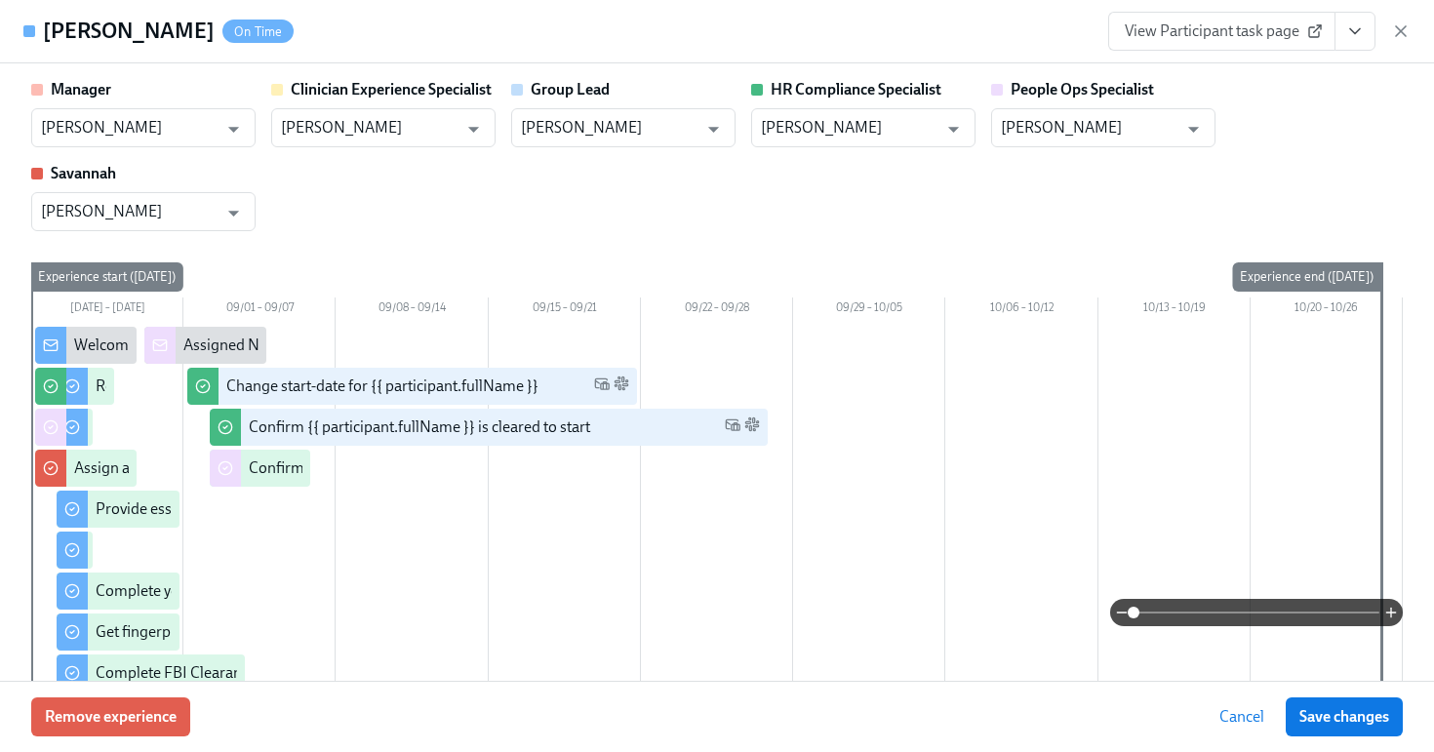
click at [1357, 31] on icon "View task page" at bounding box center [1355, 31] width 10 height 5
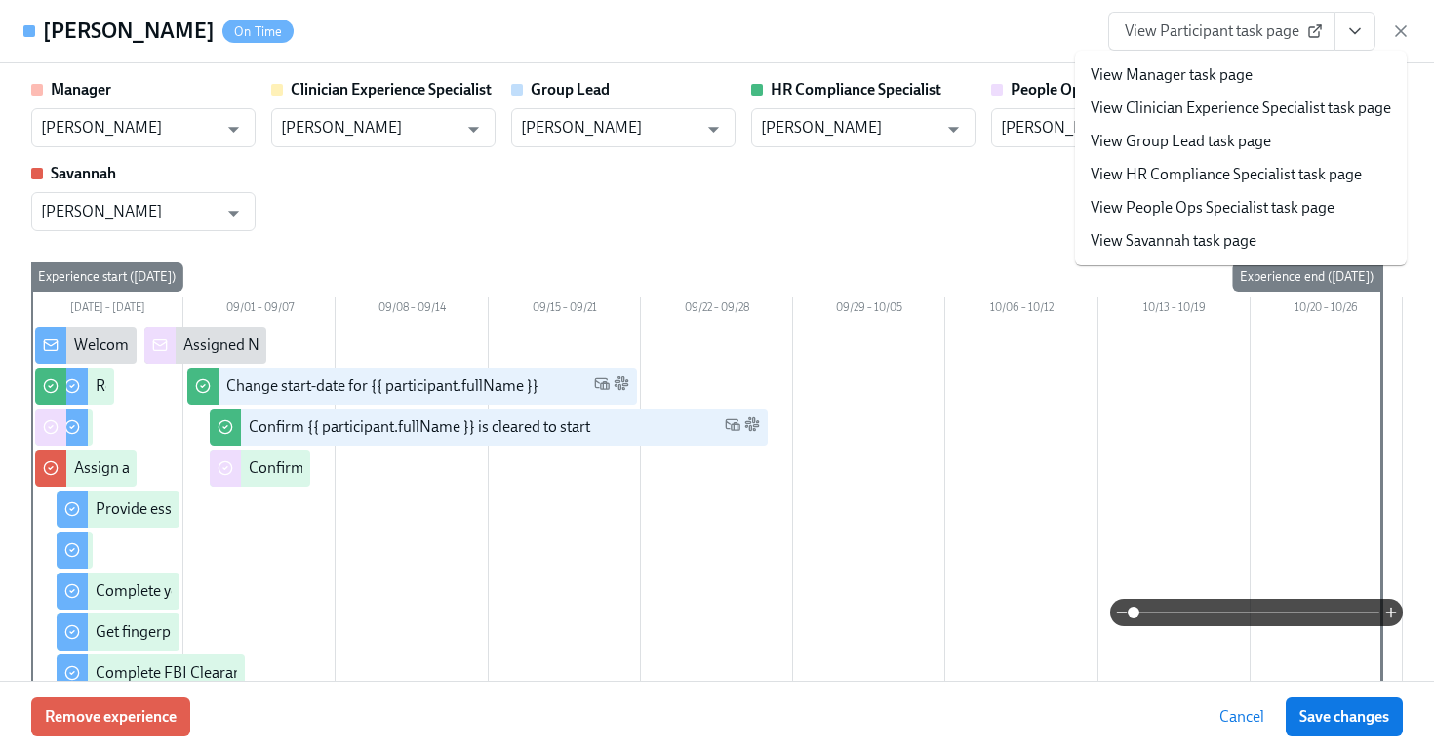
click at [1231, 161] on li "View HR Compliance Specialist task page" at bounding box center [1241, 174] width 332 height 33
click at [1142, 169] on link "View HR Compliance Specialist task page" at bounding box center [1226, 174] width 271 height 21
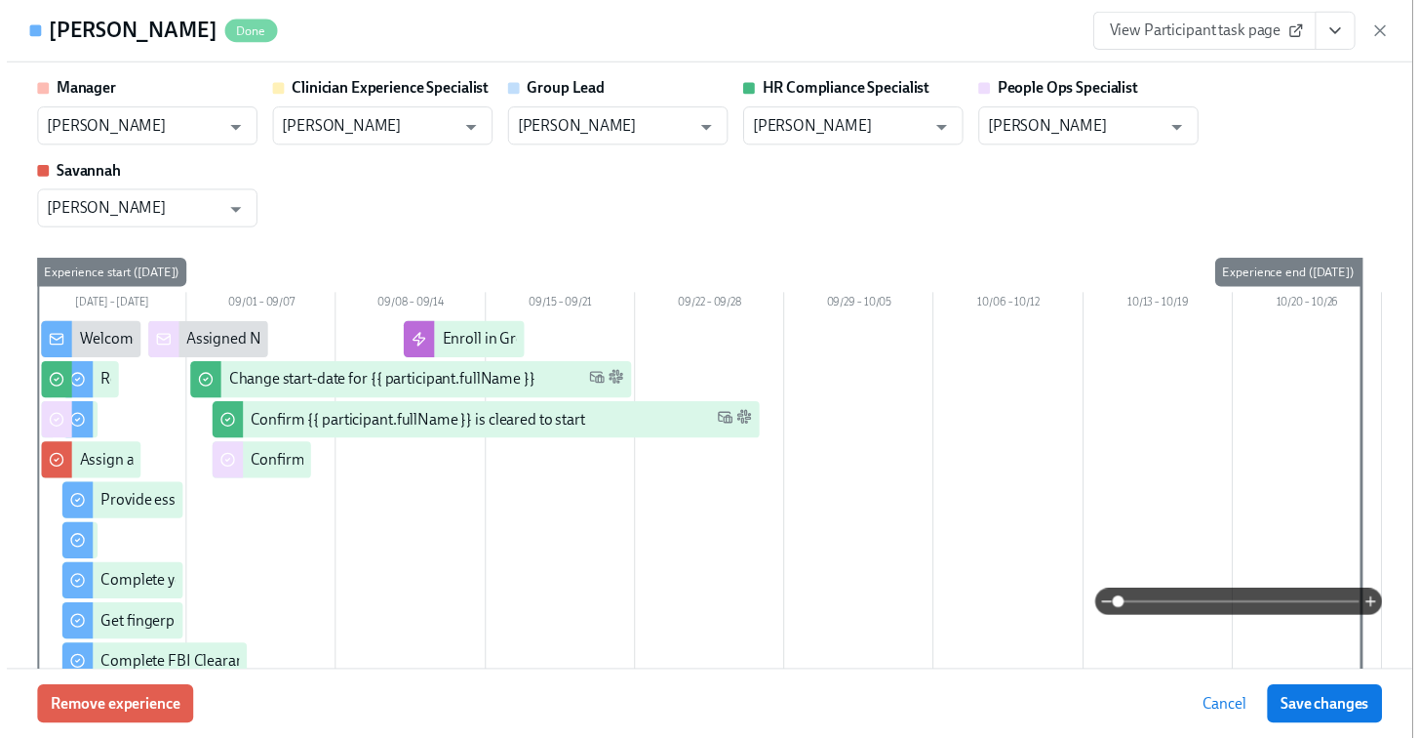
scroll to position [0, 25140]
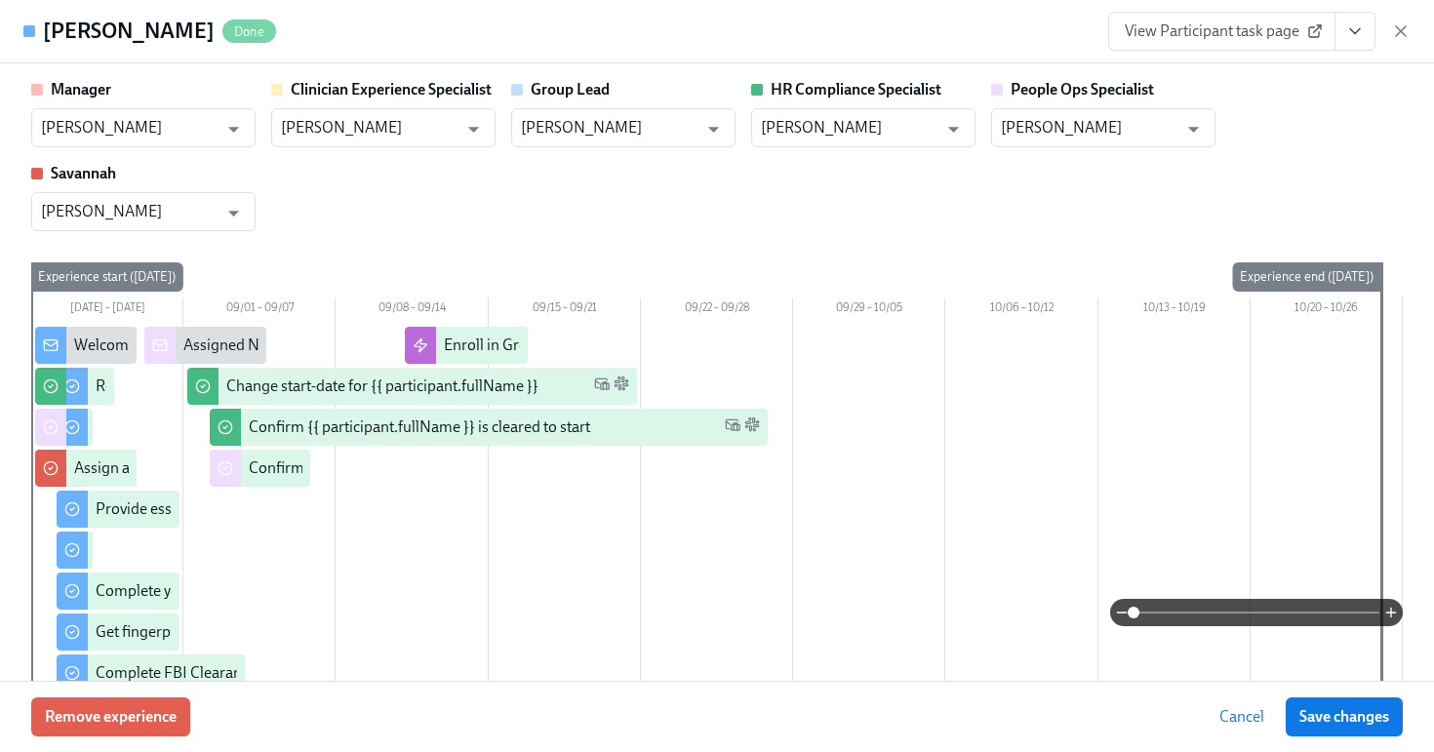
click at [1399, 46] on div "View Participant task page" at bounding box center [1259, 31] width 302 height 39
click at [1399, 35] on icon "button" at bounding box center [1401, 31] width 20 height 20
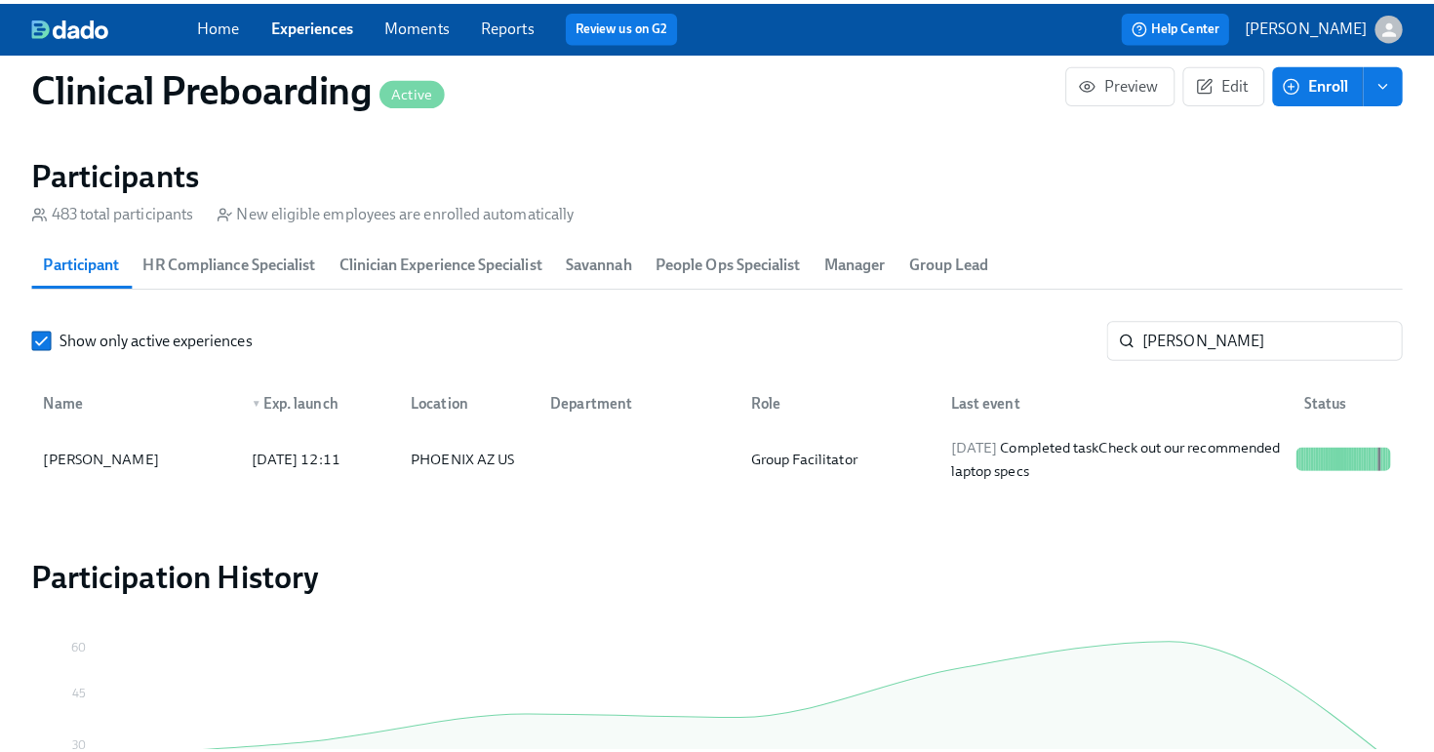
scroll to position [0, 25125]
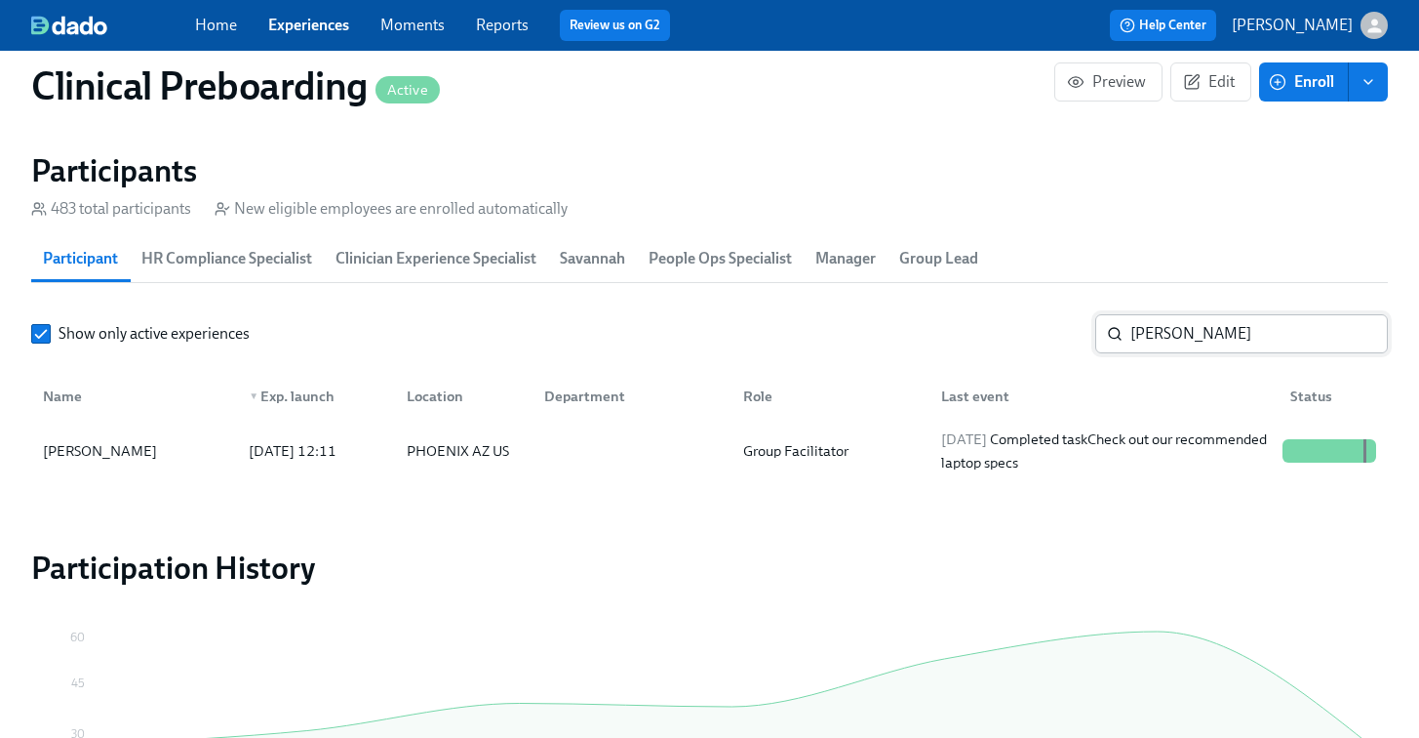
click at [1151, 340] on input "Melissa Zimmerman" at bounding box center [1260, 333] width 258 height 39
paste input "-Jana Hutzenbiler"
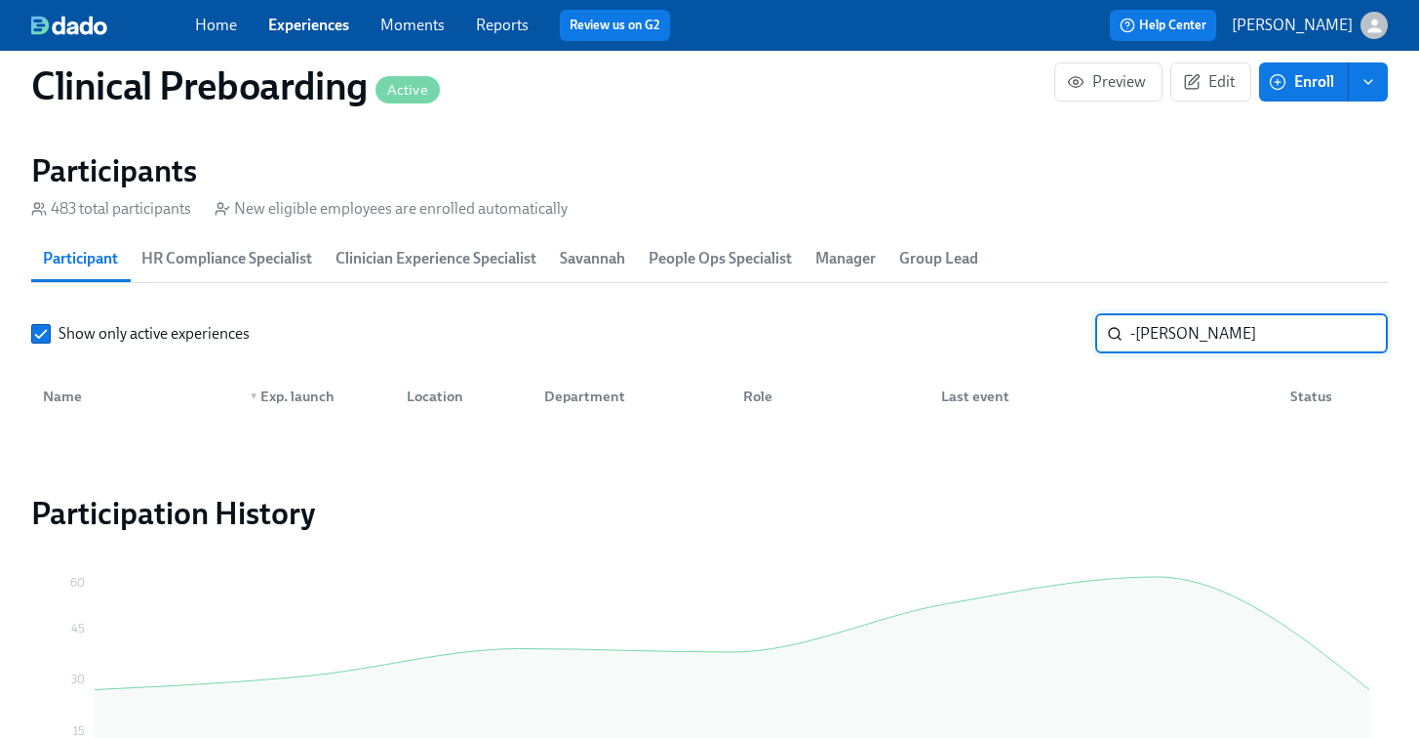
click at [1138, 336] on input "-Jana Hutzenbiler" at bounding box center [1260, 333] width 258 height 39
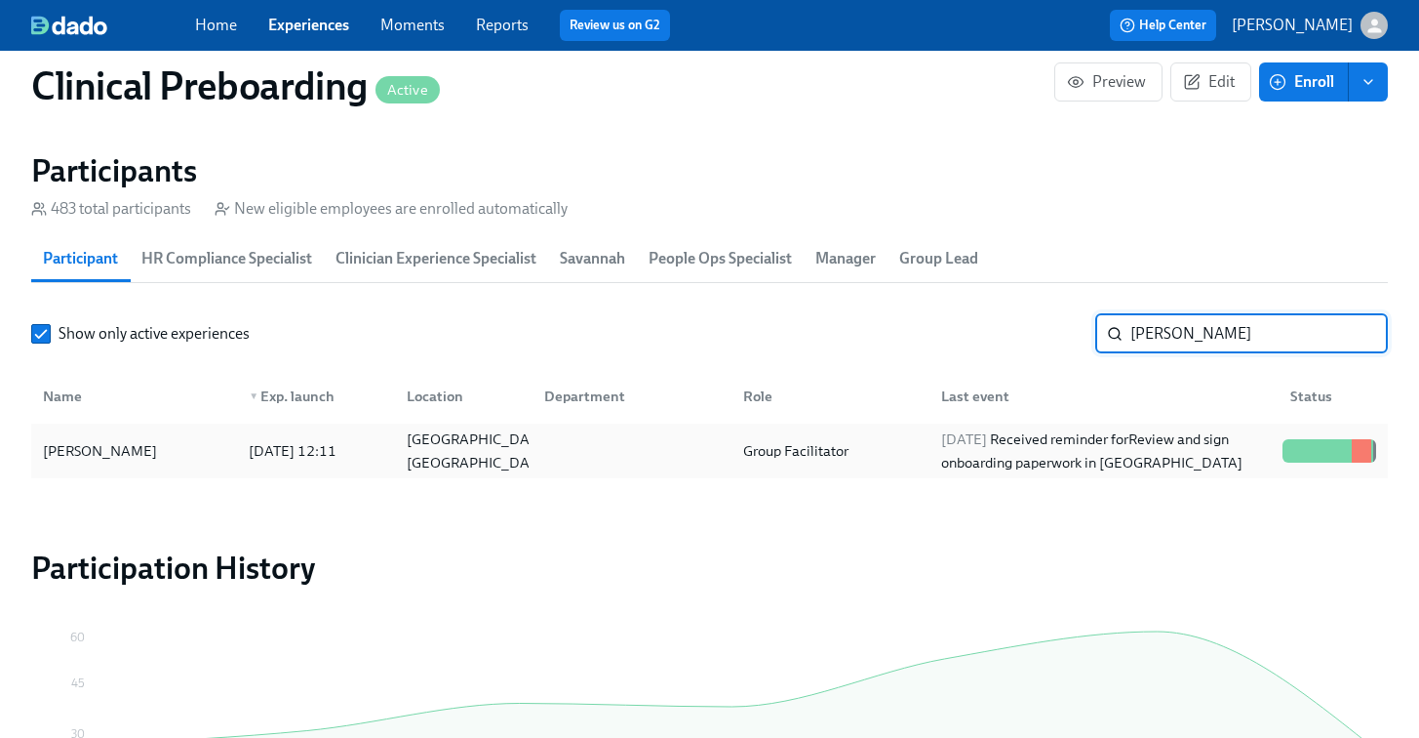
click at [106, 474] on div "Jana Hutzenbiler 2025/08/29 12:11 Bismarck, ND Group Facilitator 2025/09/11 Rec…" at bounding box center [709, 450] width 1357 height 55
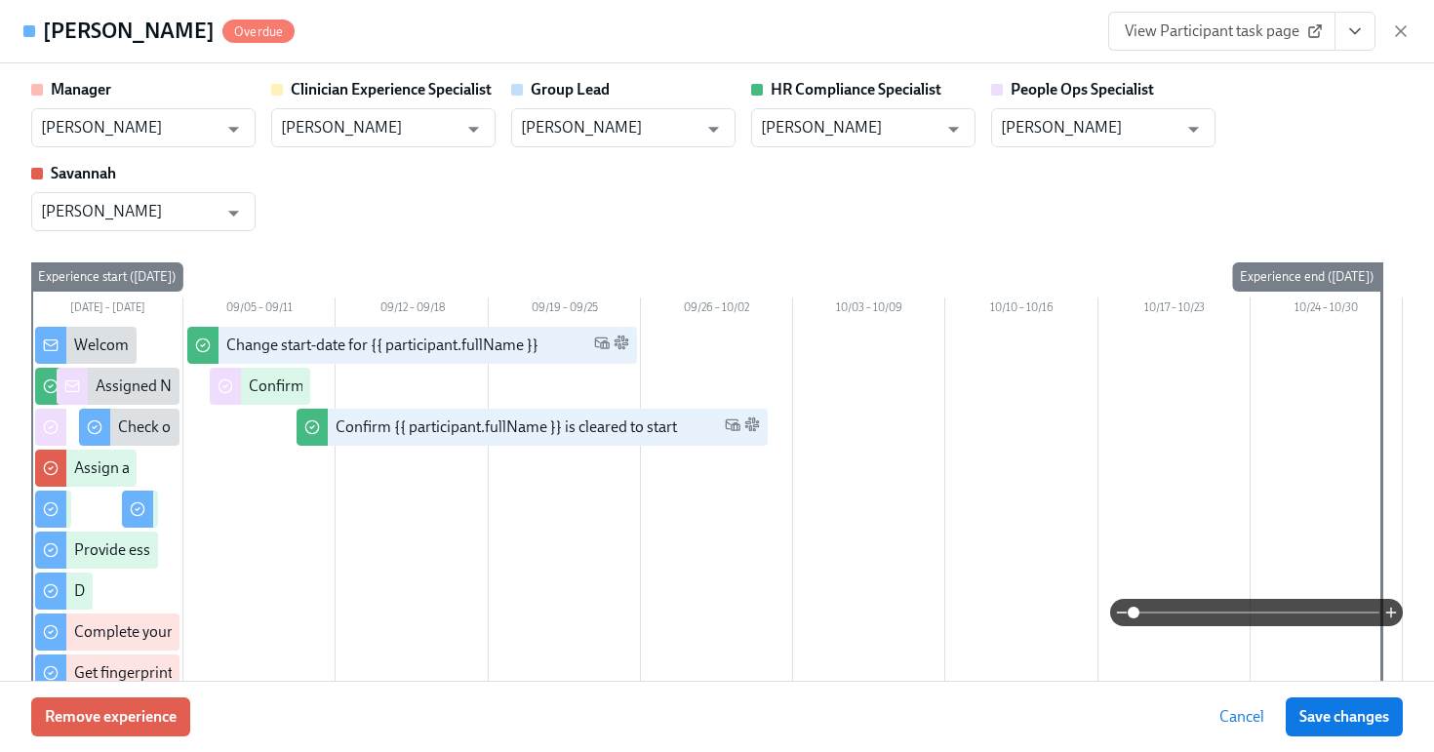
click at [1348, 39] on icon "View task page" at bounding box center [1355, 31] width 20 height 20
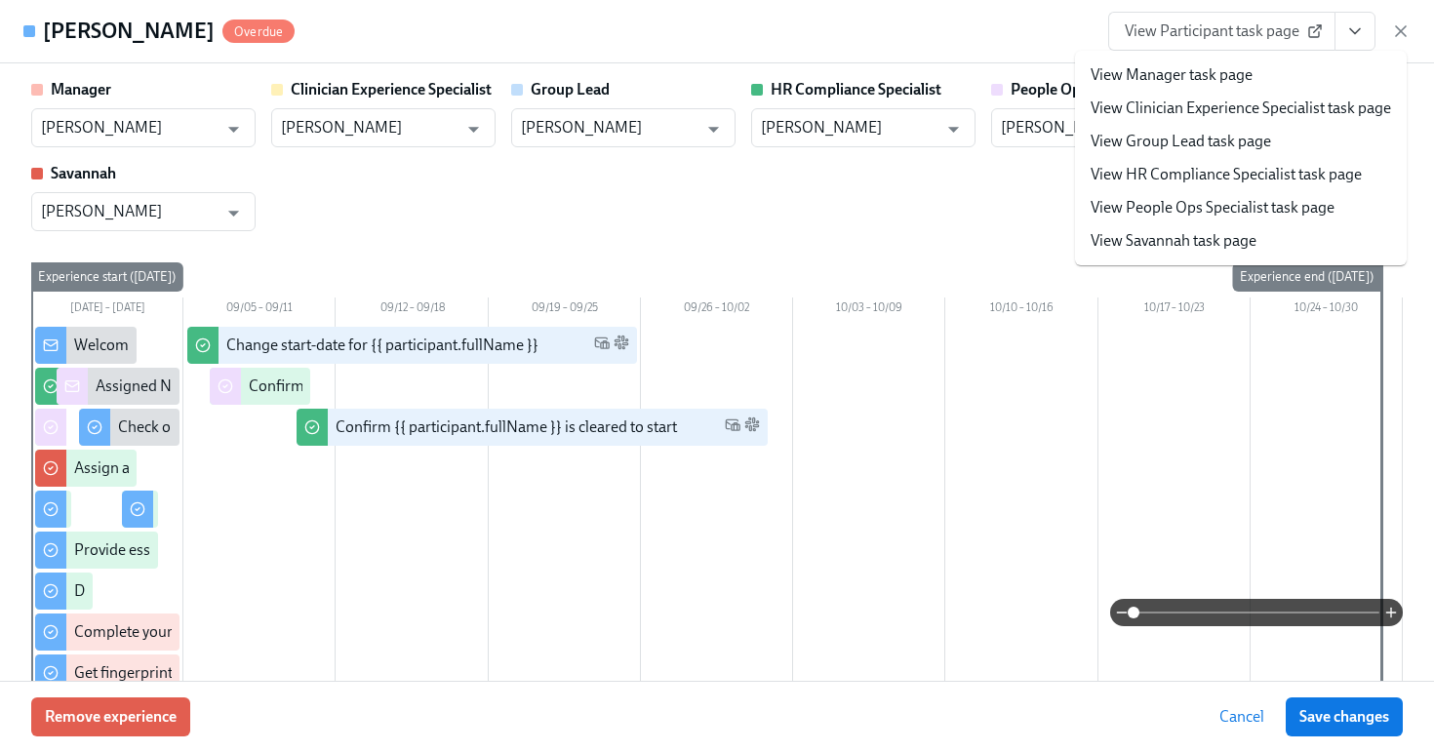
click at [1289, 172] on link "View HR Compliance Specialist task page" at bounding box center [1226, 174] width 271 height 21
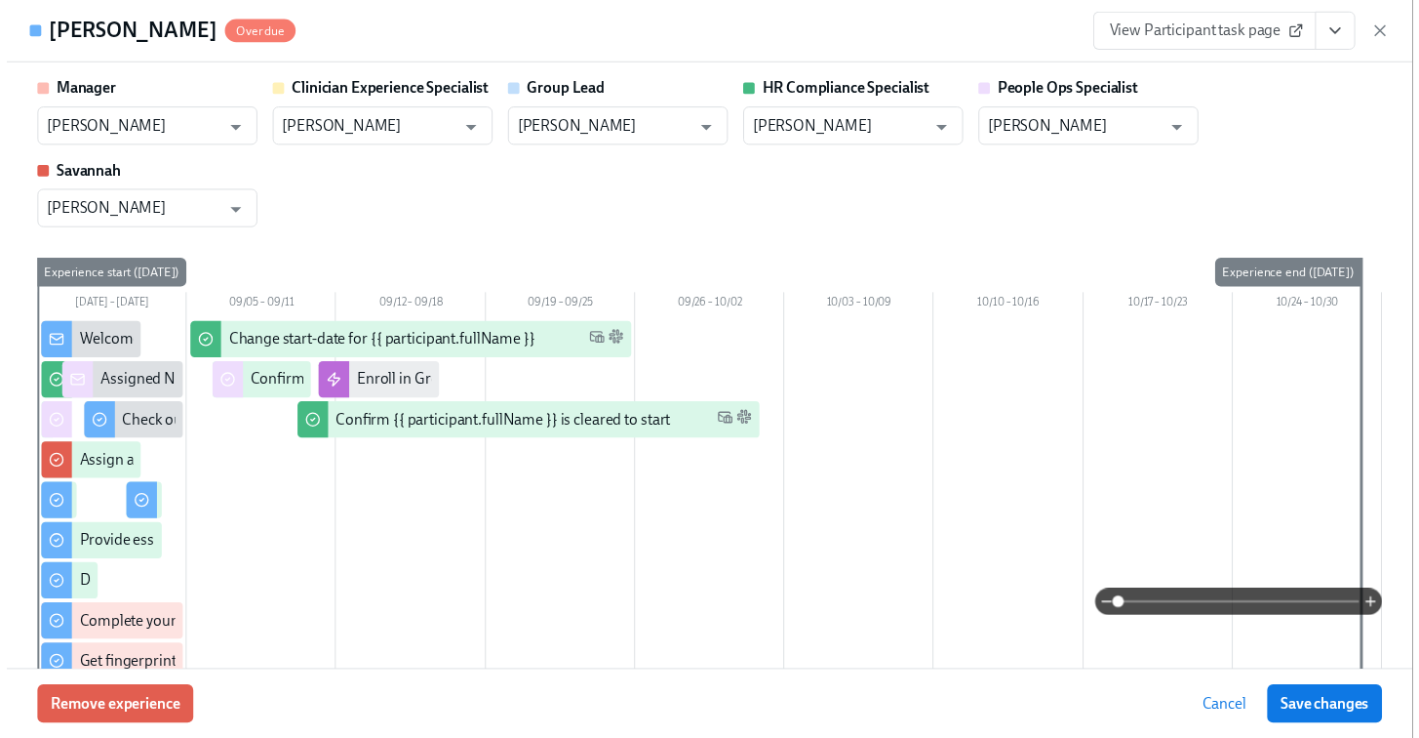
scroll to position [0, 25140]
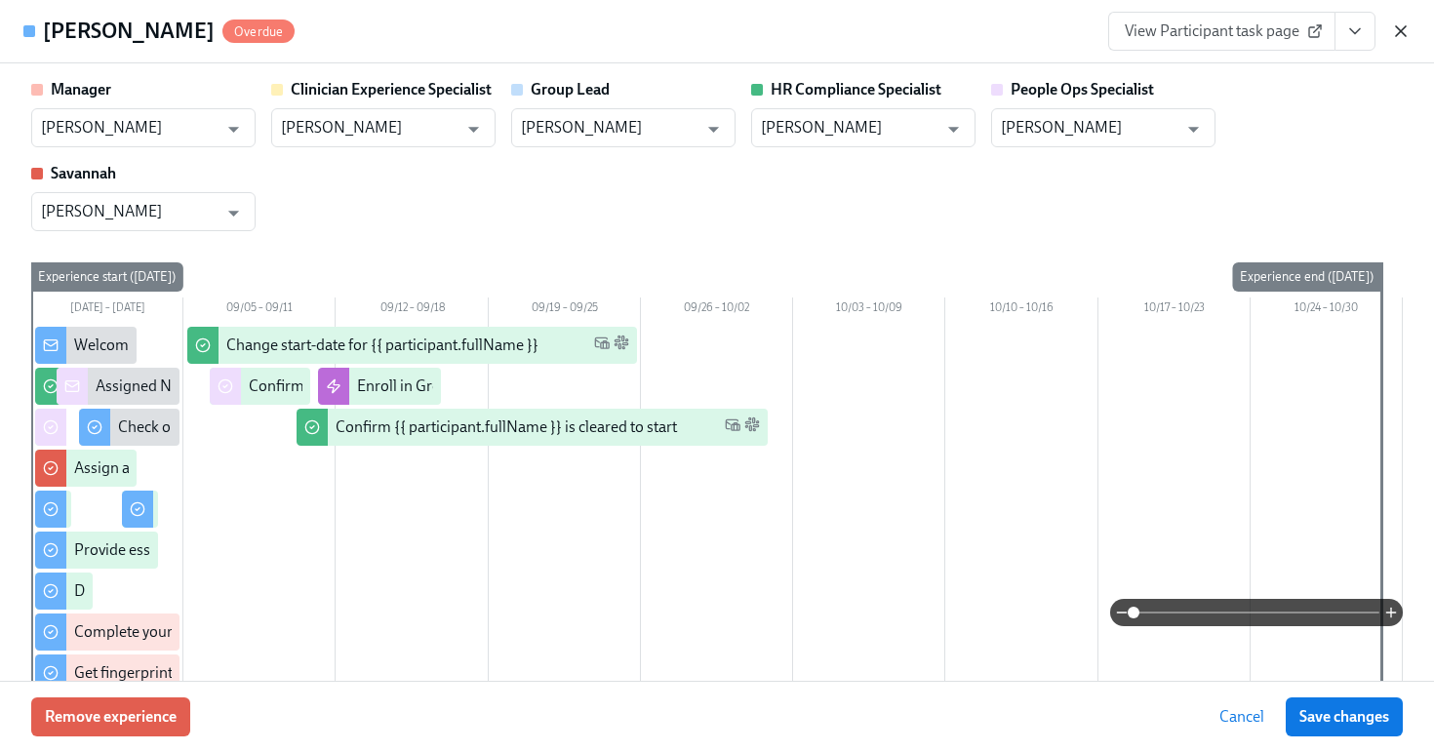
click at [1405, 37] on icon "button" at bounding box center [1401, 31] width 20 height 20
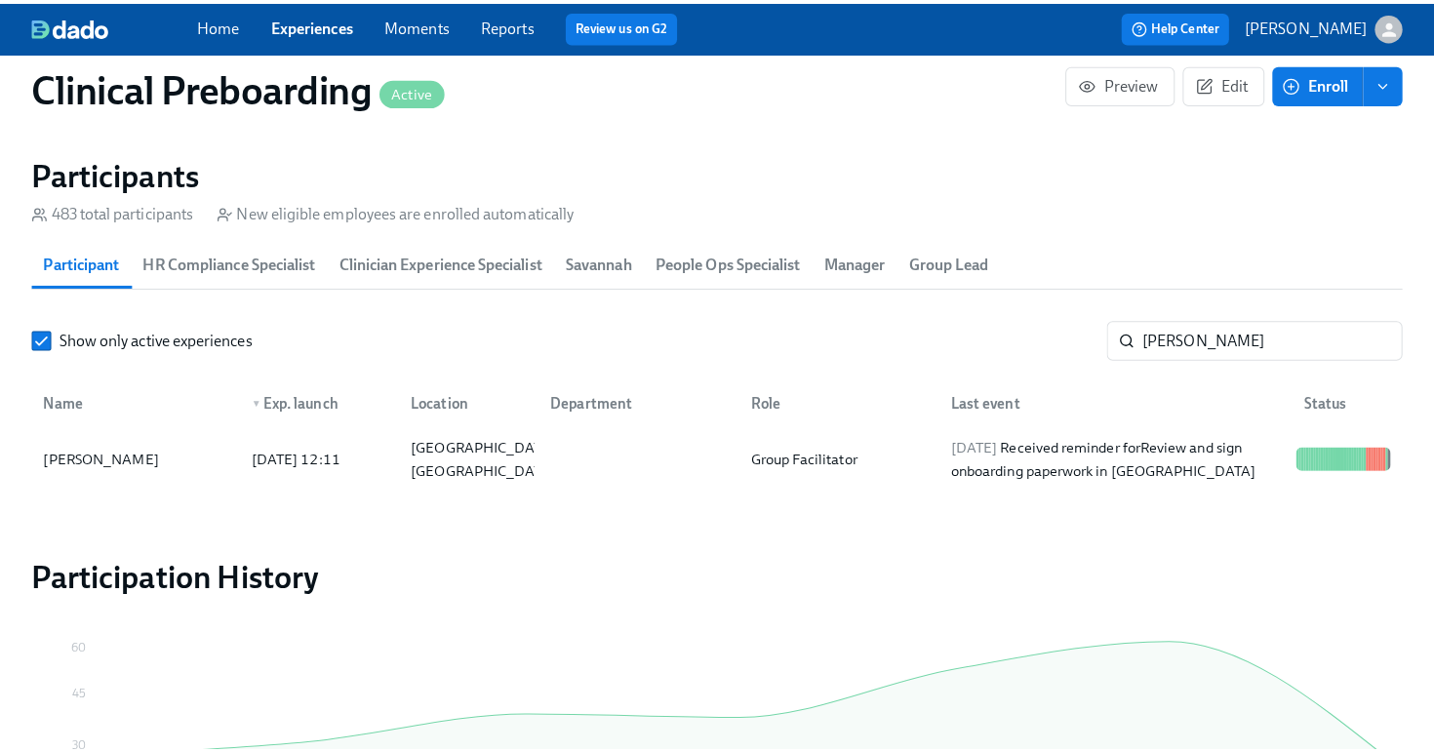
scroll to position [0, 25125]
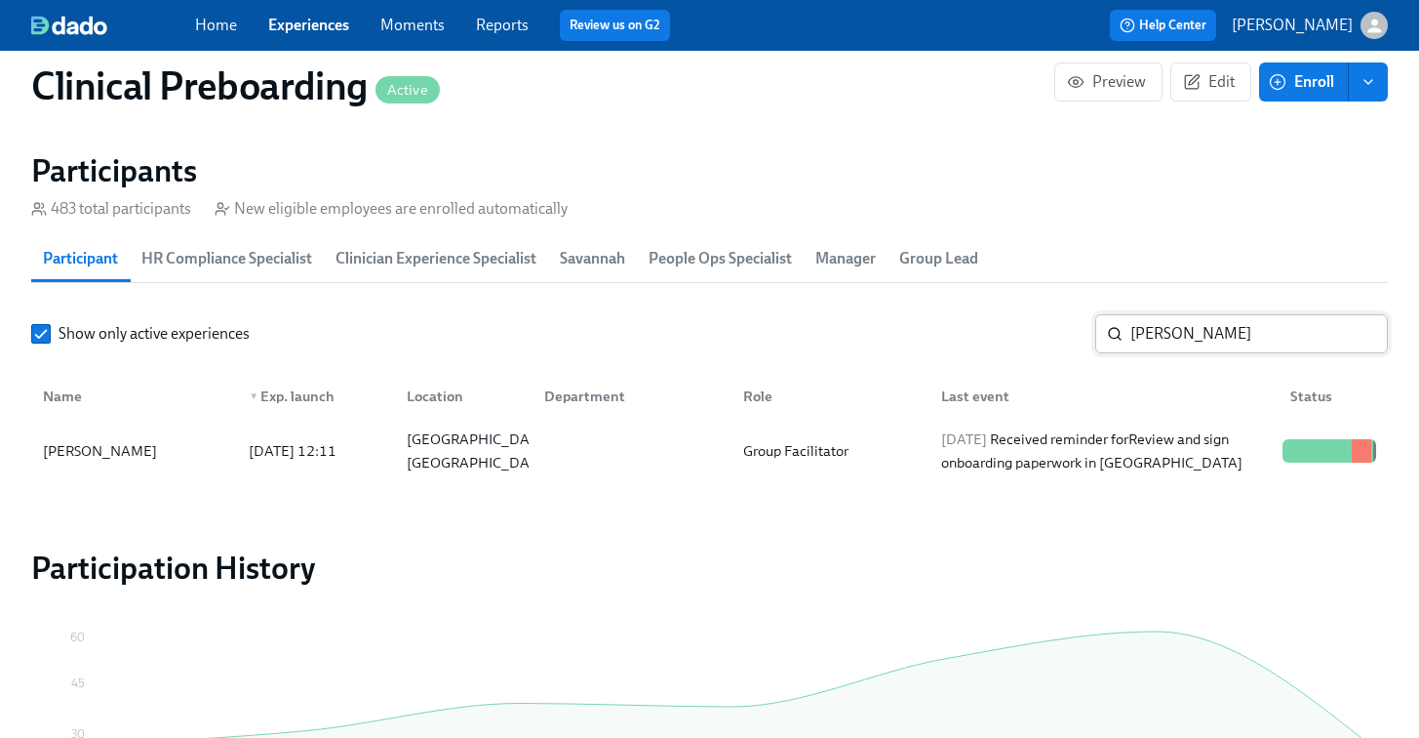
click at [1198, 339] on input "Jana Hutzenbiler" at bounding box center [1260, 333] width 258 height 39
paste input "-Crystal Lust"
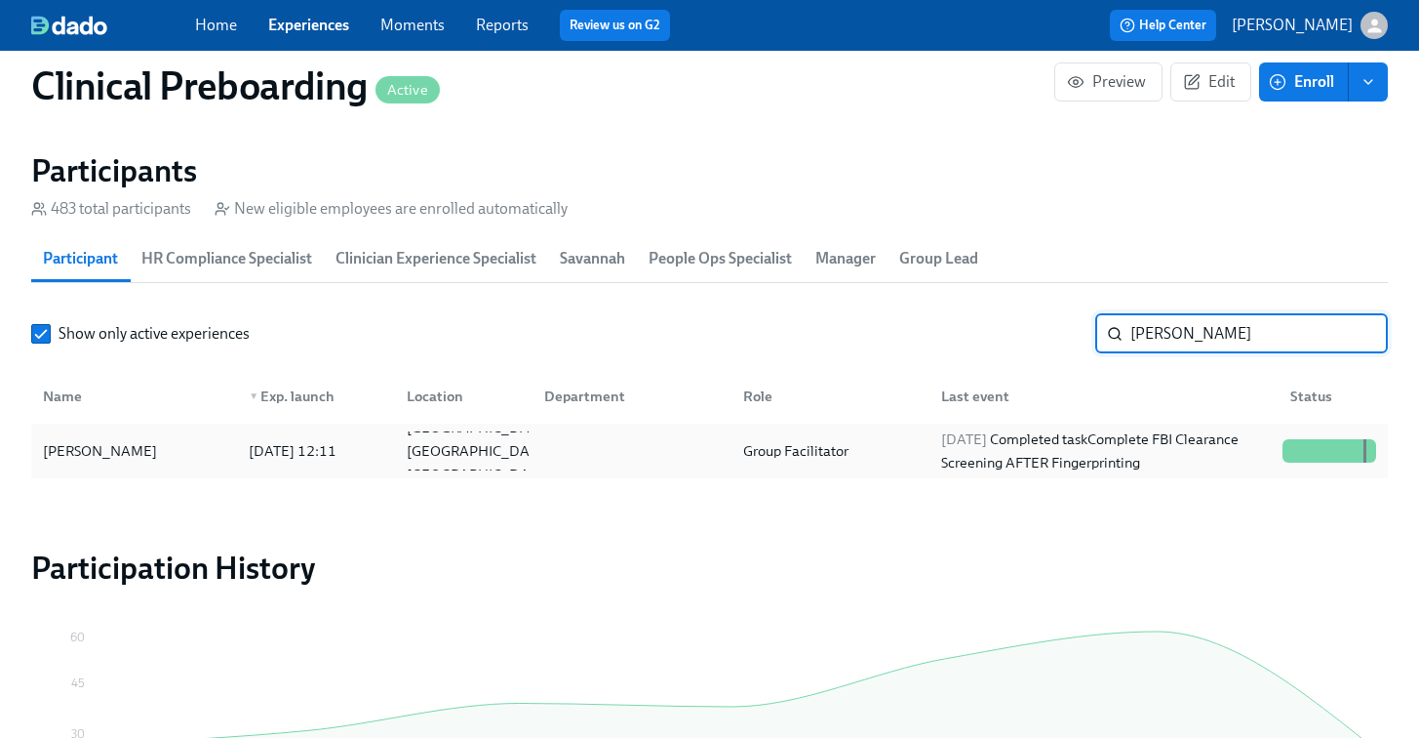
type input "[PERSON_NAME]"
click at [144, 434] on div "[PERSON_NAME]" at bounding box center [134, 450] width 198 height 39
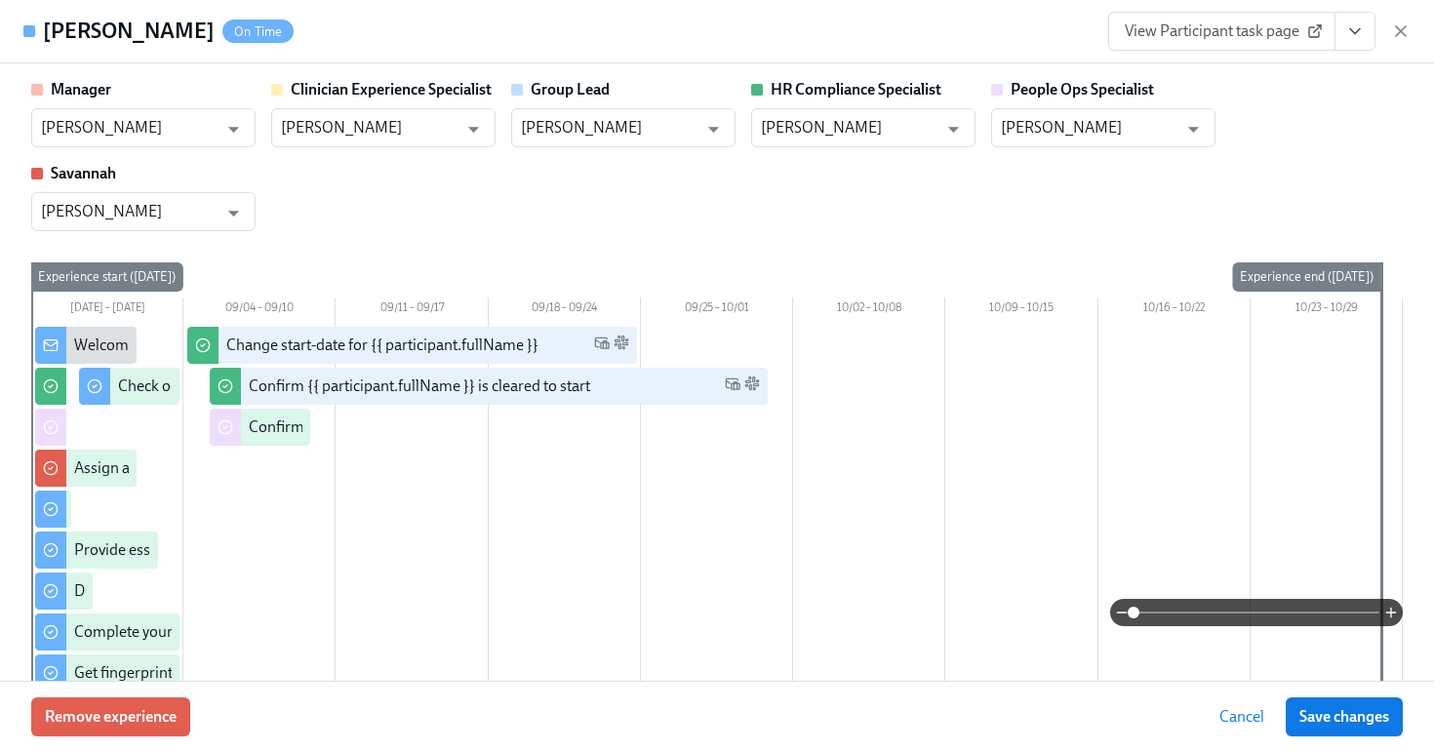
click at [1355, 27] on icon "View task page" at bounding box center [1355, 31] width 20 height 20
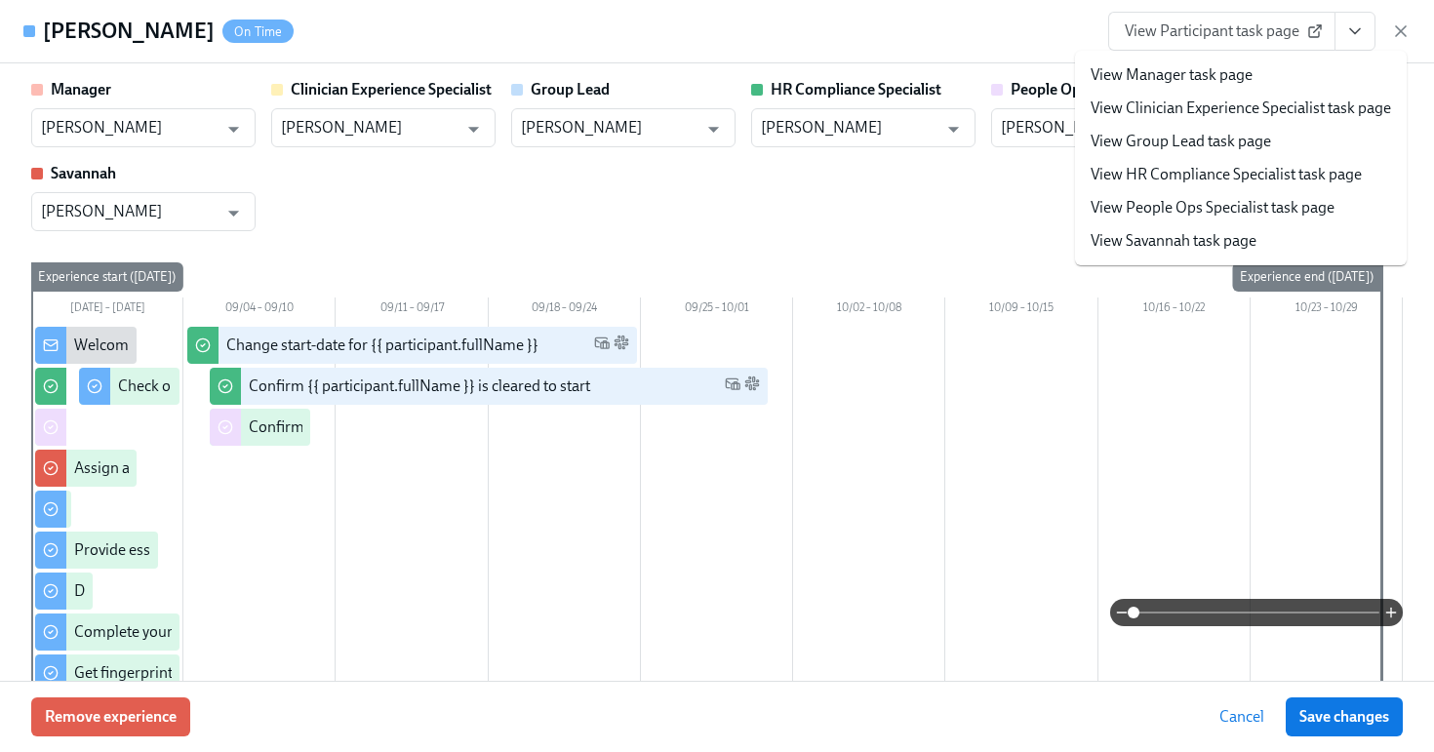
click at [1239, 176] on link "View HR Compliance Specialist task page" at bounding box center [1226, 174] width 271 height 21
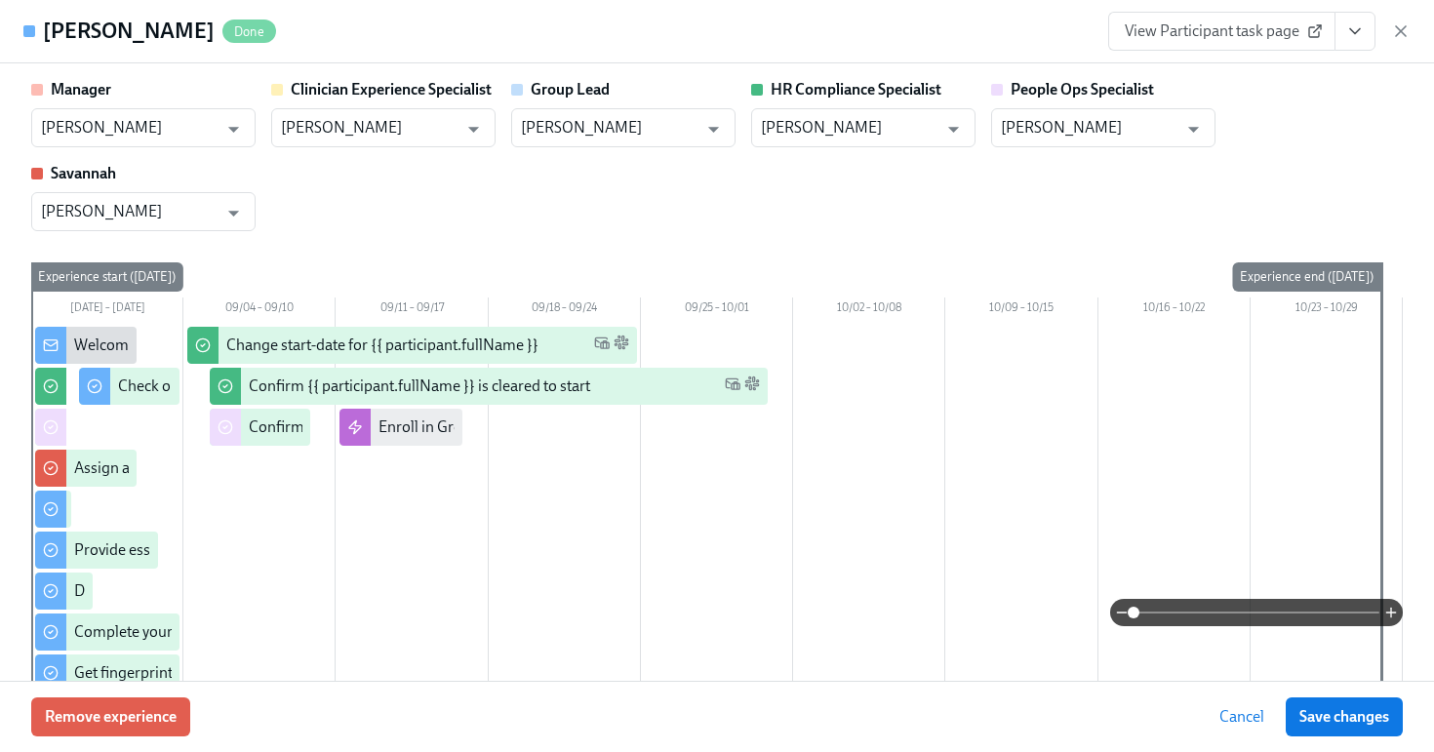
scroll to position [0, 25140]
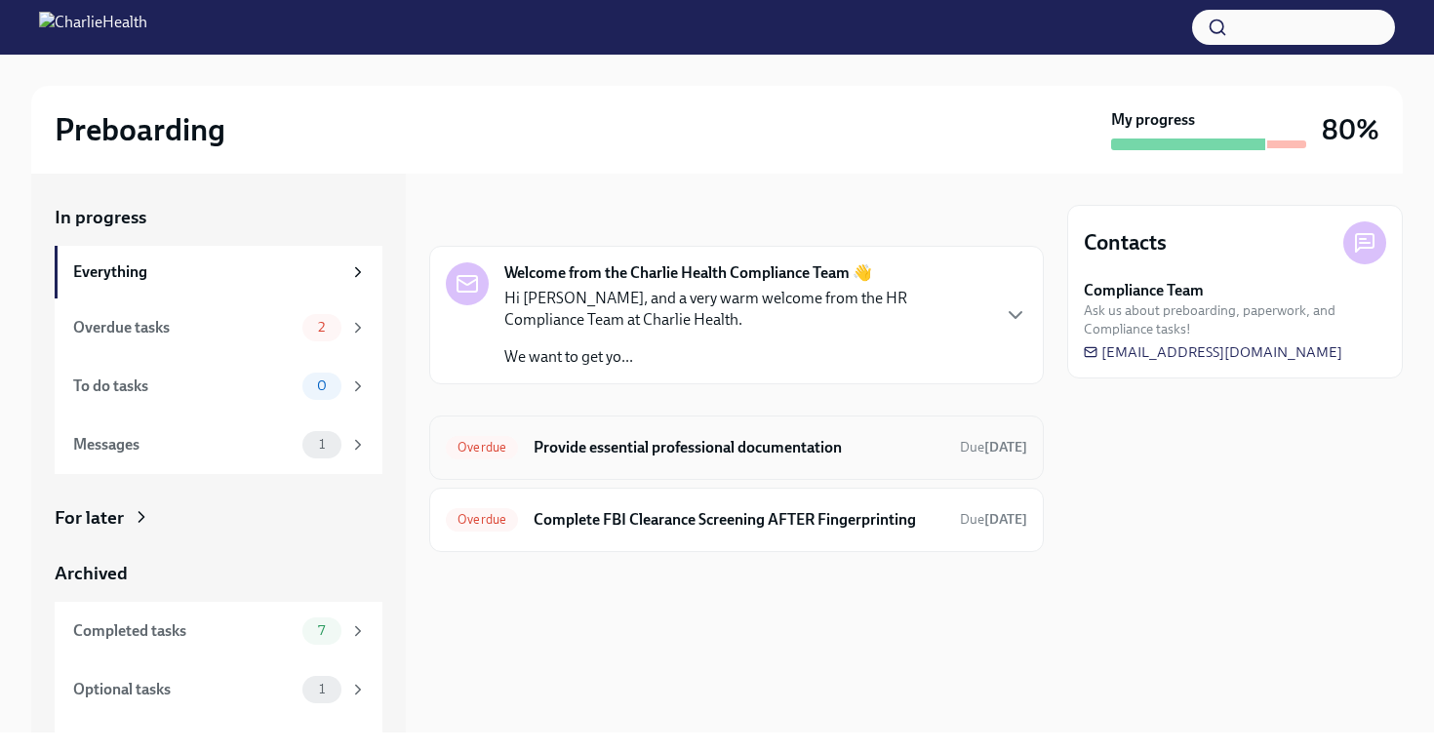
click at [732, 450] on h6 "Provide essential professional documentation" at bounding box center [739, 447] width 411 height 21
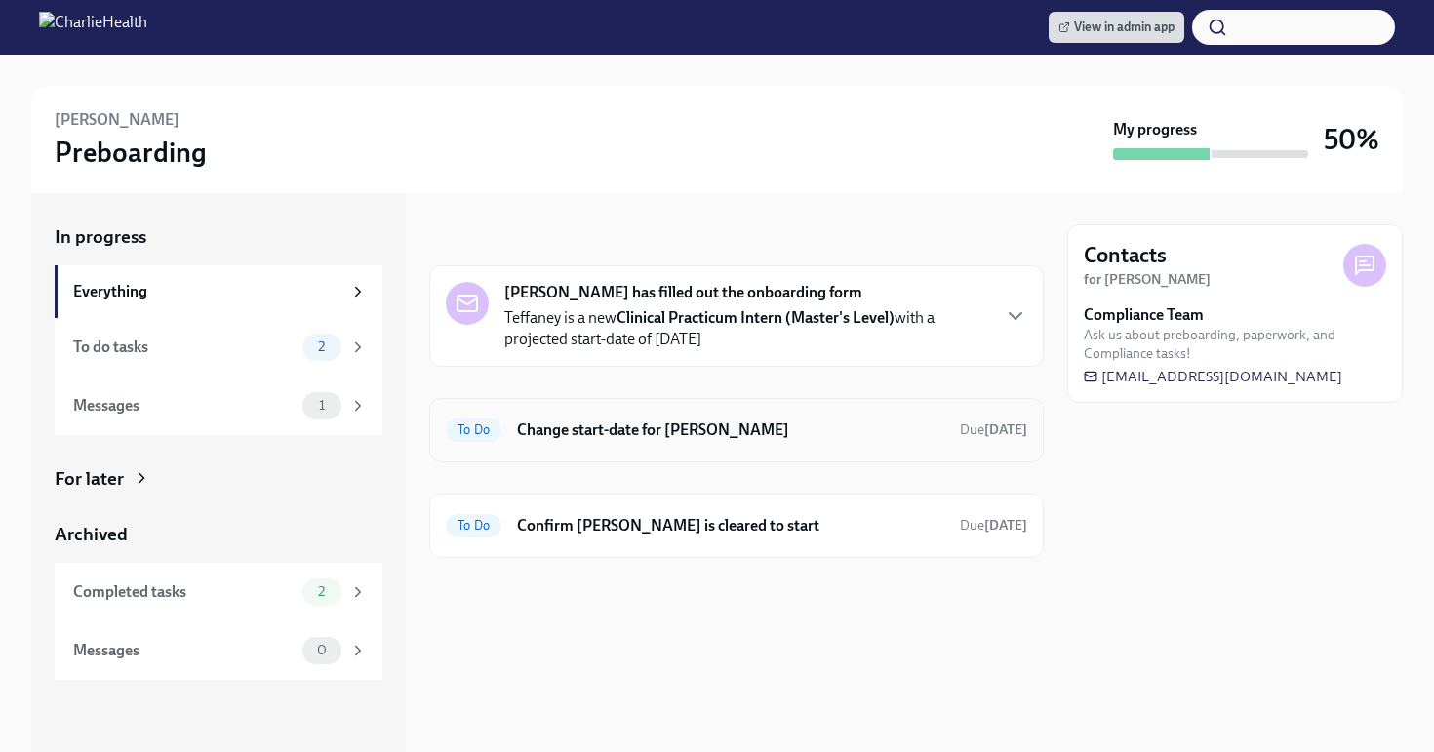
click at [721, 419] on h6 "Change start-date for Teffaney Daniel" at bounding box center [730, 429] width 427 height 21
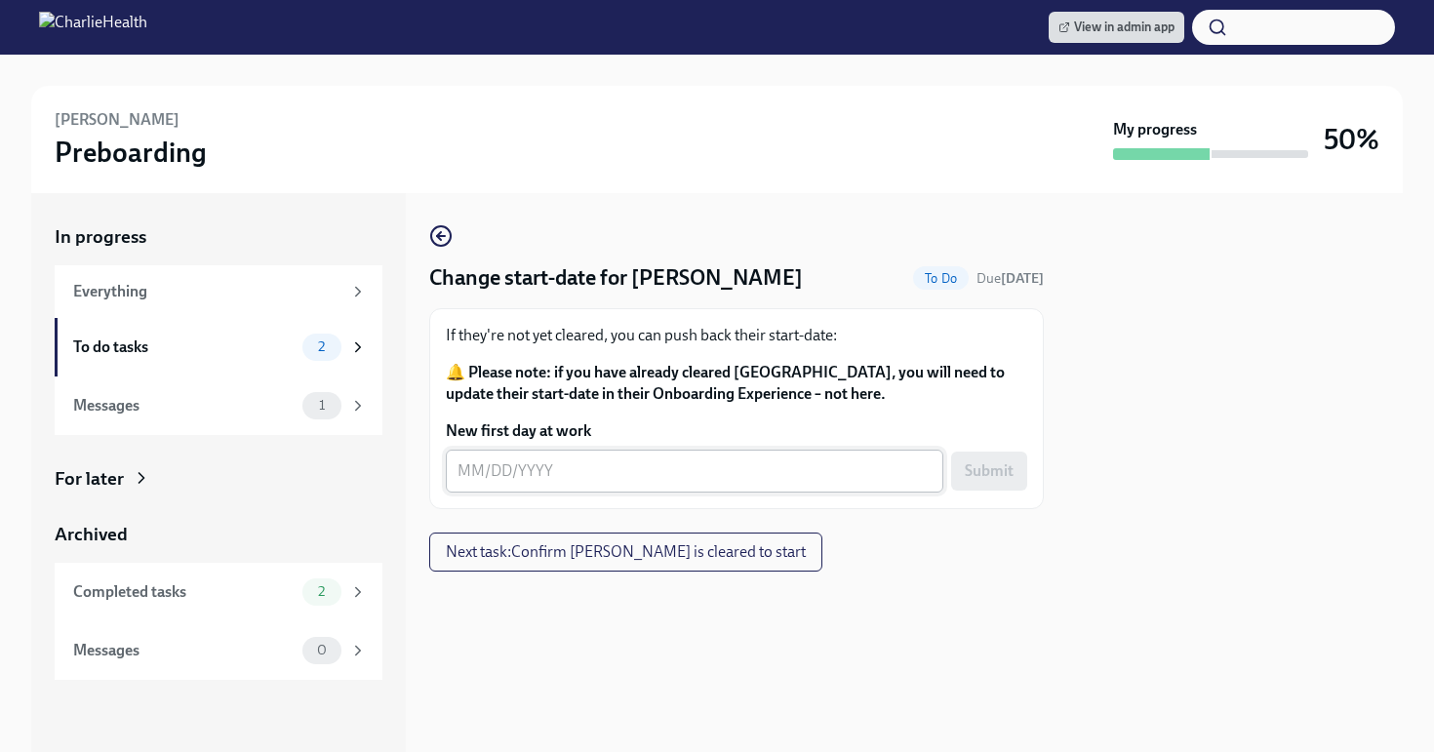
click at [589, 475] on textarea "New first day at work" at bounding box center [695, 470] width 474 height 23
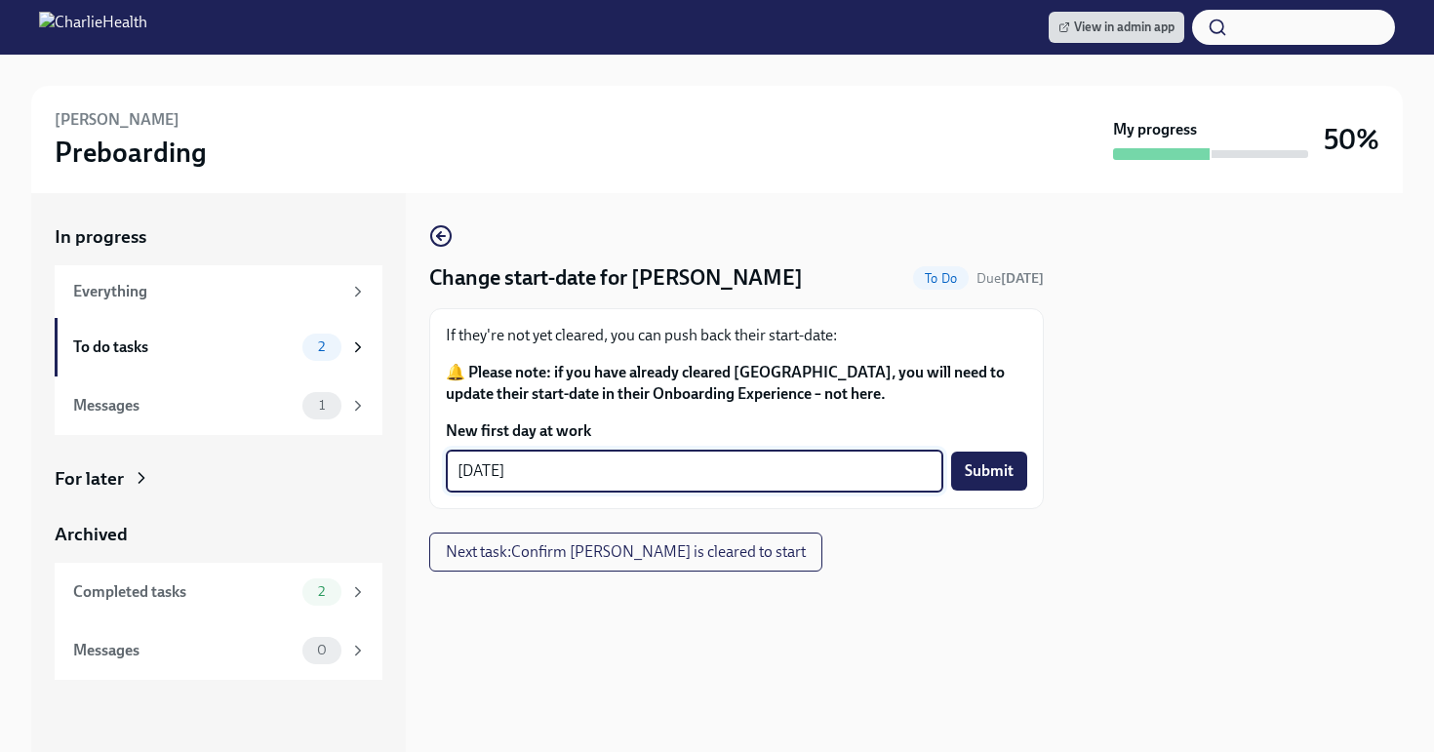
type textarea "[DATE]"
click at [994, 475] on span "Submit" at bounding box center [989, 471] width 49 height 20
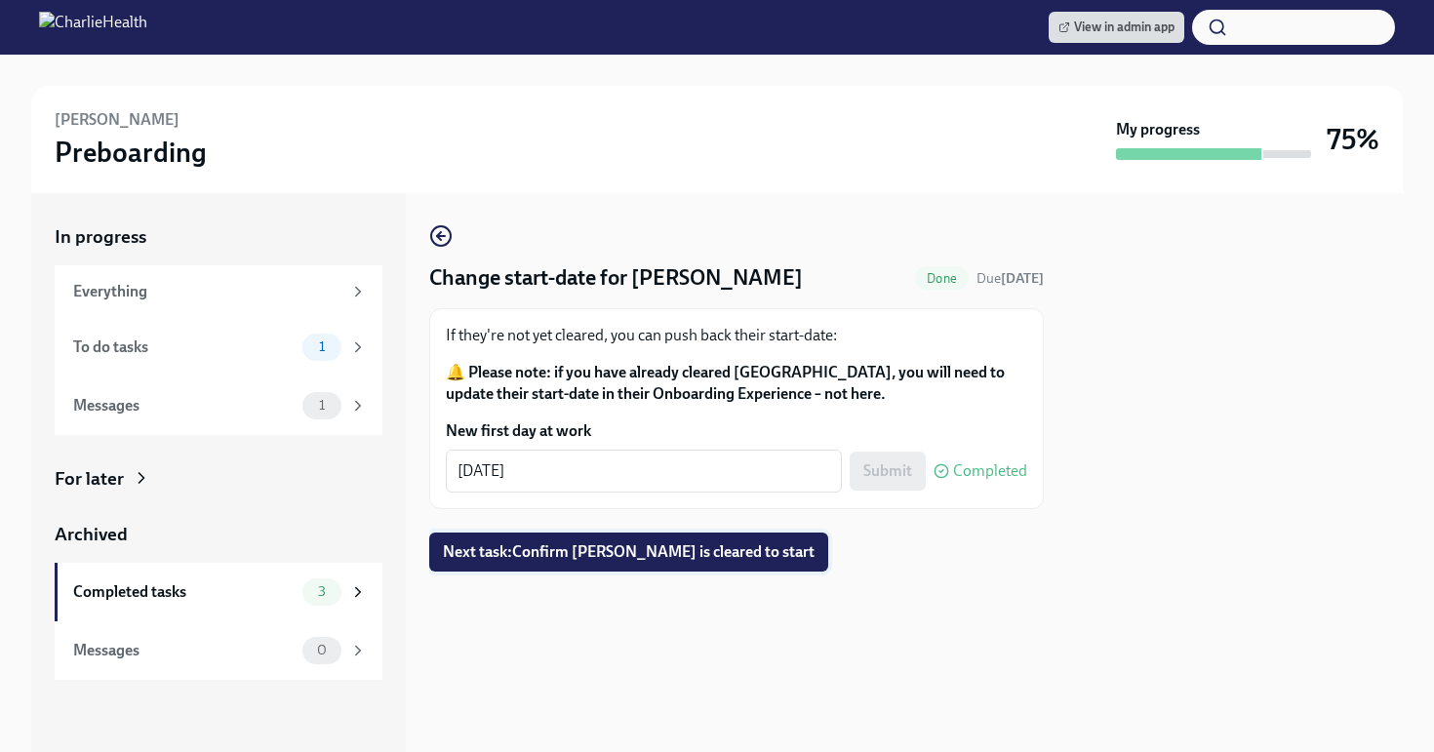
click at [715, 547] on span "Next task : Confirm Teffaney Daniel is cleared to start" at bounding box center [629, 552] width 372 height 20
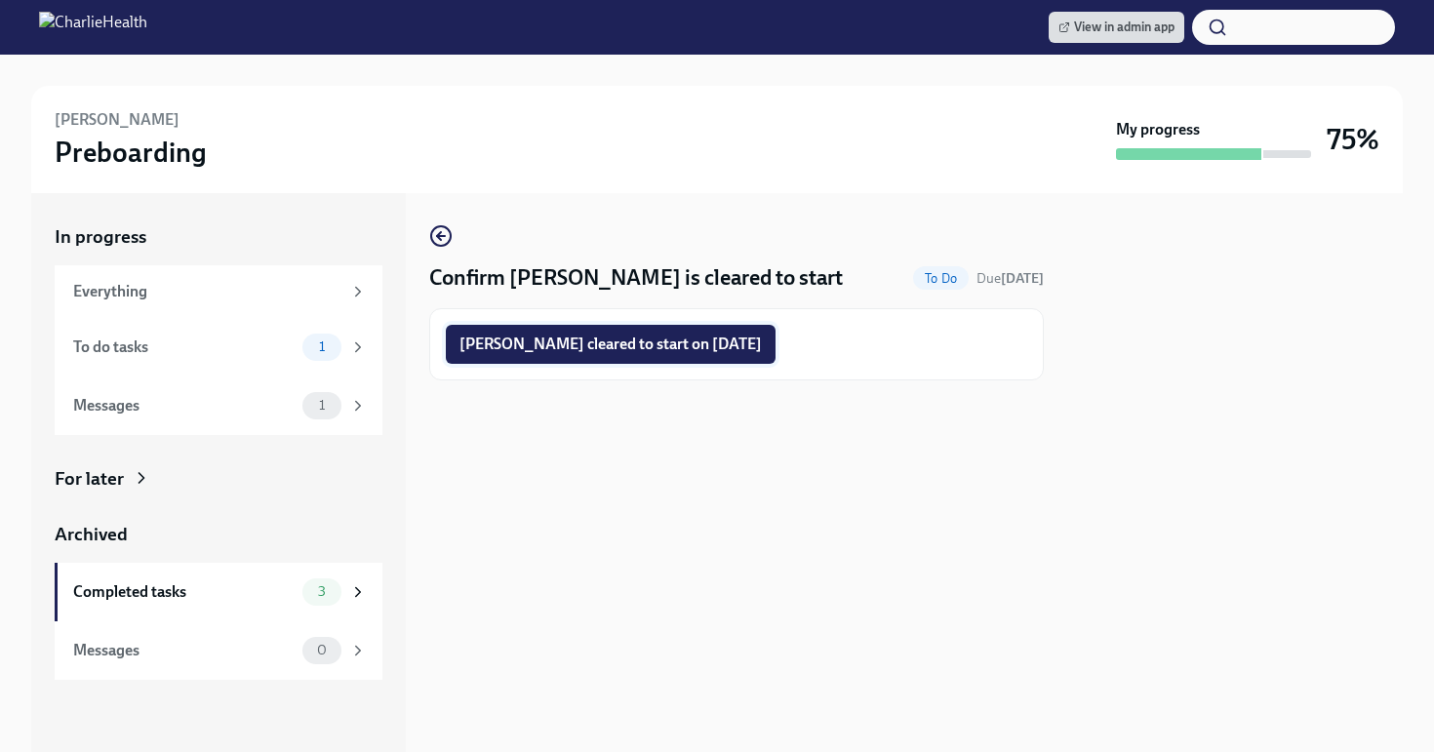
click at [700, 339] on span "Teffaney Daniel cleared to start on 09/15/2025" at bounding box center [610, 345] width 302 height 20
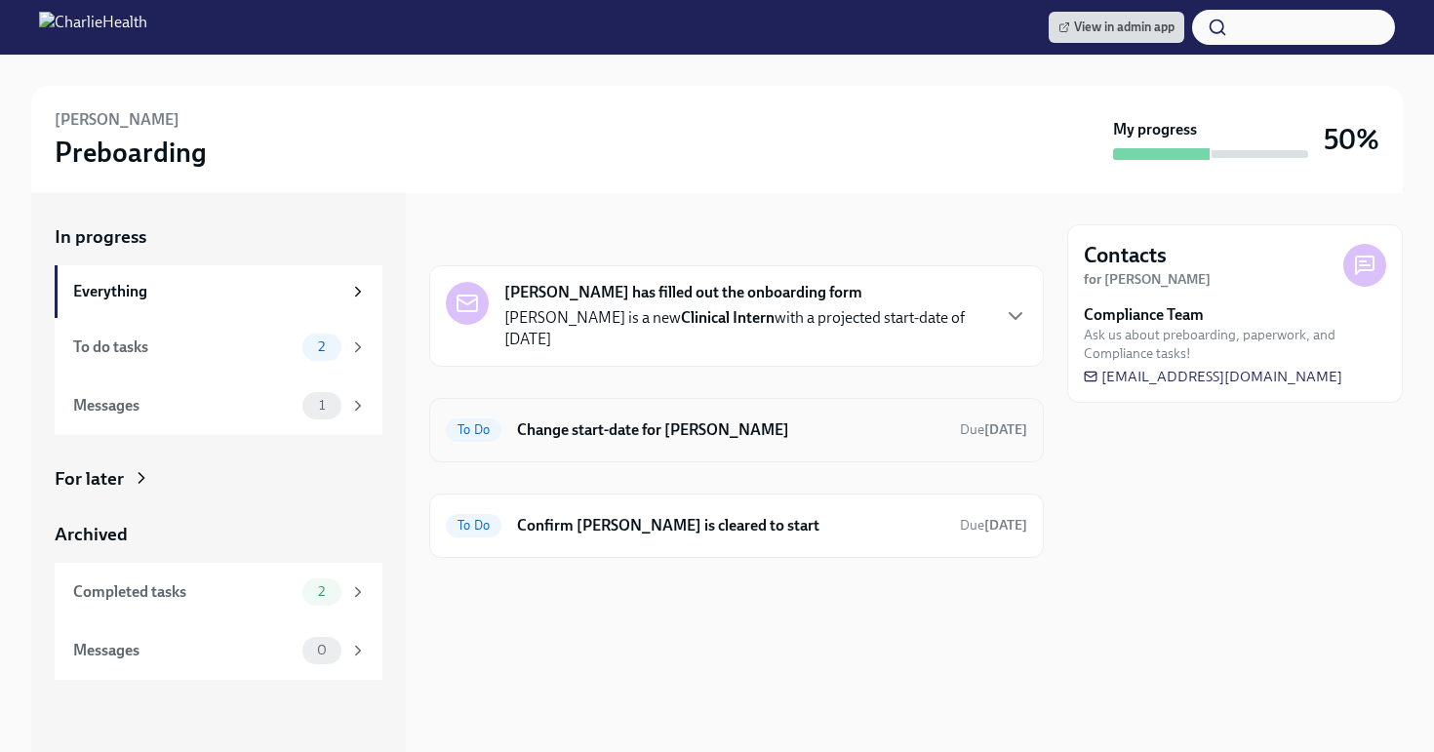
click at [705, 419] on h6 "Change start-date for Reagan Reed" at bounding box center [730, 429] width 427 height 21
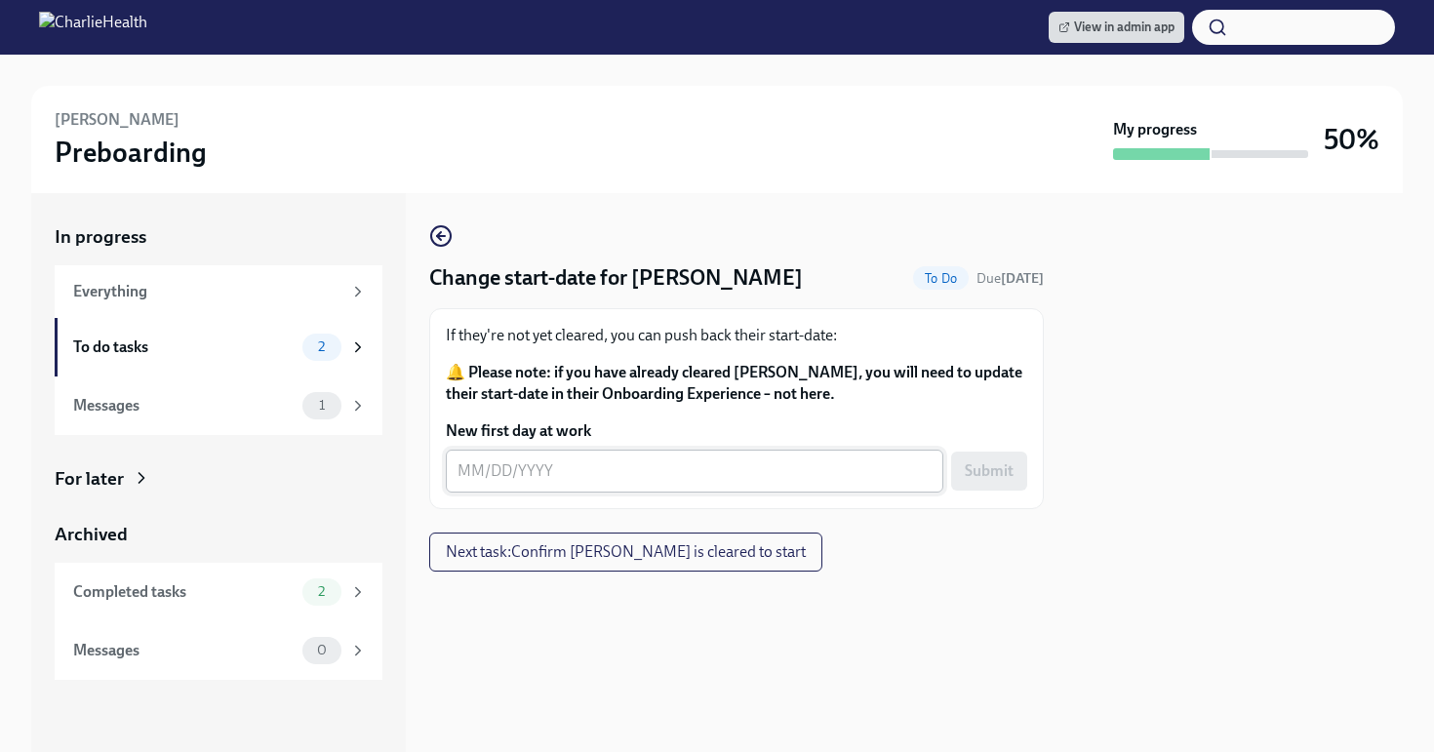
click at [579, 487] on div "x ​" at bounding box center [695, 471] width 498 height 43
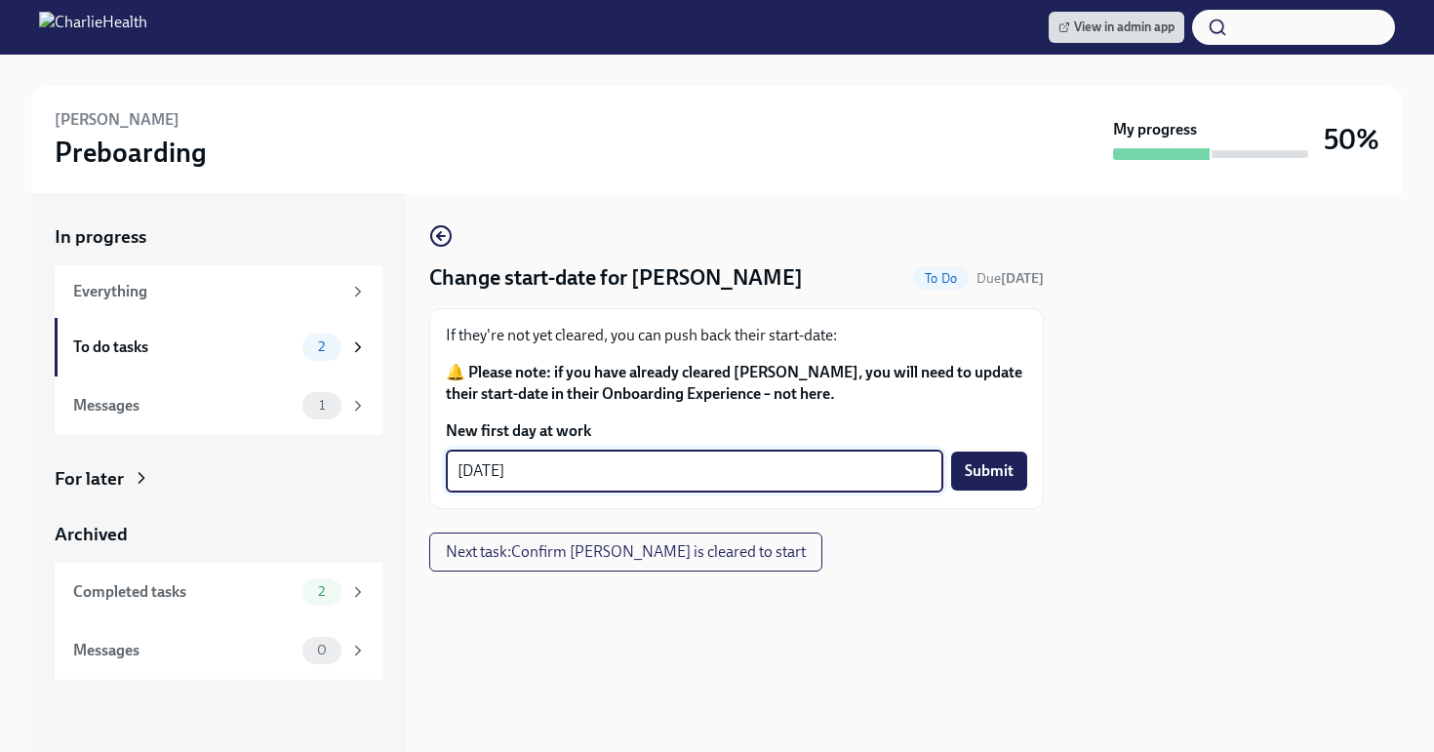
type textarea "09/15/2025"
click at [1034, 527] on div "Change start-date for Reagan Reed To Do Due in 3 days If they're not yet cleare…" at bounding box center [736, 397] width 615 height 347
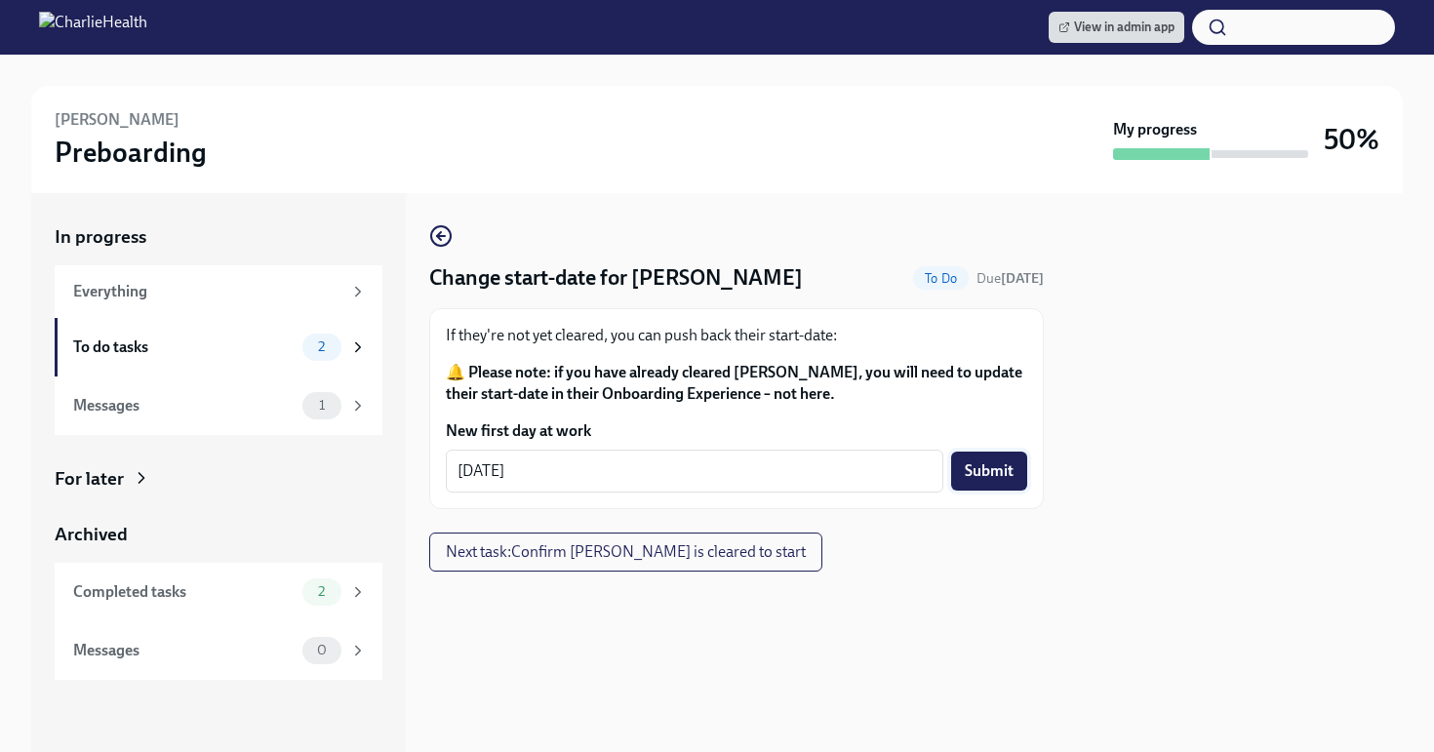
click at [1013, 479] on span "Submit" at bounding box center [989, 471] width 49 height 20
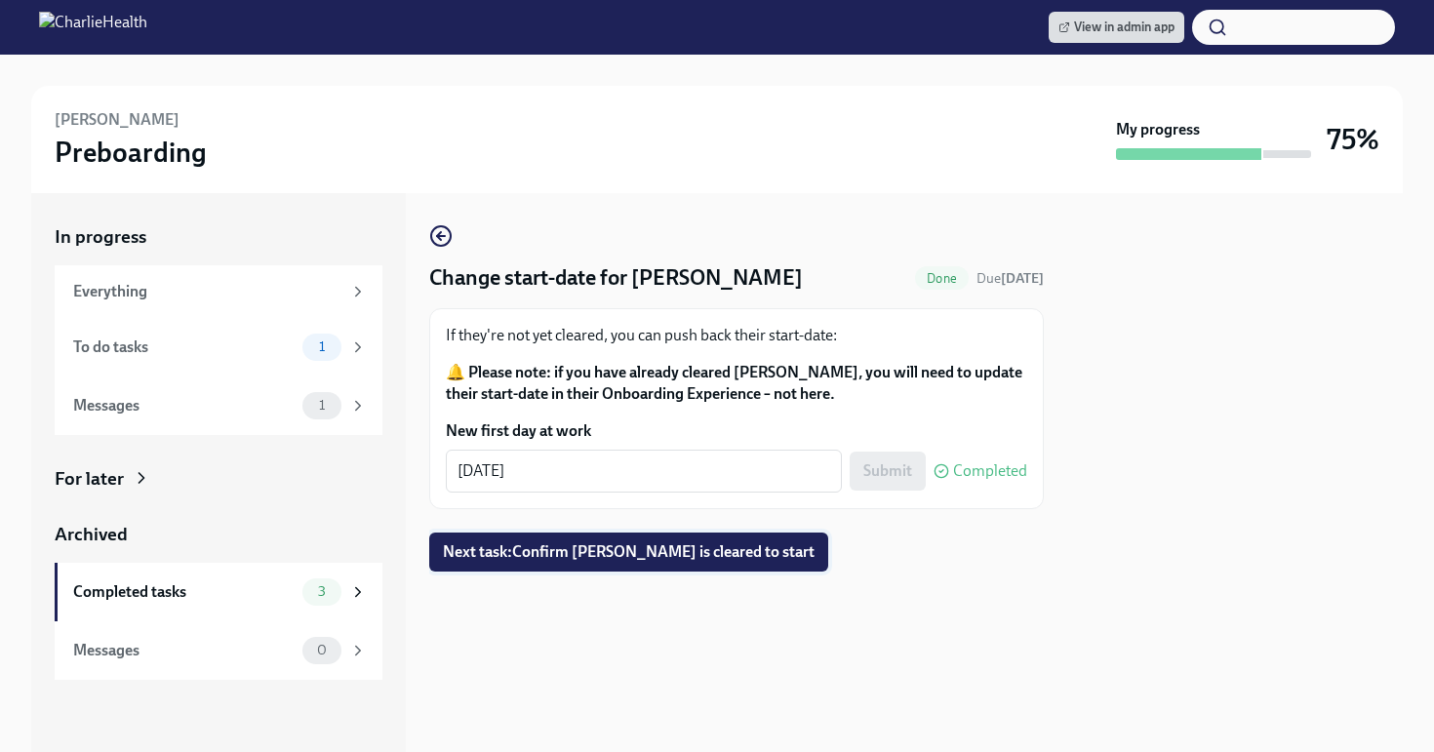
click at [694, 555] on span "Next task : Confirm Reagan Reed is cleared to start" at bounding box center [629, 552] width 372 height 20
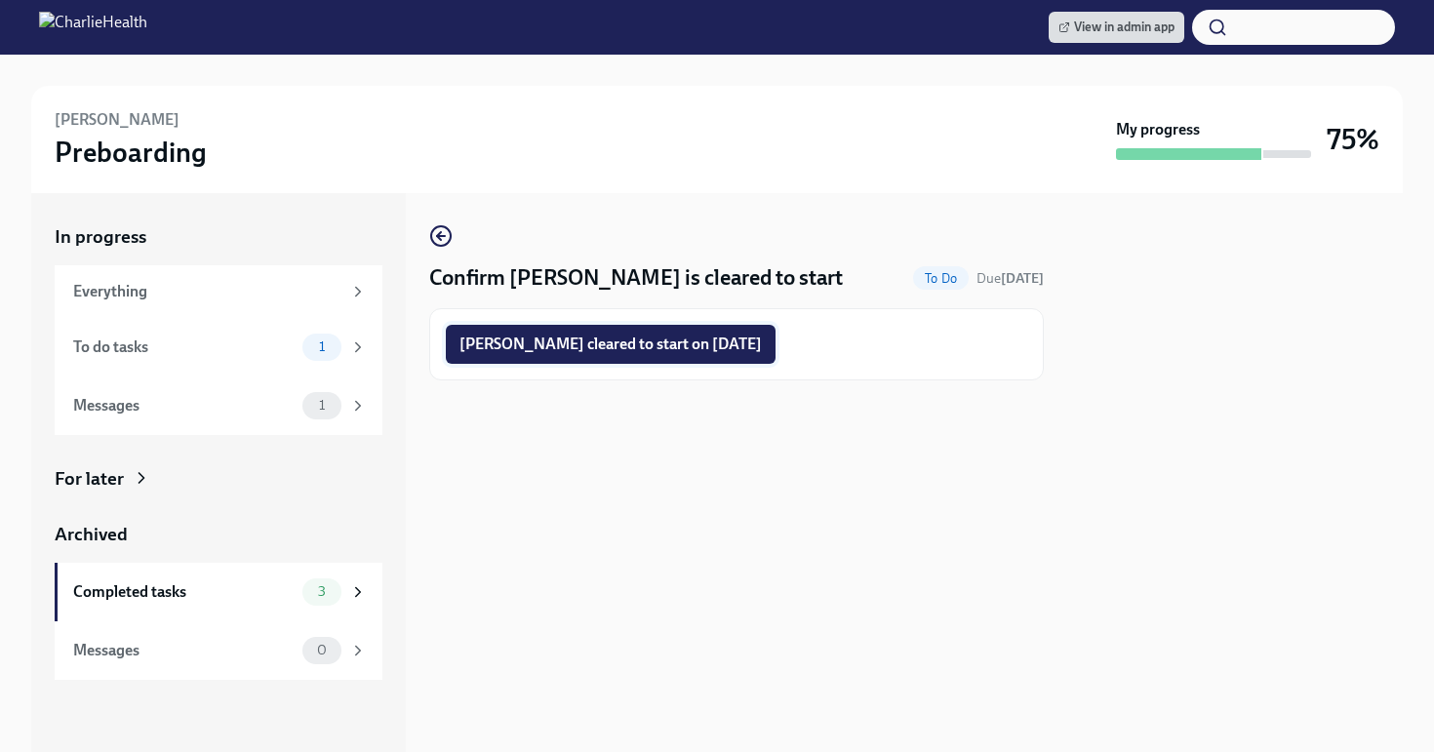
click at [666, 347] on span "Reagan Reed cleared to start on 09/15/2025" at bounding box center [610, 345] width 302 height 20
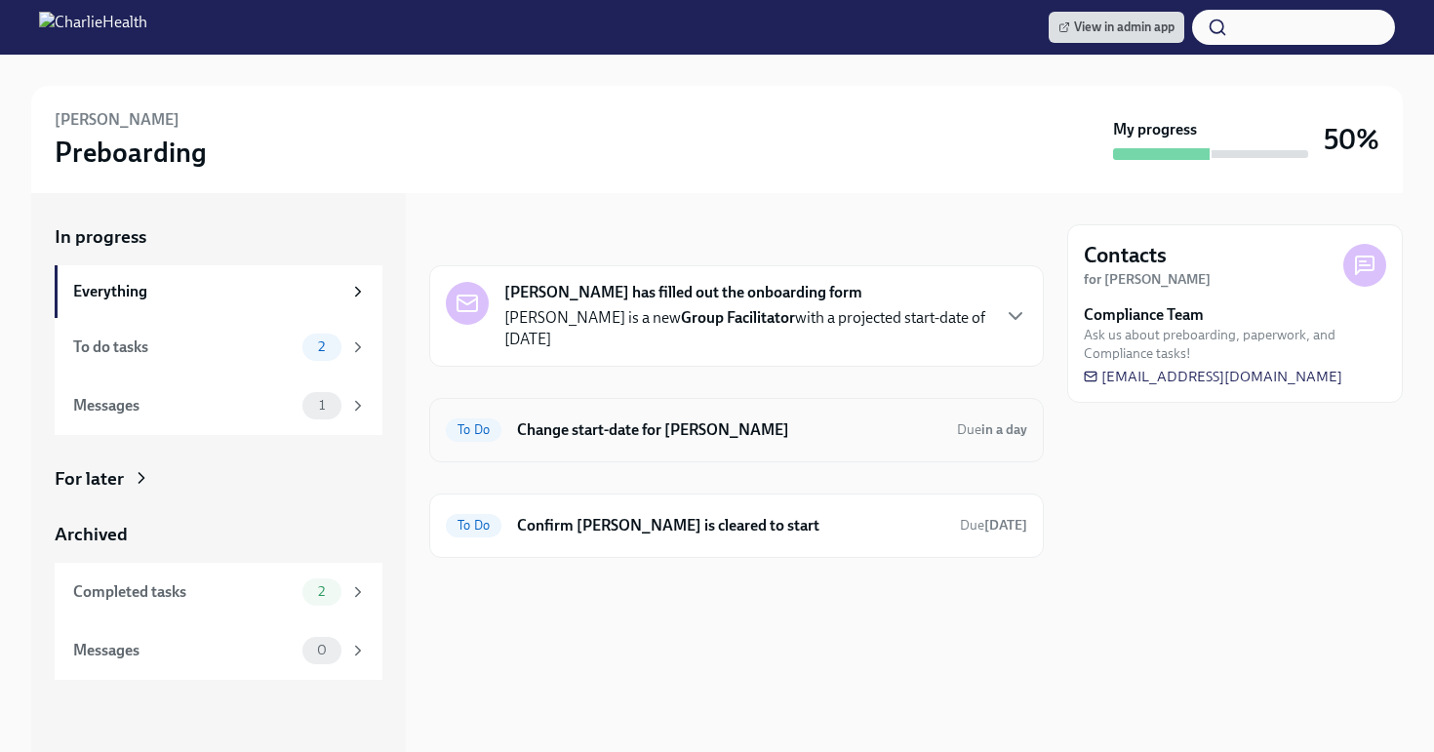
click at [642, 419] on h6 "Change start-date for Ciara Sweatt" at bounding box center [729, 429] width 424 height 21
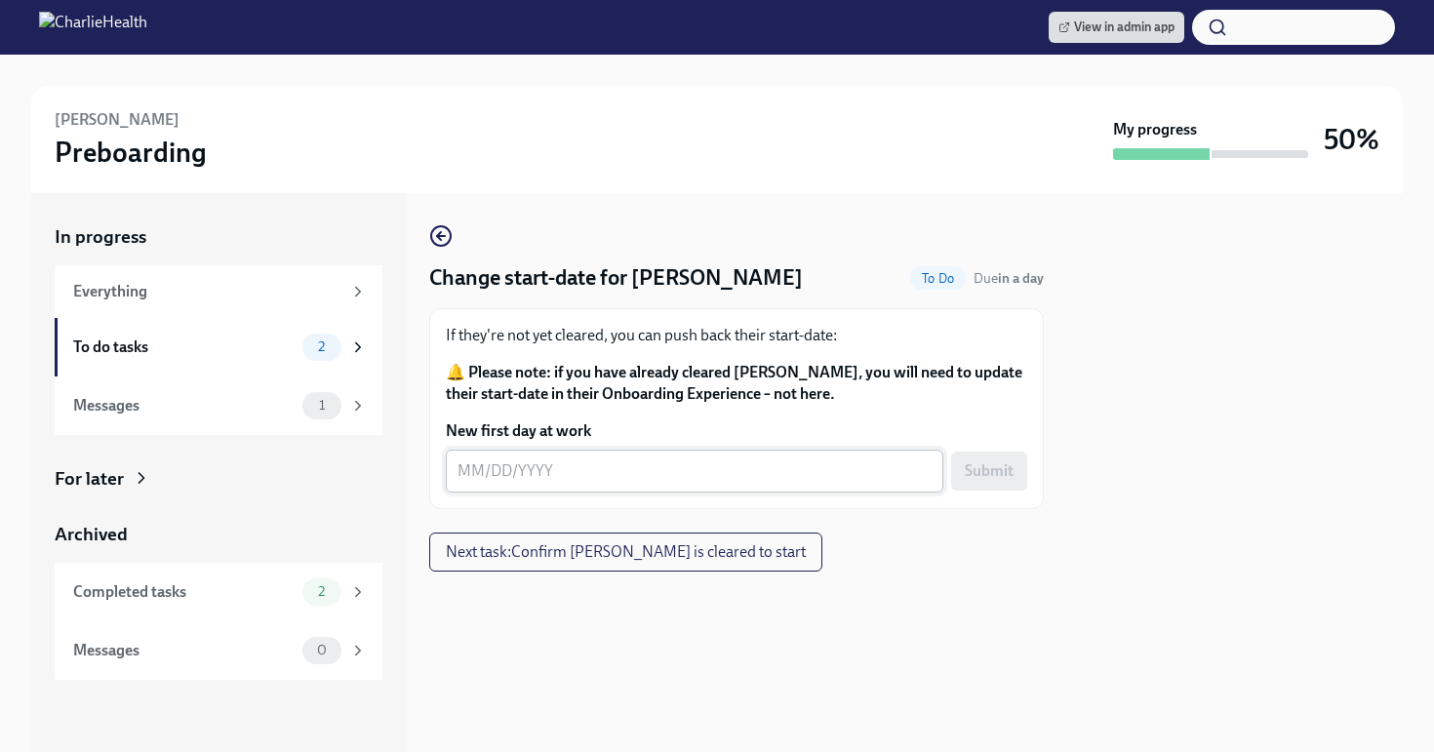
click at [587, 488] on div "x ​" at bounding box center [695, 471] width 498 height 43
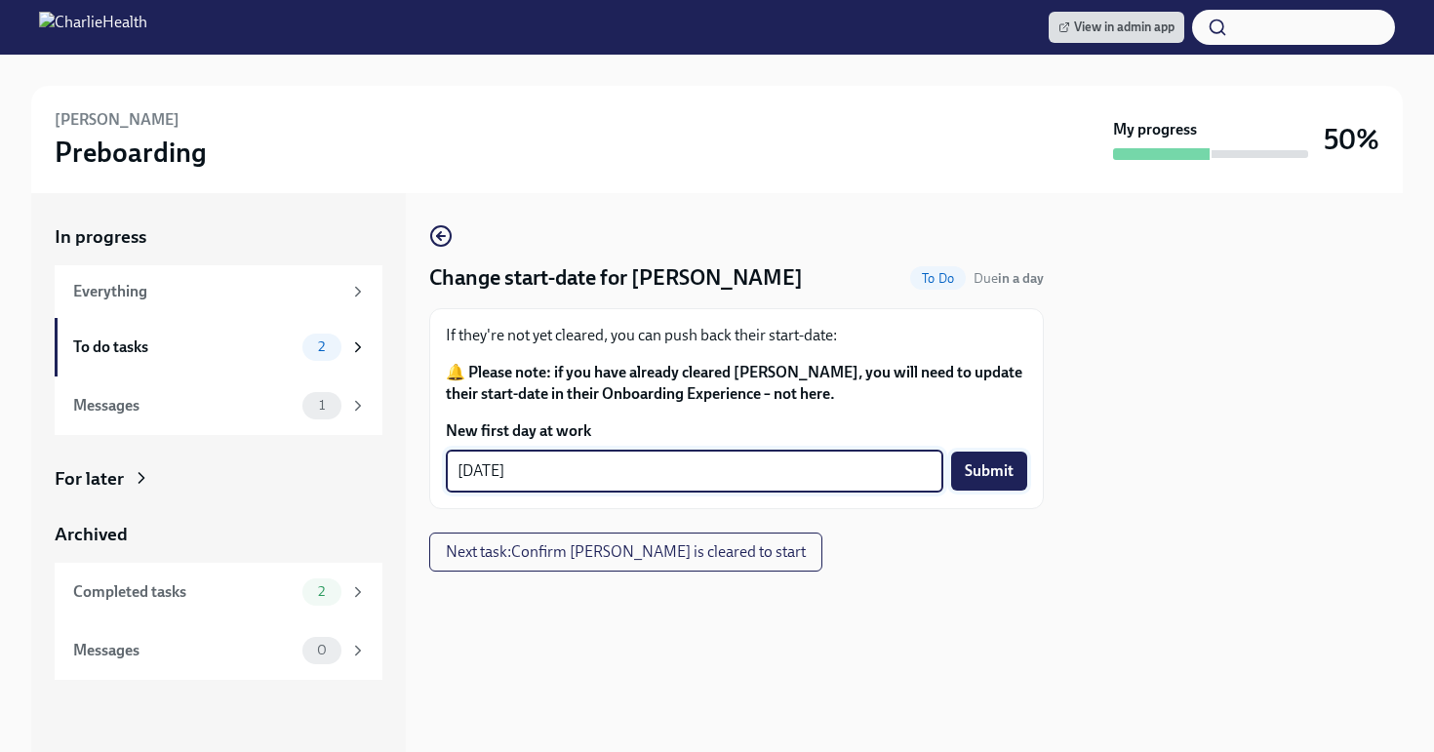
type textarea "[DATE]"
click at [996, 475] on span "Submit" at bounding box center [989, 471] width 49 height 20
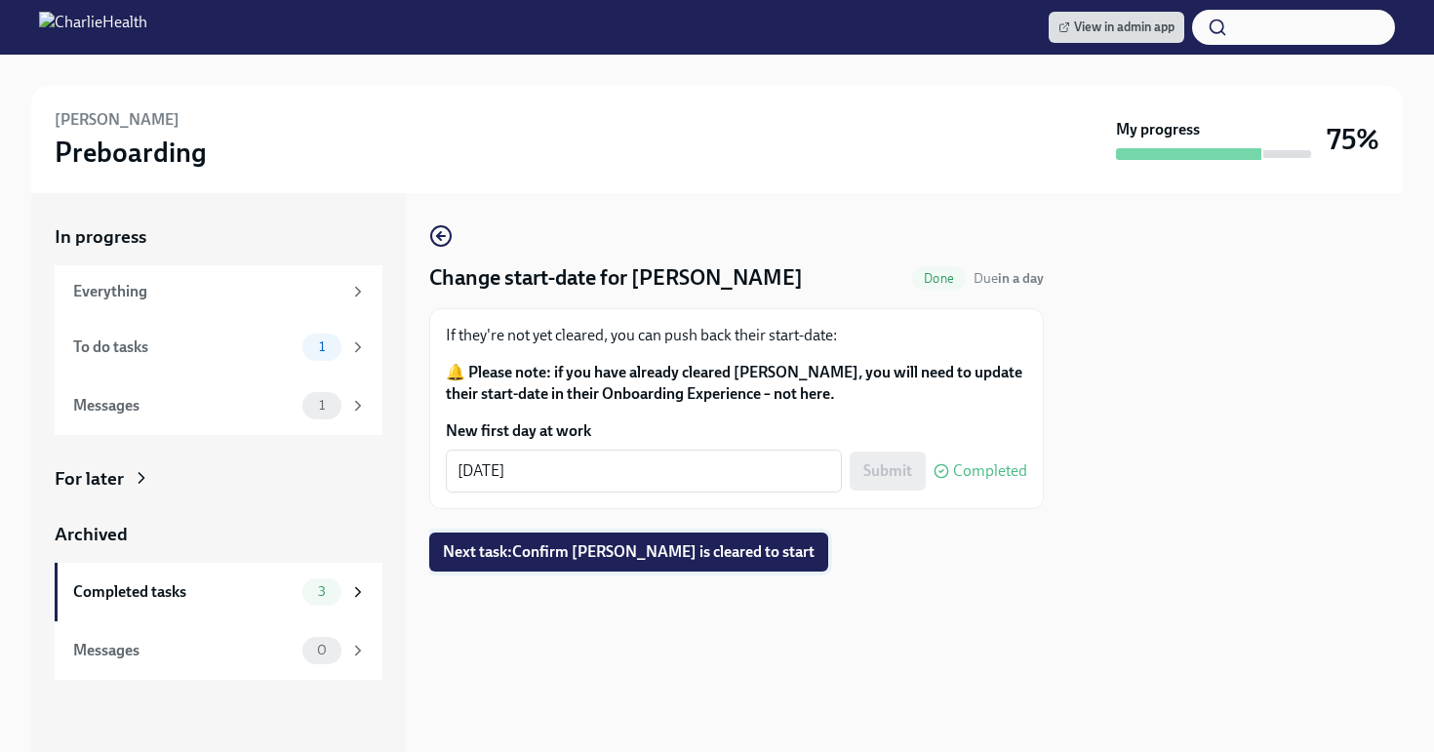
click at [667, 560] on span "Next task : Confirm Ciara Sweatt is cleared to start" at bounding box center [629, 552] width 372 height 20
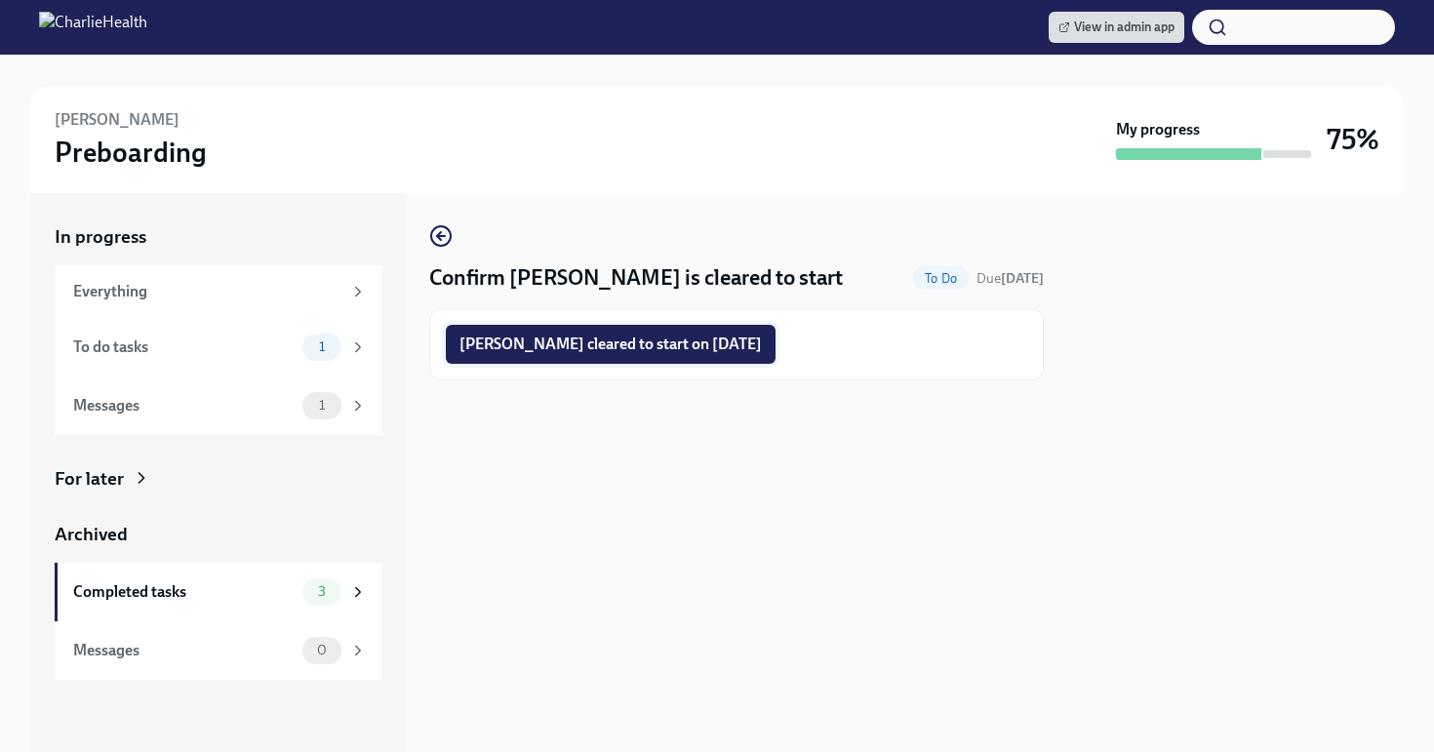
click at [619, 363] on button "Ciara Sweatt cleared to start on 09/15/2025" at bounding box center [611, 344] width 330 height 39
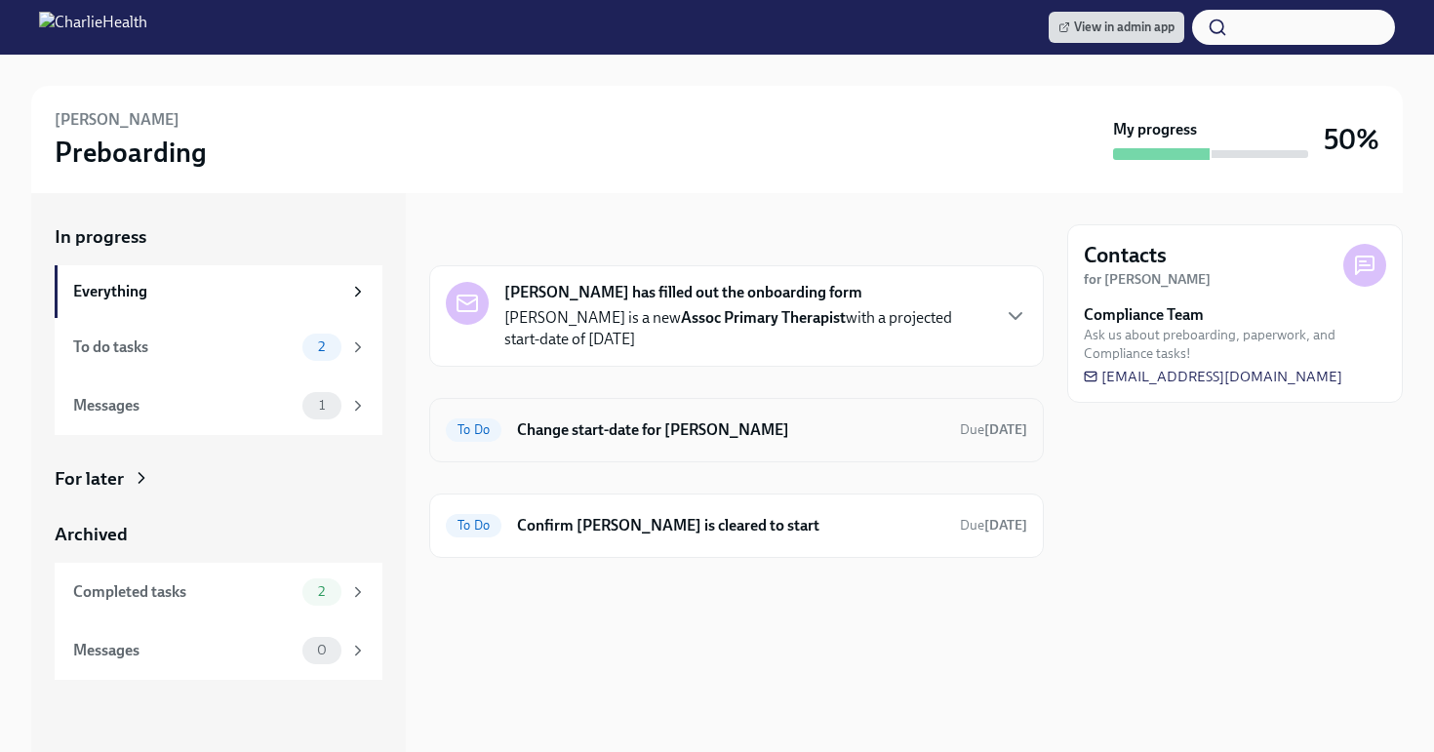
click at [723, 441] on div "To Do Change start-date for [PERSON_NAME] Due [DATE]" at bounding box center [736, 430] width 581 height 31
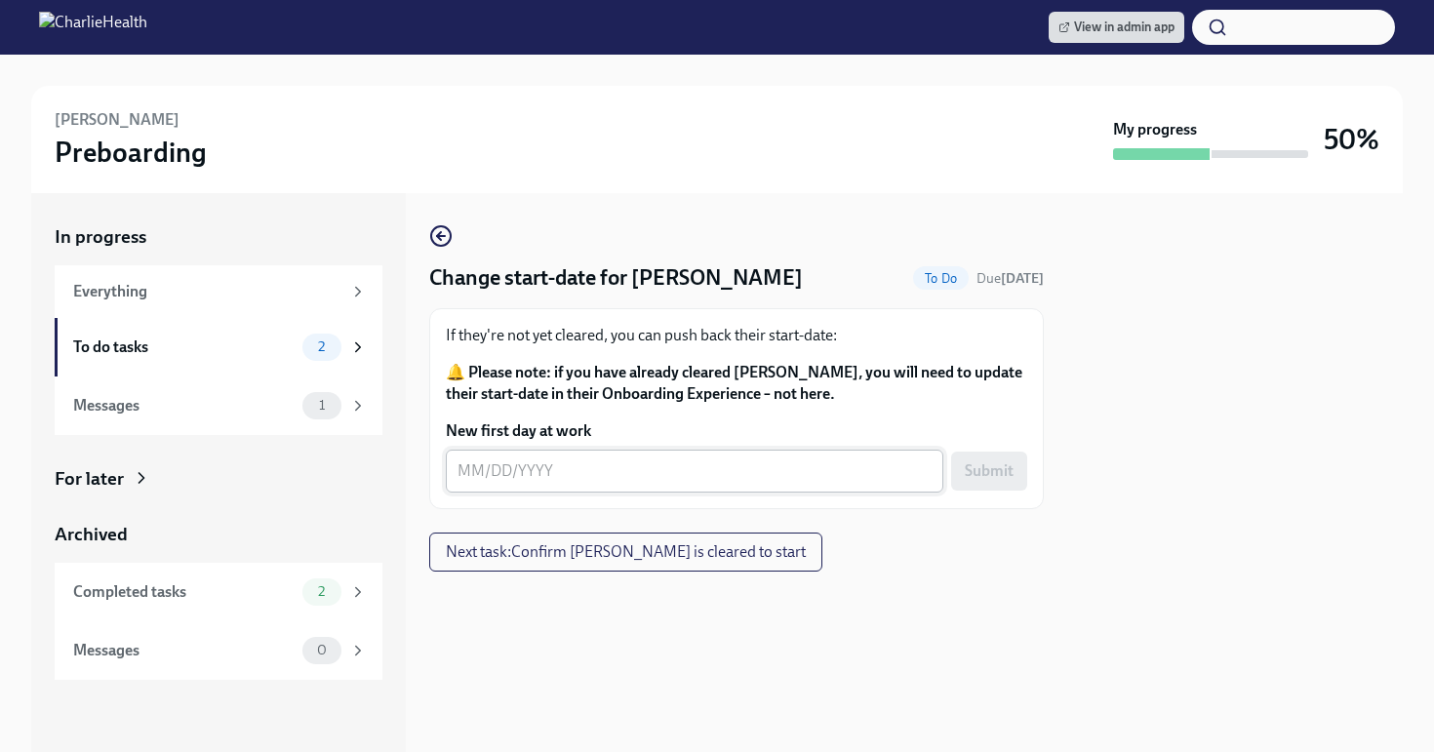
click at [606, 467] on textarea "New first day at work" at bounding box center [695, 470] width 474 height 23
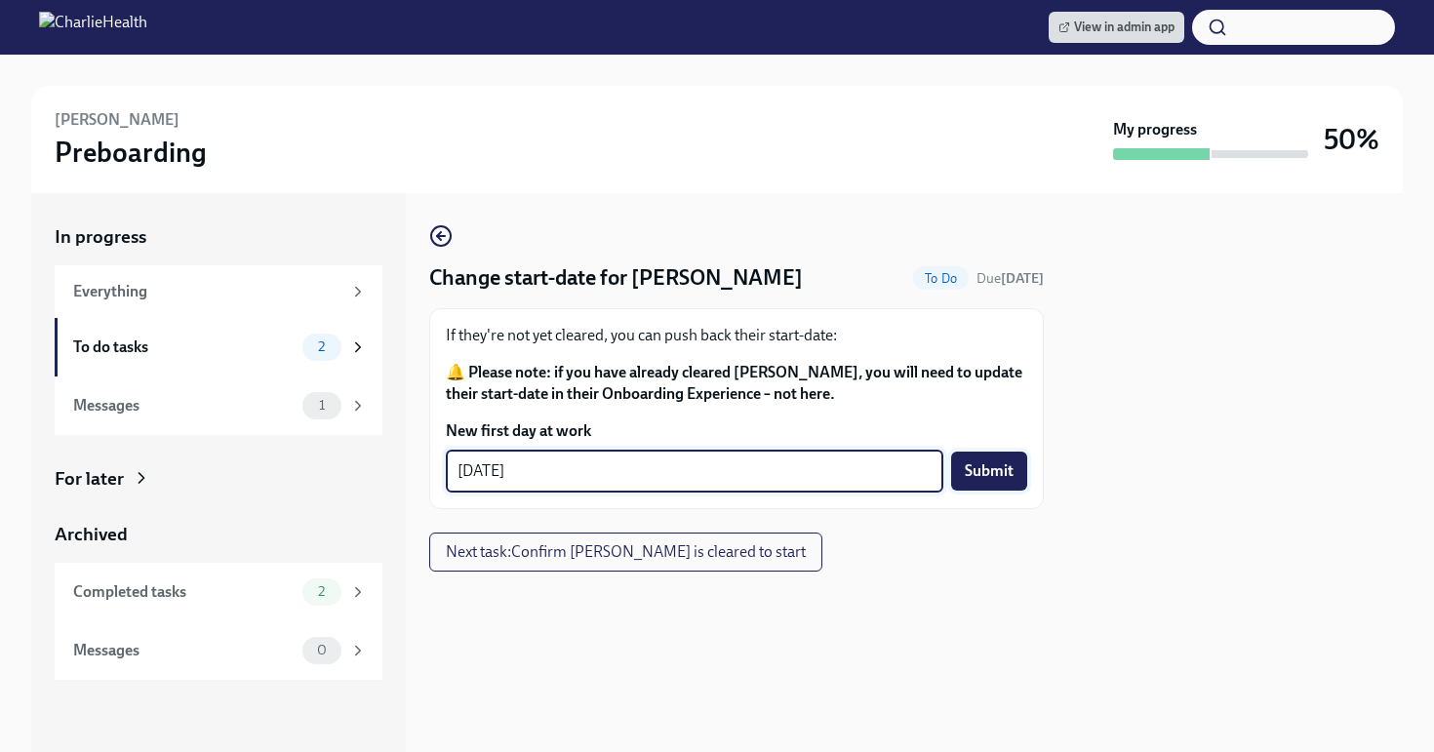
type textarea "[DATE]"
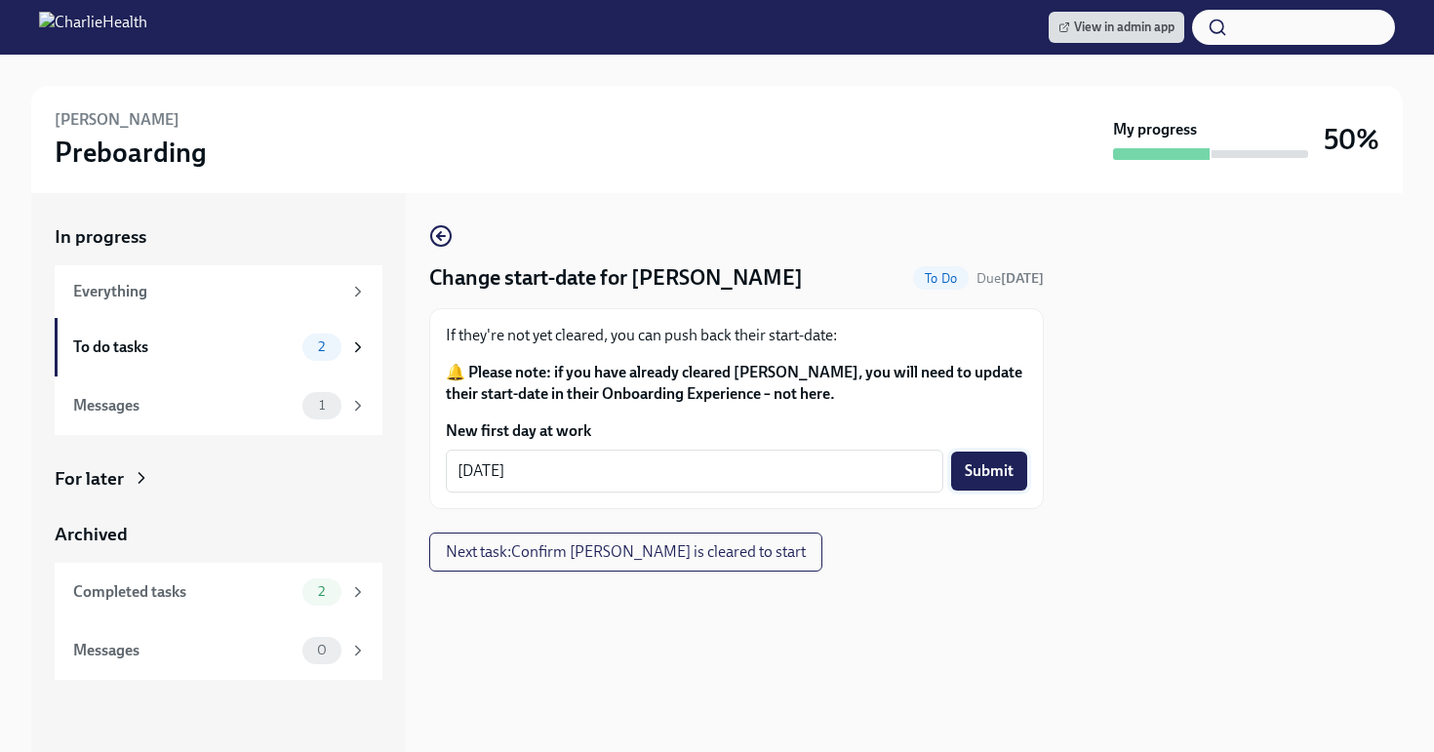
click at [997, 476] on span "Submit" at bounding box center [989, 471] width 49 height 20
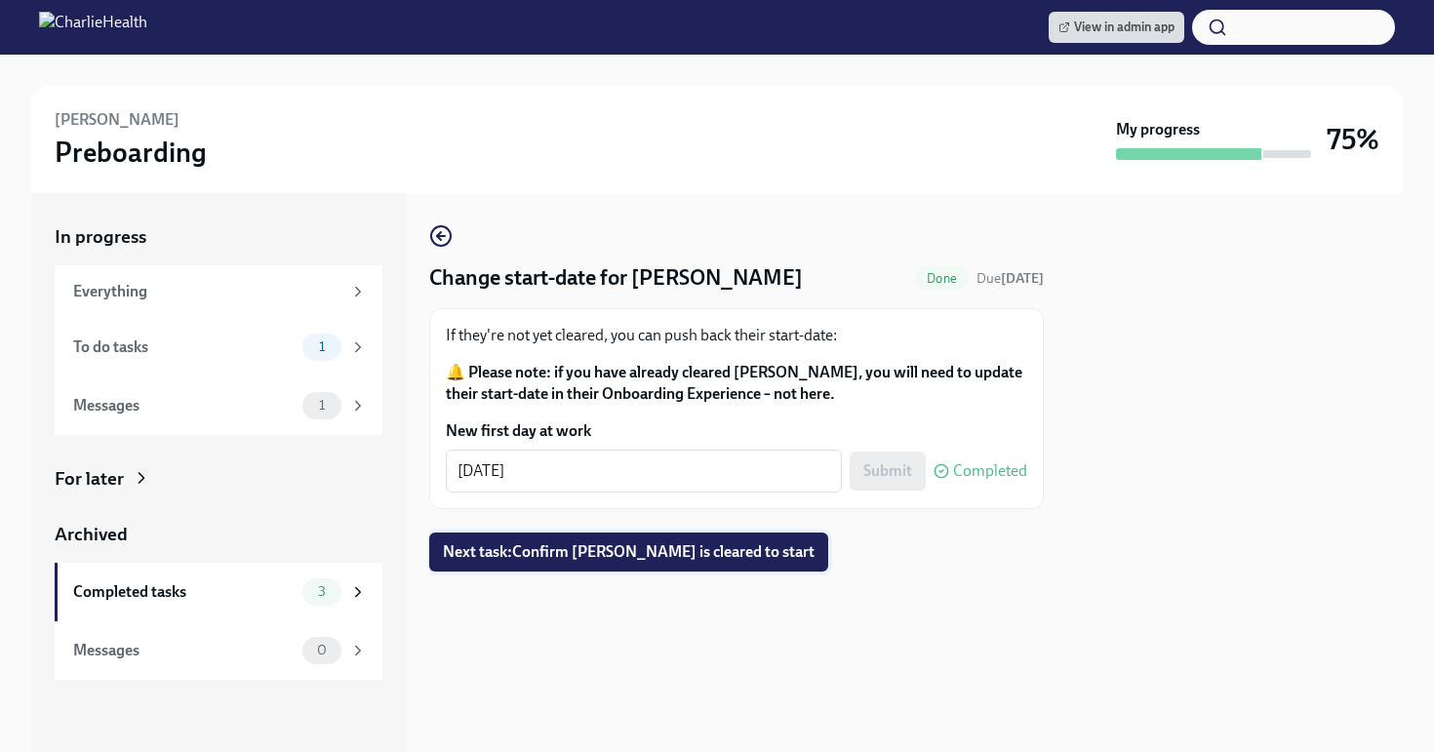
click at [621, 555] on span "Next task : Confirm [PERSON_NAME] is cleared to start" at bounding box center [629, 552] width 372 height 20
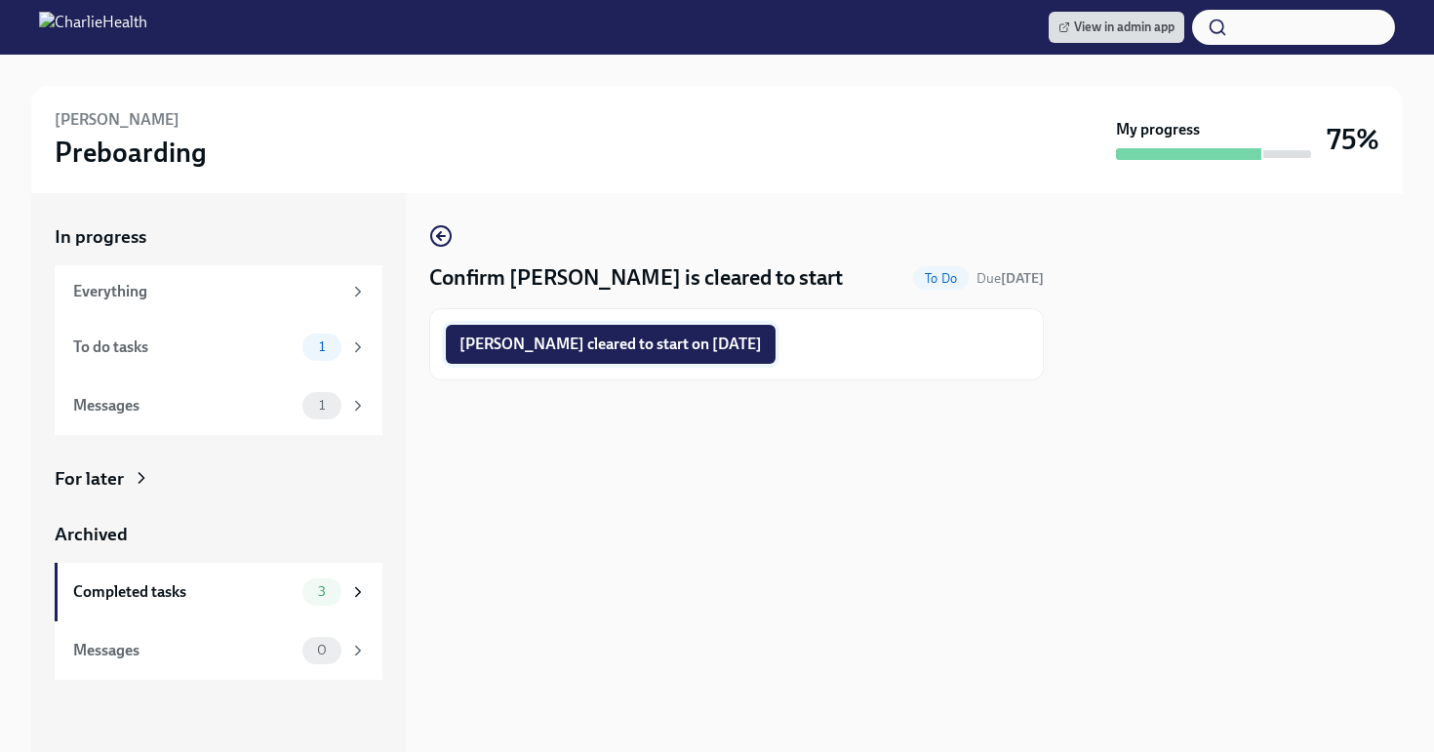
click at [707, 343] on span "[PERSON_NAME] cleared to start on [DATE]" at bounding box center [610, 345] width 302 height 20
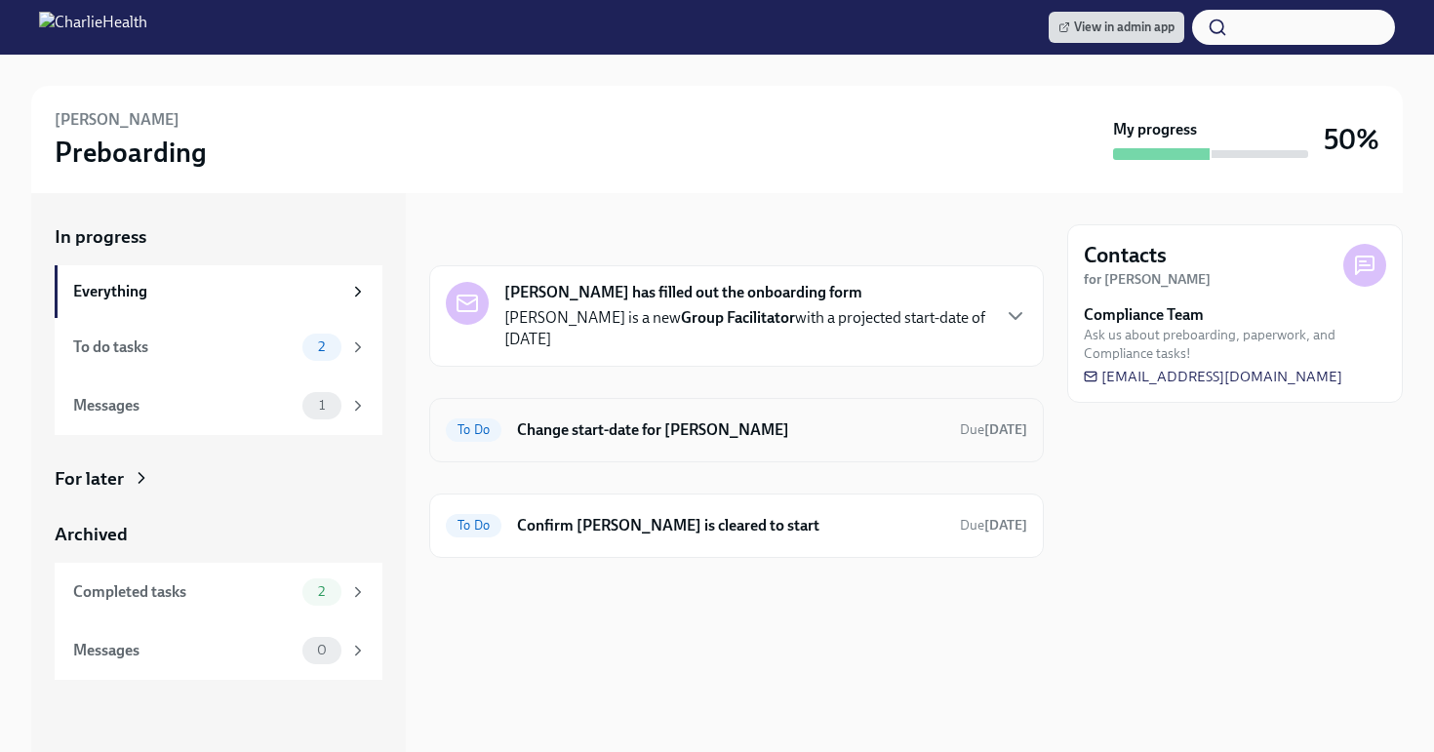
click at [627, 419] on h6 "Change start-date for [PERSON_NAME]" at bounding box center [730, 429] width 427 height 21
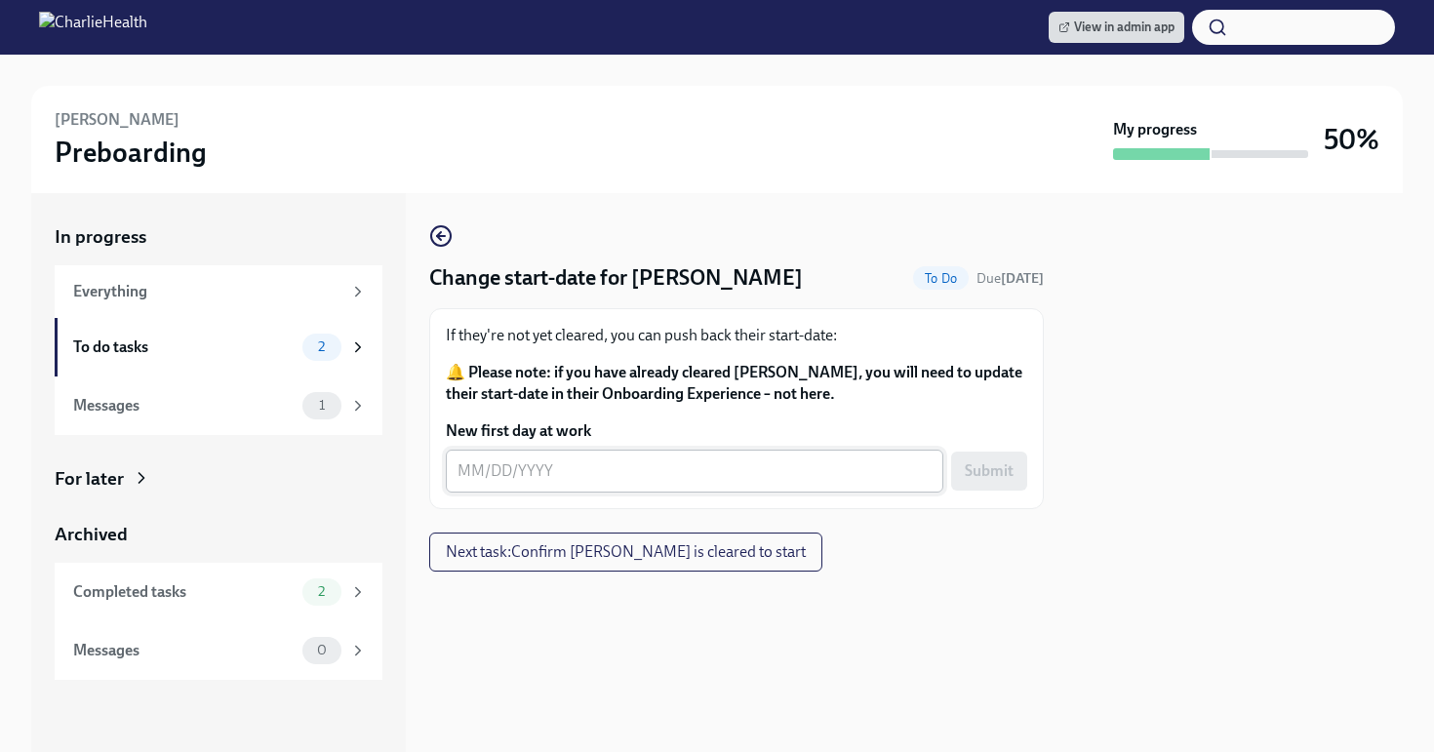
click at [577, 489] on div "x ​" at bounding box center [695, 471] width 498 height 43
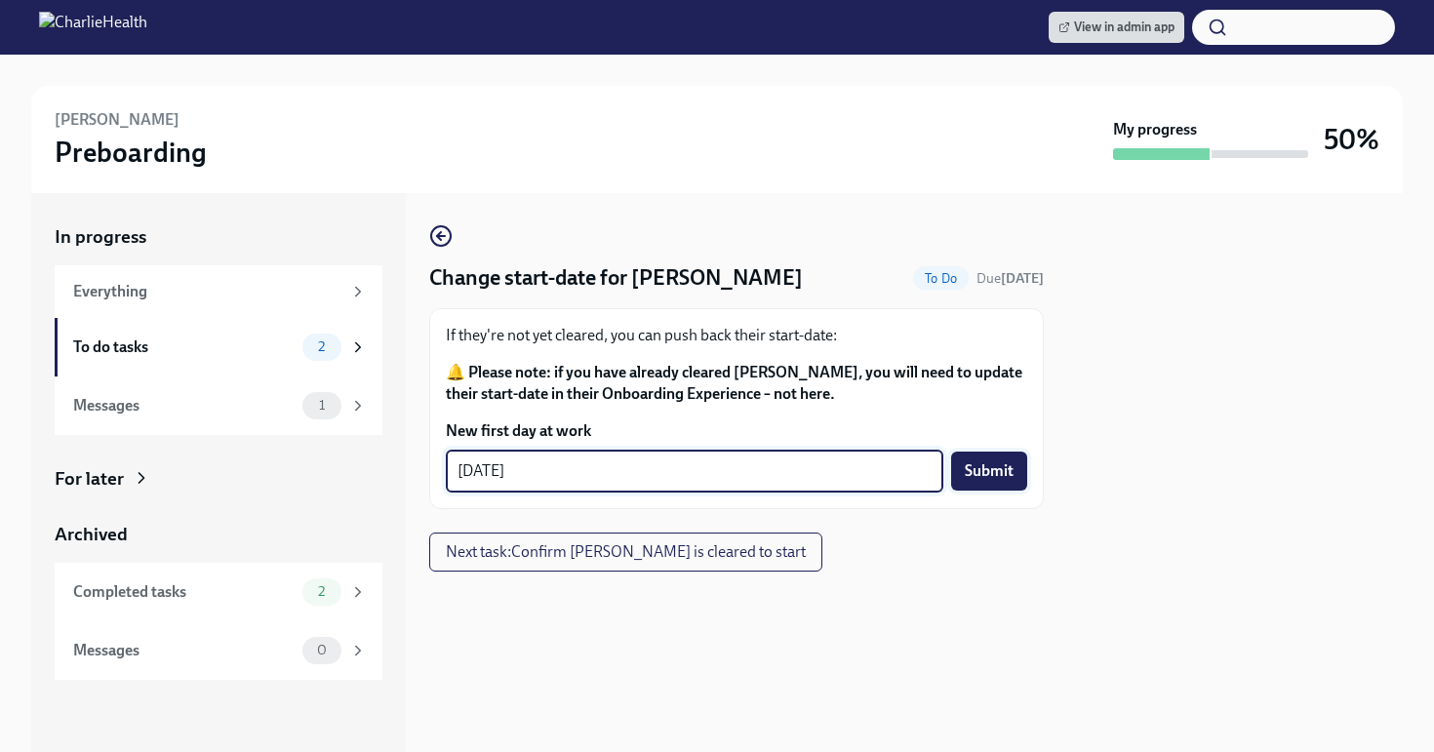
type textarea "[DATE]"
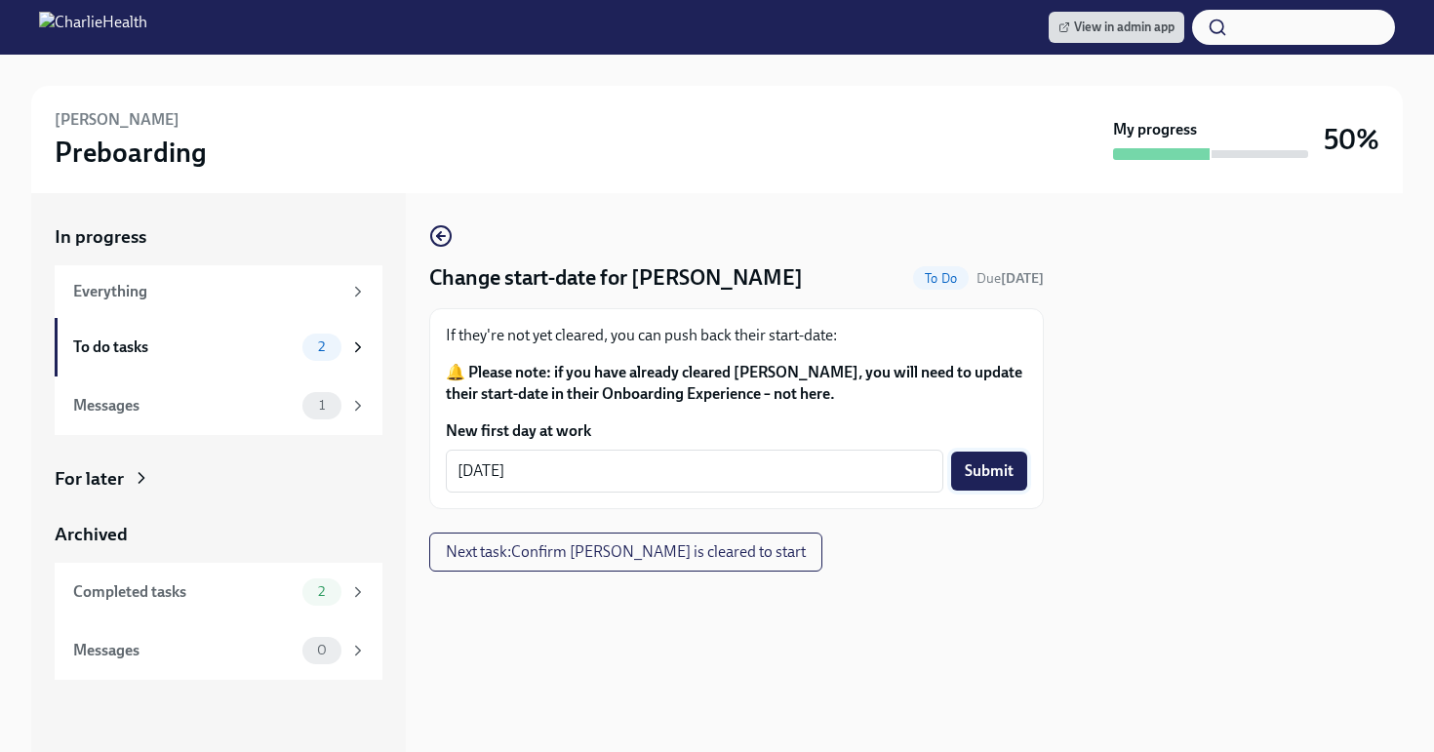
click at [986, 454] on button "Submit" at bounding box center [989, 471] width 76 height 39
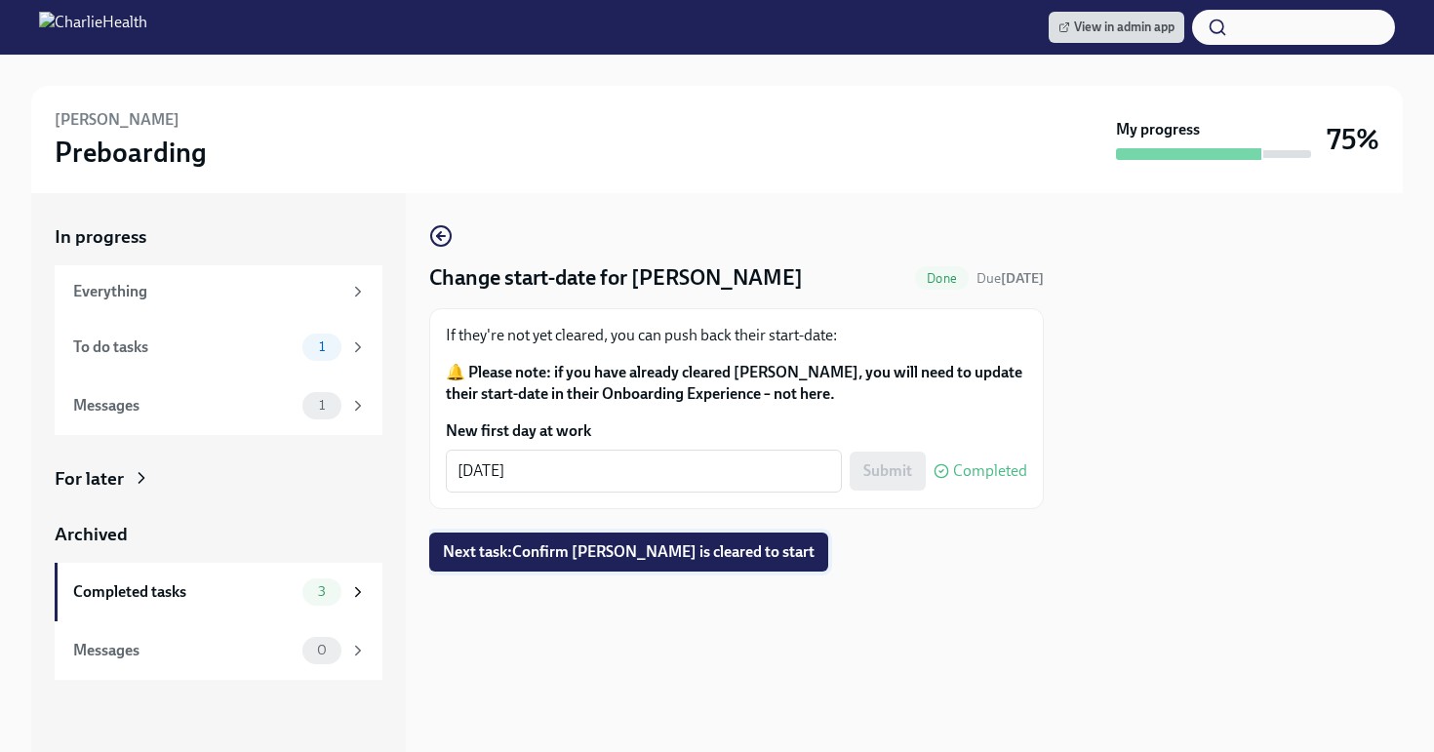
click at [736, 546] on span "Next task : Confirm [PERSON_NAME] is cleared to start" at bounding box center [629, 552] width 372 height 20
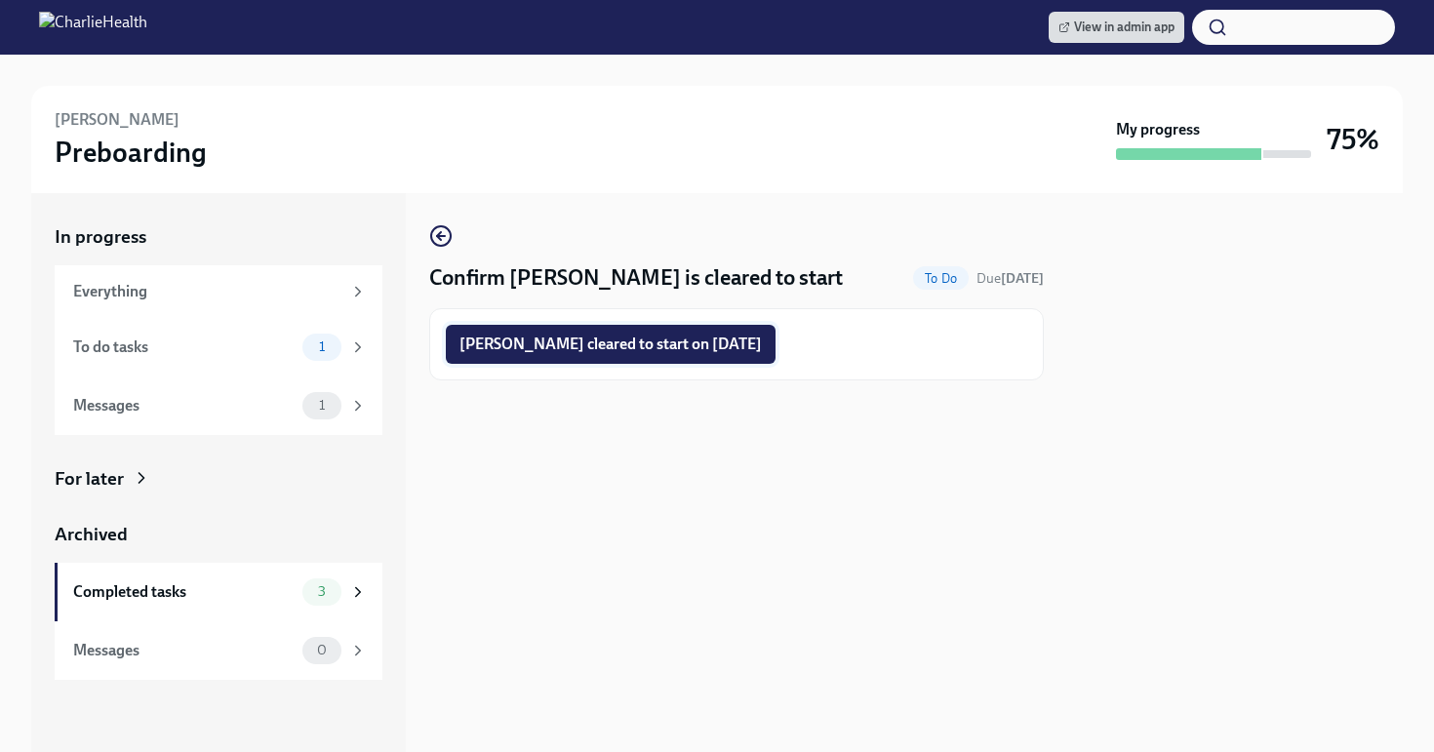
click at [678, 347] on span "[PERSON_NAME] cleared to start on [DATE]" at bounding box center [610, 345] width 302 height 20
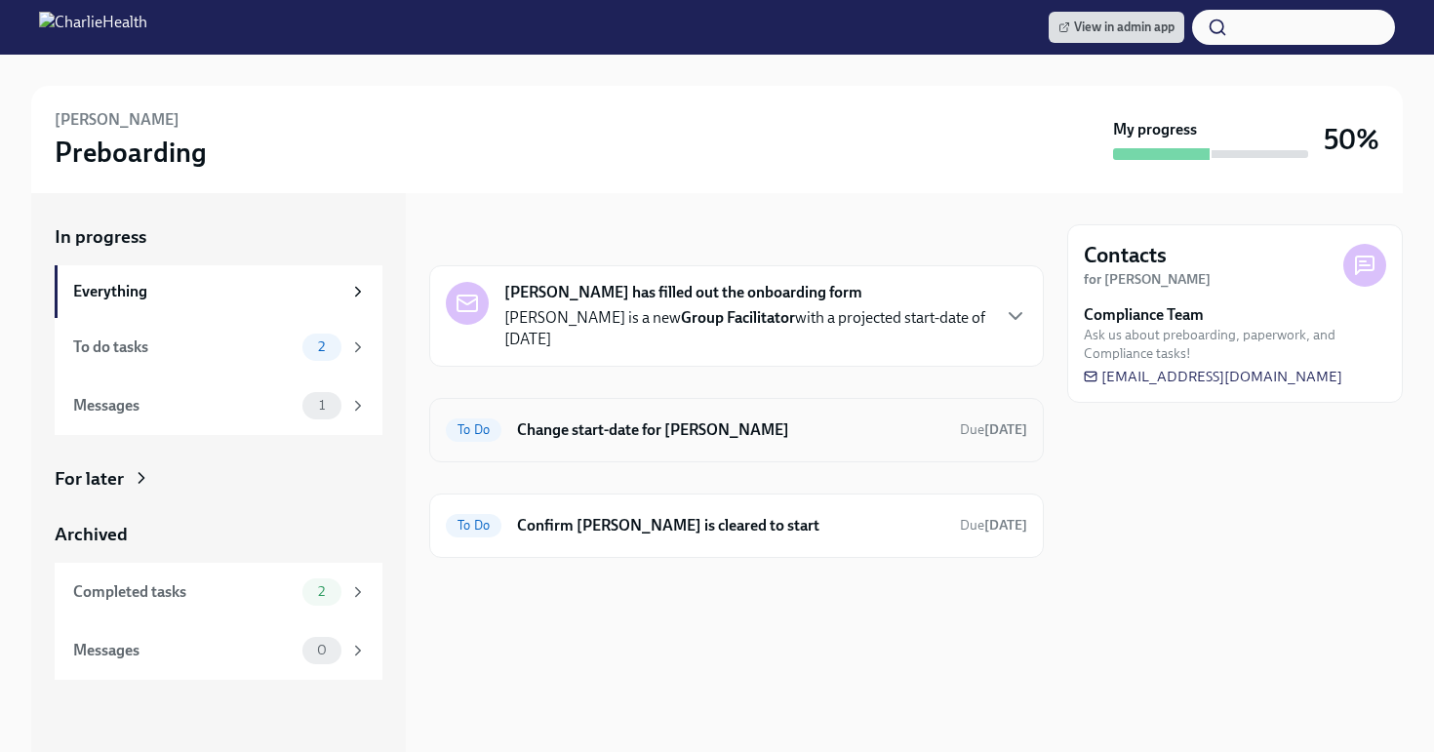
click at [669, 419] on h6 "Change start-date for Jana Hutzenbiler" at bounding box center [730, 429] width 427 height 21
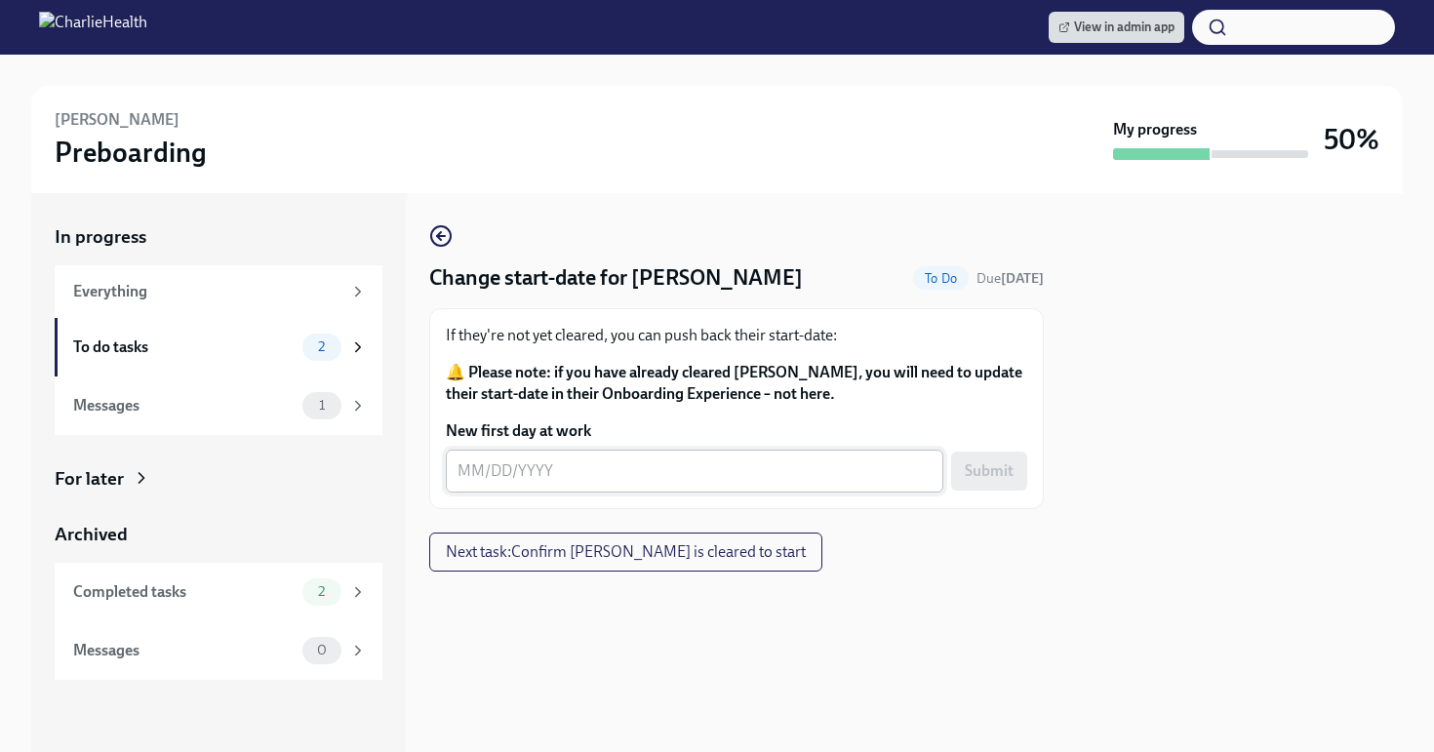
click at [581, 464] on textarea "New first day at work" at bounding box center [695, 470] width 474 height 23
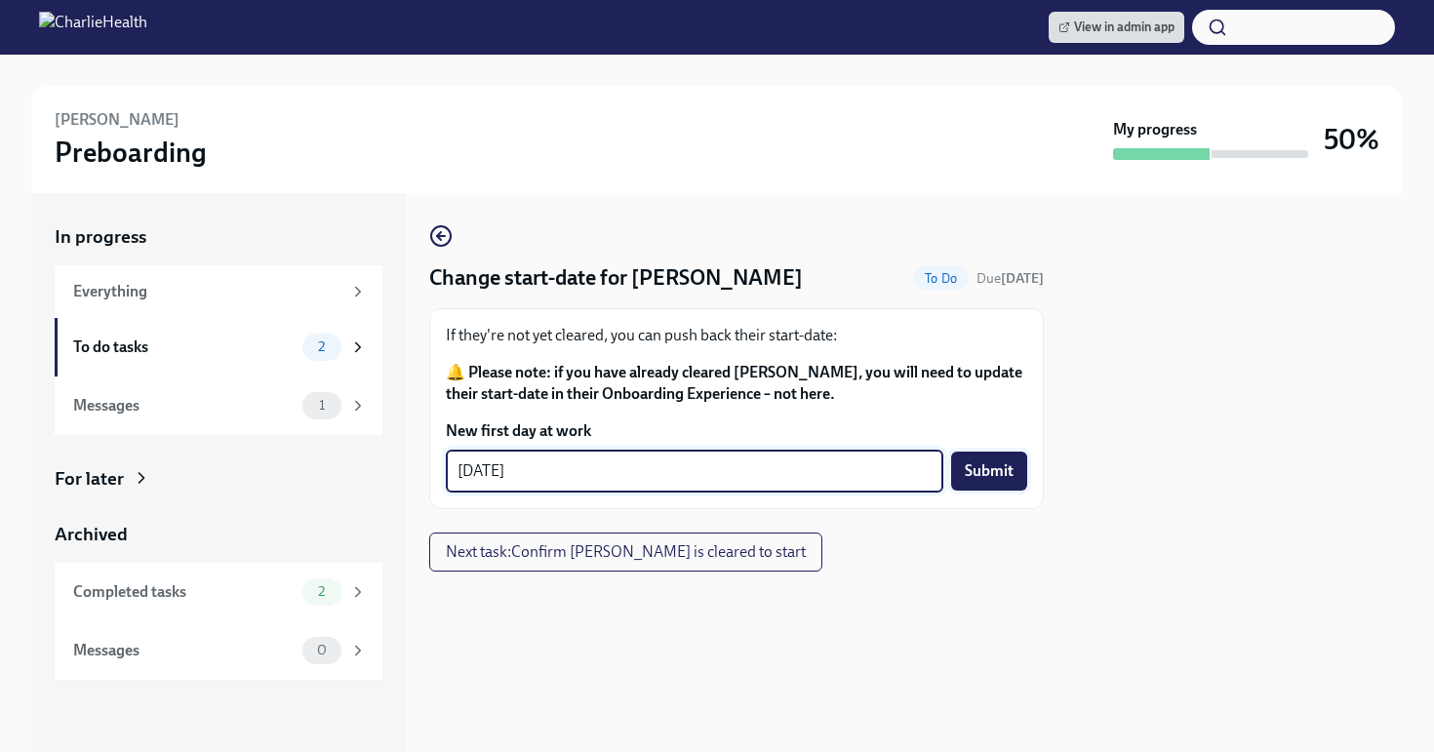
type textarea "09/15/2025"
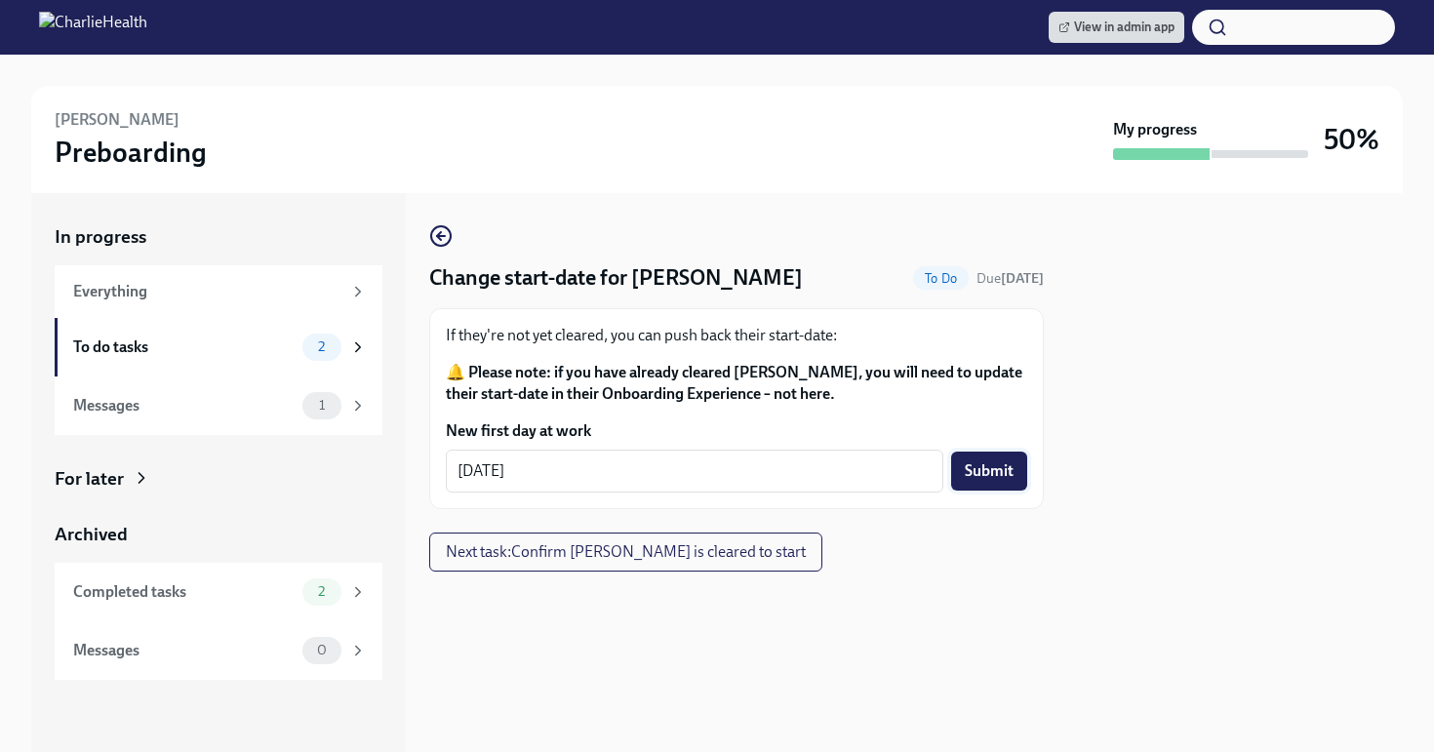
click at [1003, 480] on span "Submit" at bounding box center [989, 471] width 49 height 20
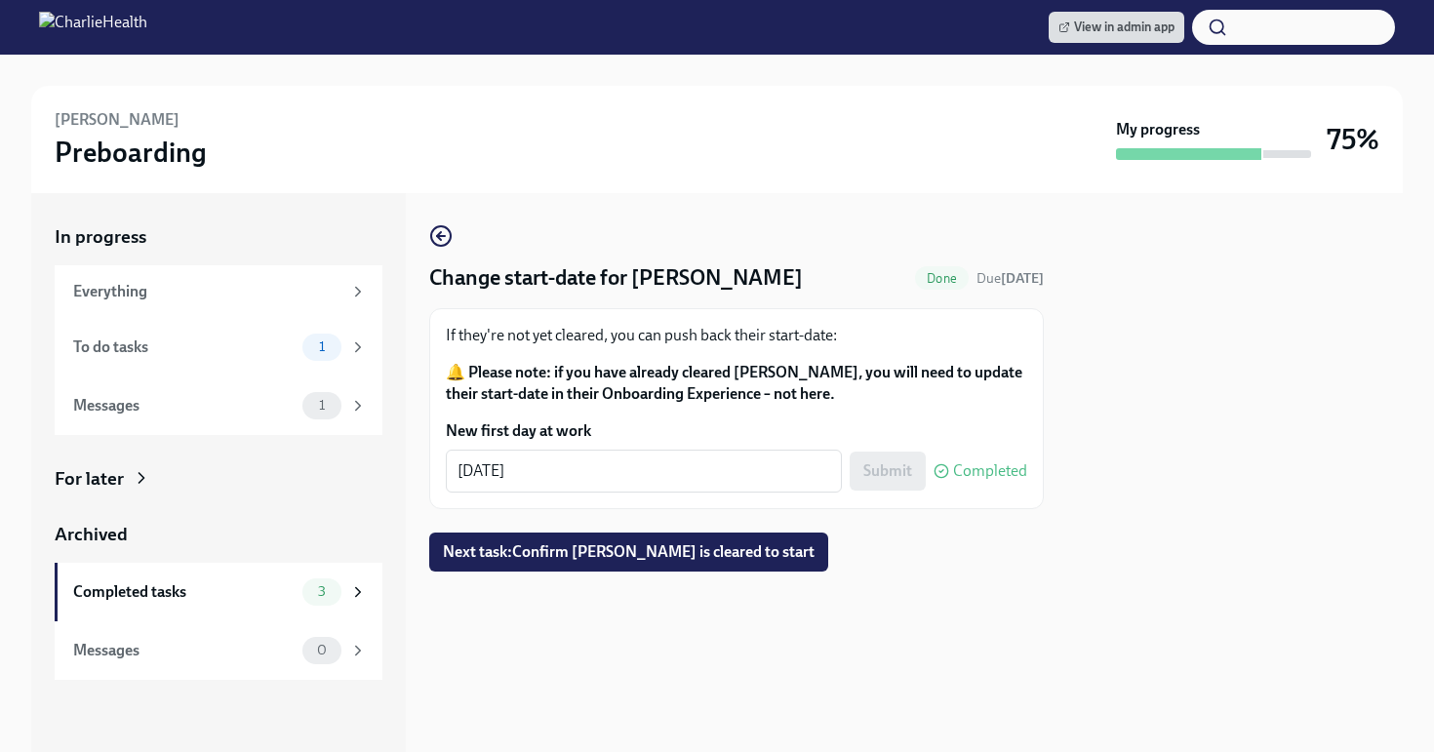
click at [710, 531] on div "Change start-date for Jana Hutzenbiler Done Due in 14 days If they're not yet c…" at bounding box center [736, 397] width 615 height 347
click at [701, 548] on span "Next task : Confirm Jana Hutzenbiler is cleared to start" at bounding box center [629, 552] width 372 height 20
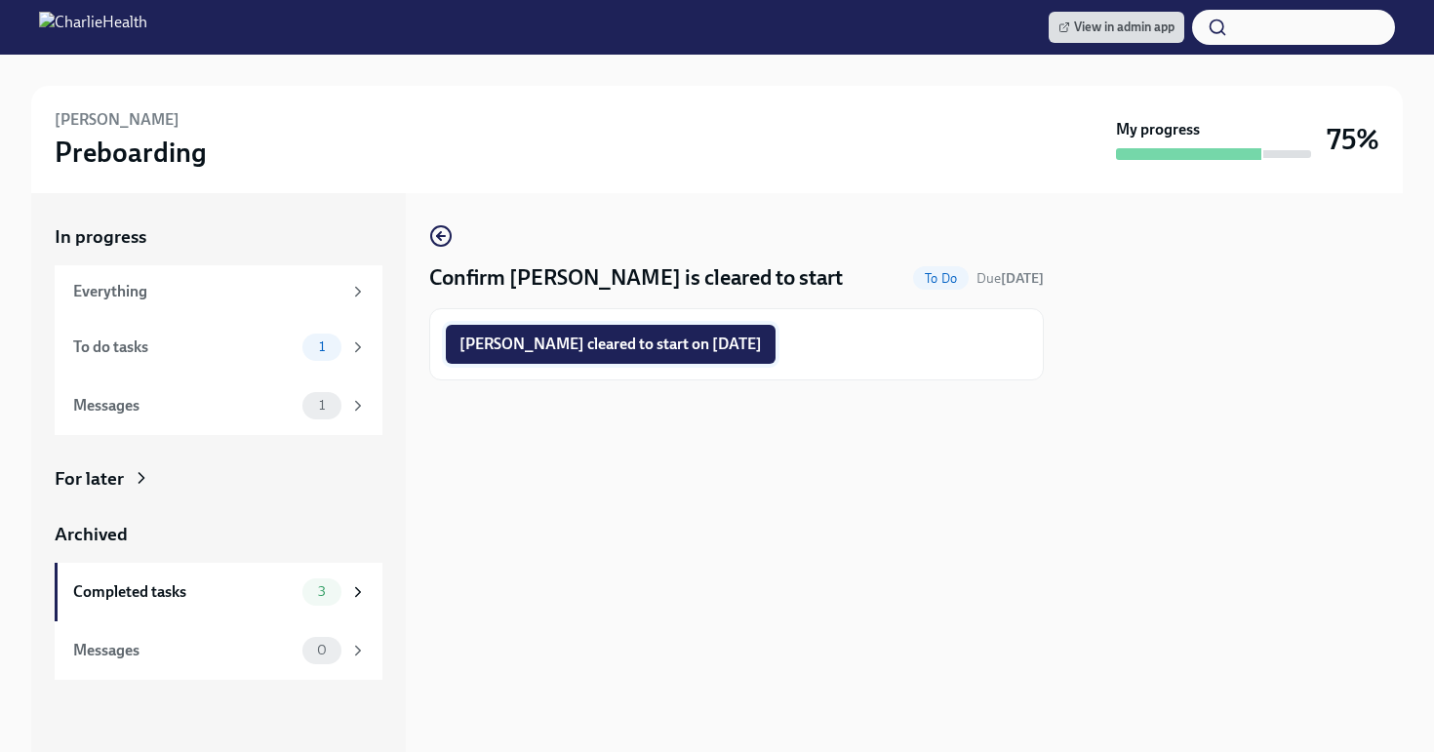
click at [684, 339] on span "Jana Hutzenbiler cleared to start on 09/15/2025" at bounding box center [610, 345] width 302 height 20
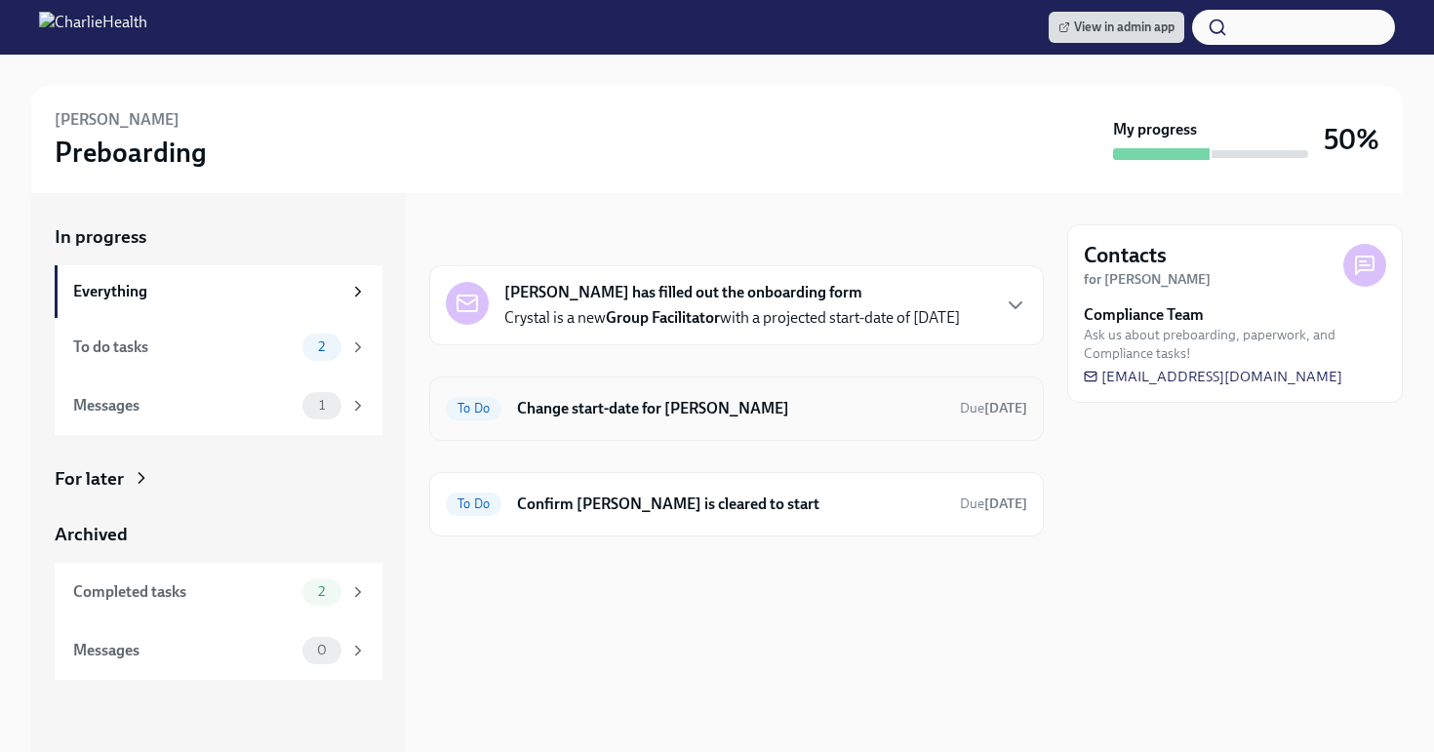
click at [714, 393] on div "To Do Change start-date for [PERSON_NAME] Due [DATE]" at bounding box center [736, 408] width 581 height 31
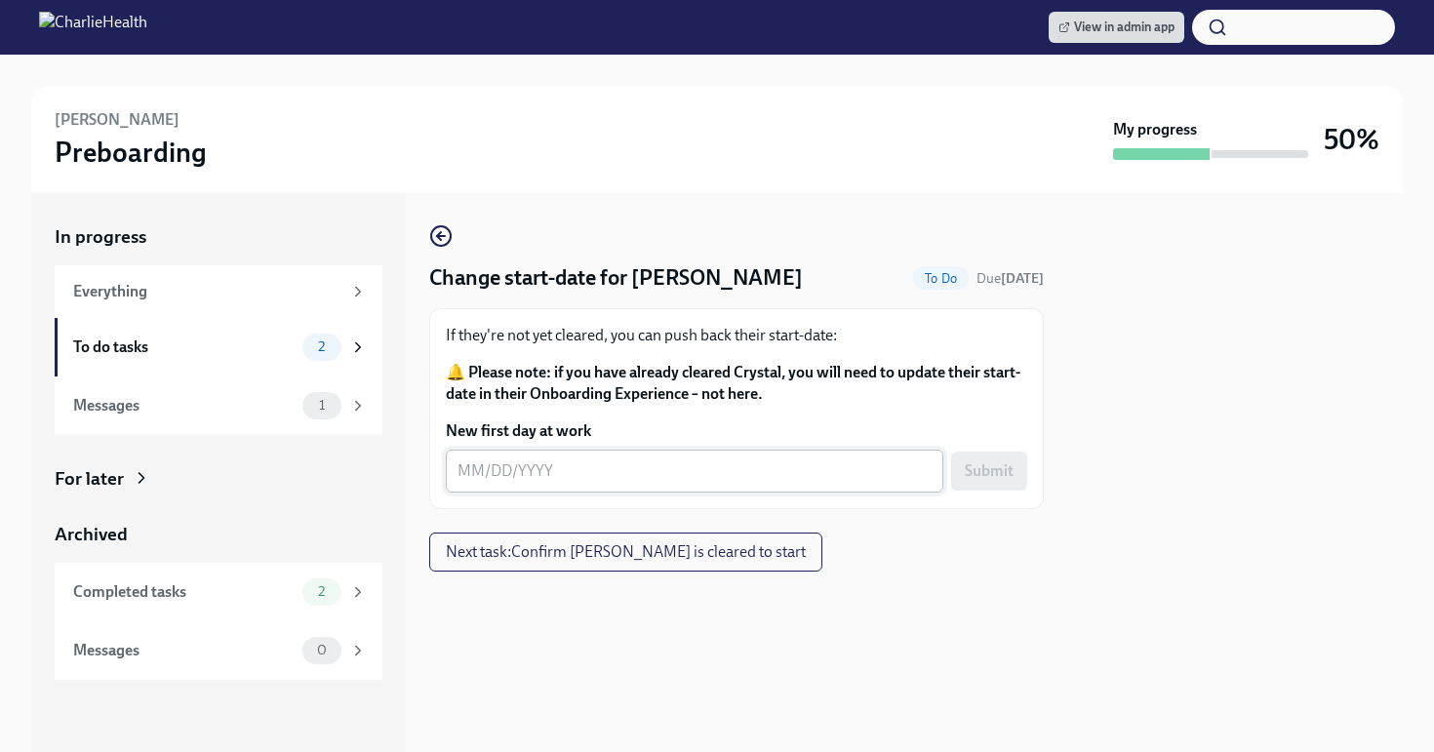
click at [600, 470] on textarea "New first day at work" at bounding box center [695, 470] width 474 height 23
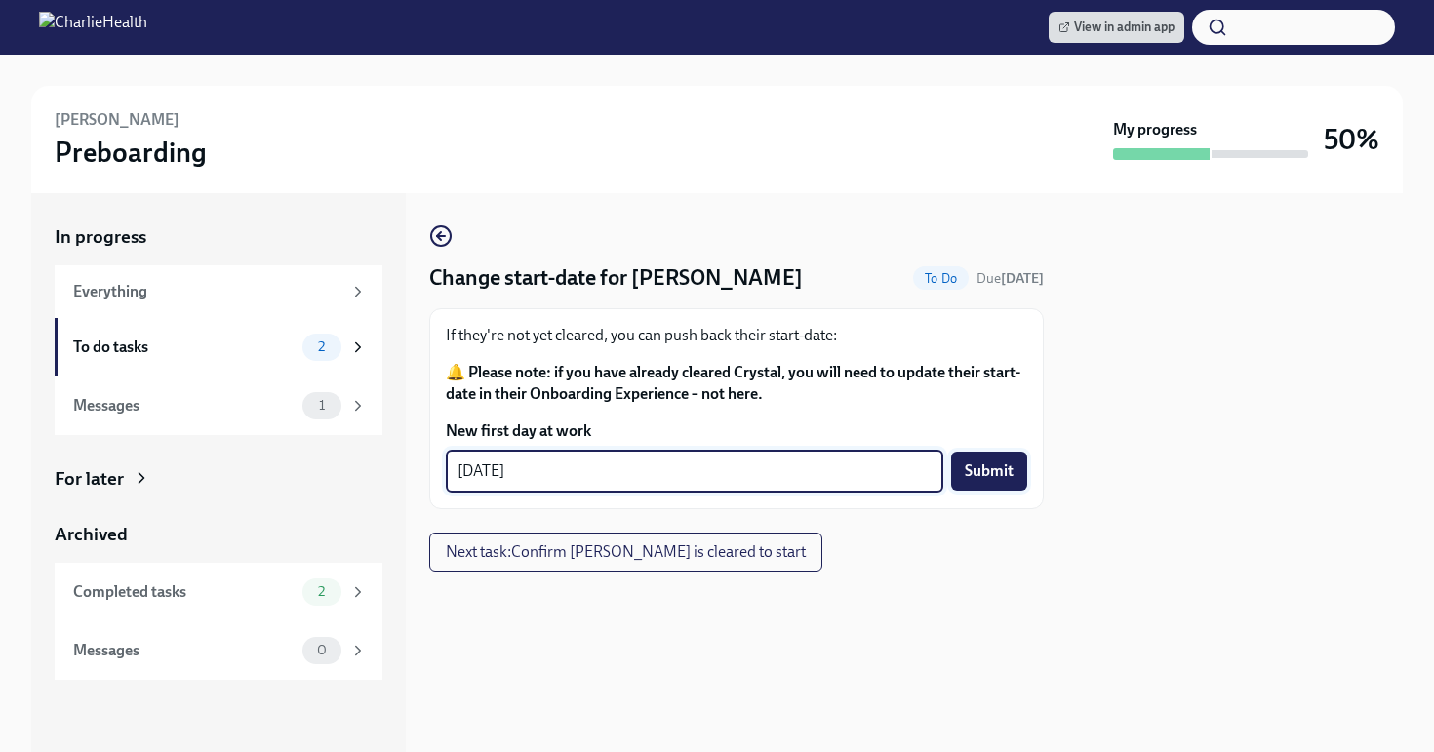
type textarea "[DATE]"
click at [1001, 468] on span "Submit" at bounding box center [989, 471] width 49 height 20
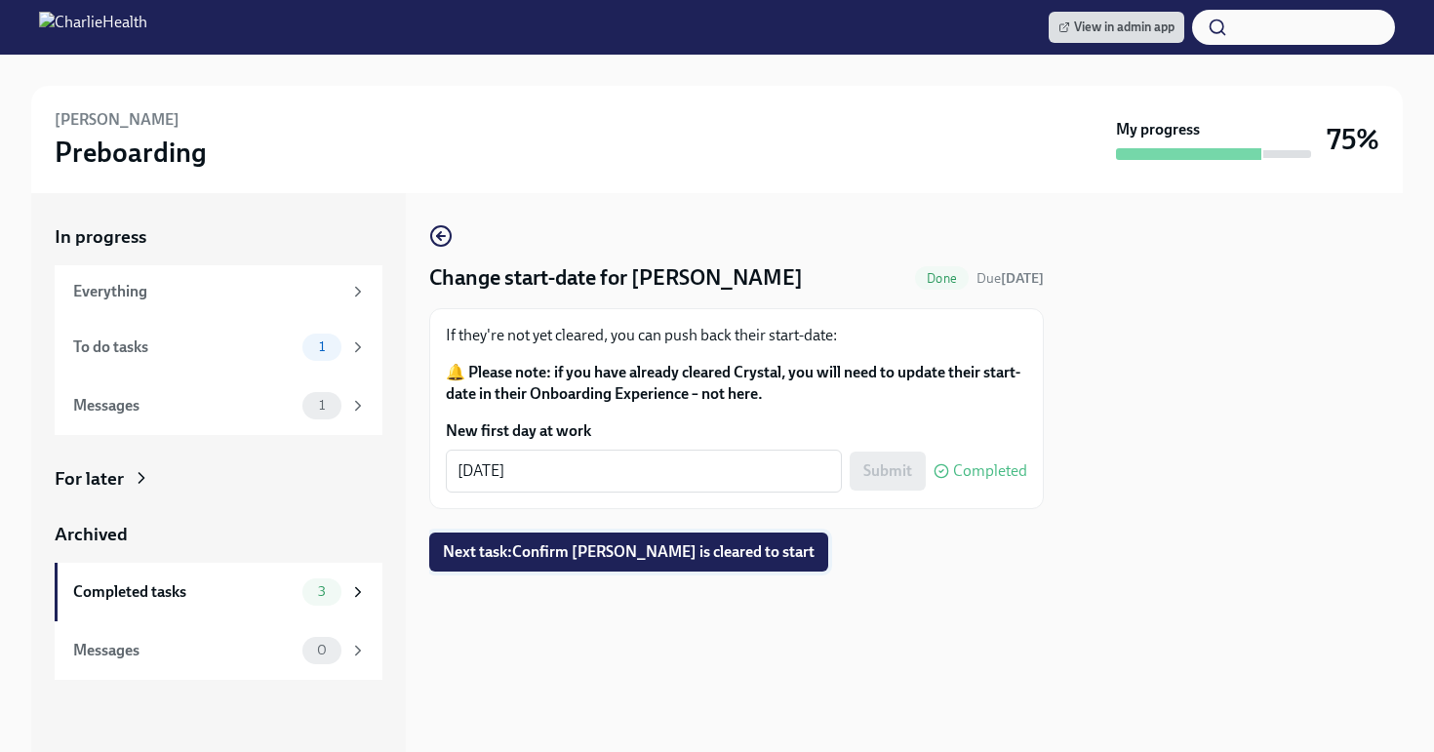
click at [718, 546] on span "Next task : Confirm Crystal Luster is cleared to start" at bounding box center [629, 552] width 372 height 20
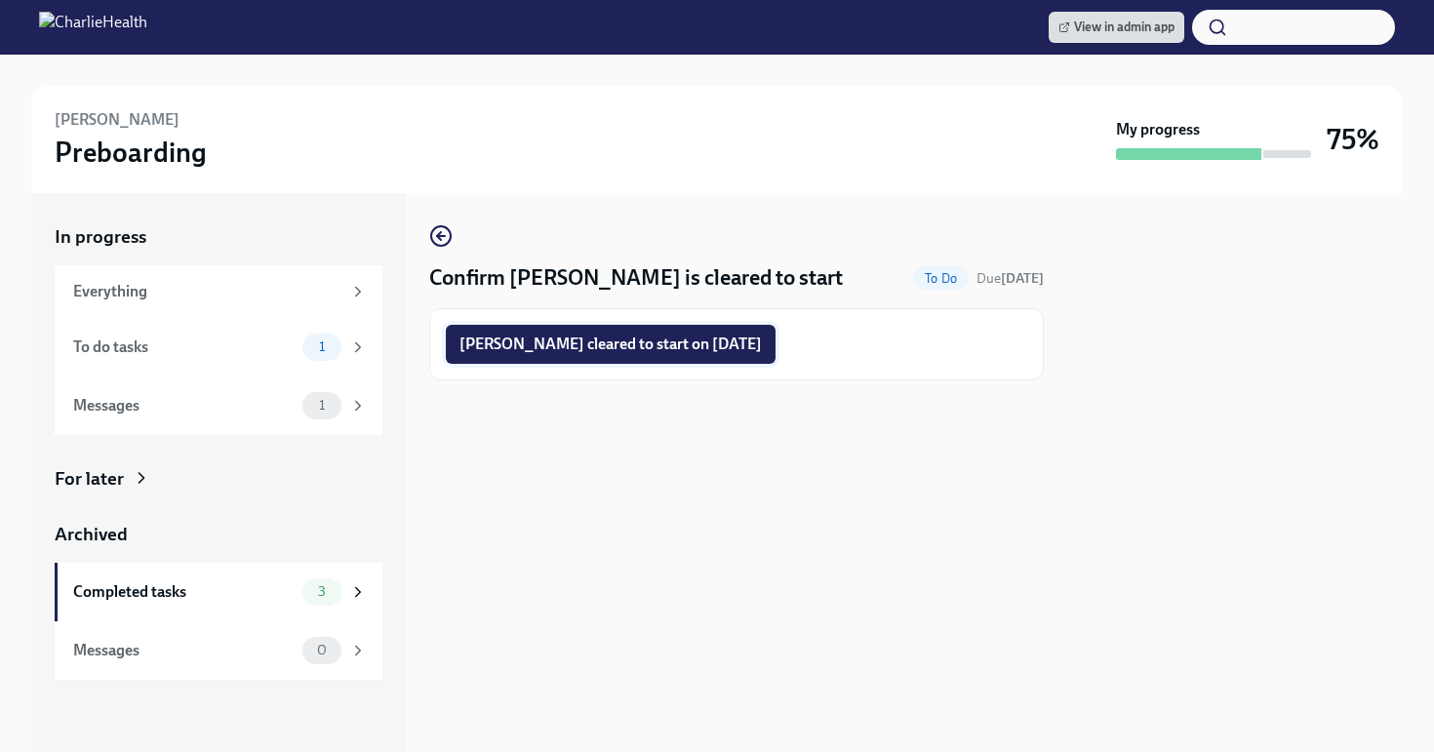
click at [692, 350] on span "Crystal Luster cleared to start on 09/15/2025" at bounding box center [610, 345] width 302 height 20
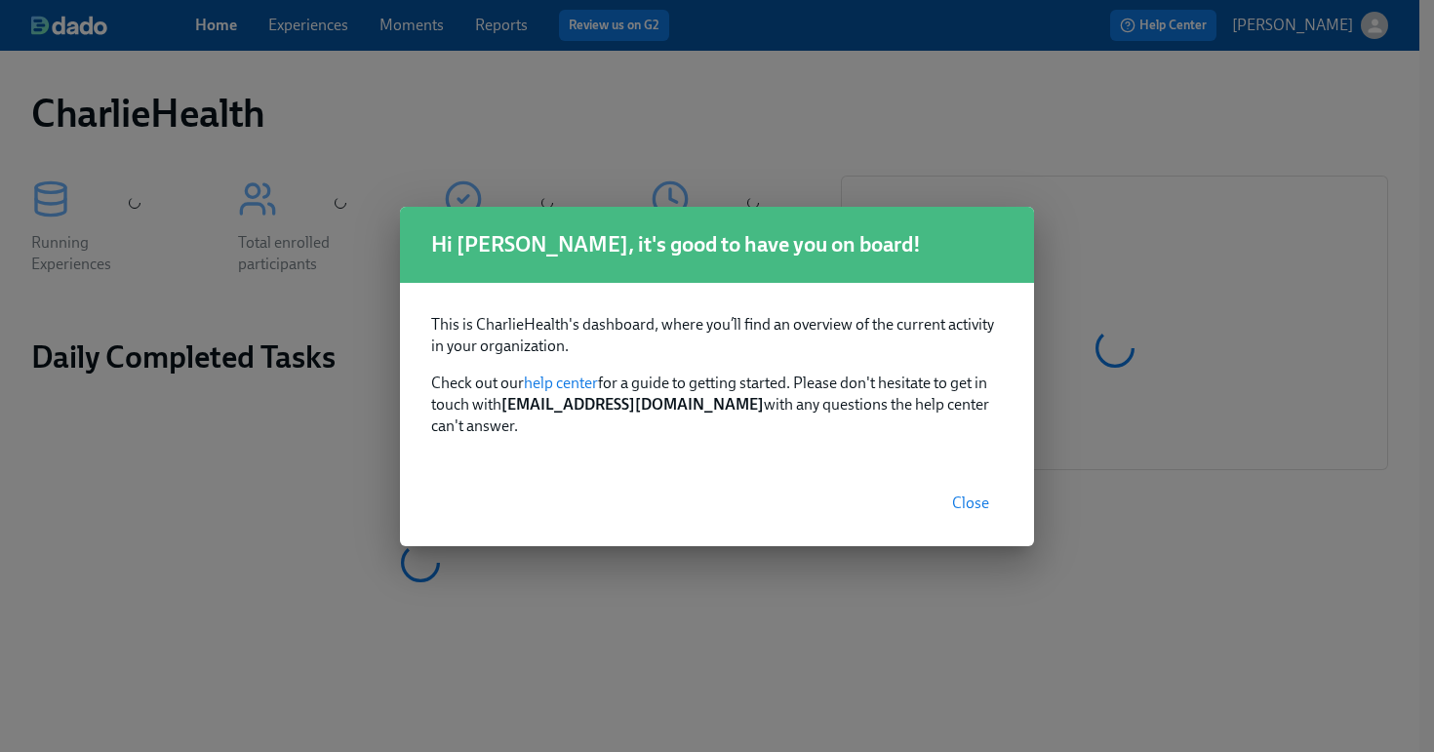
click at [975, 494] on span "Close" at bounding box center [970, 504] width 37 height 20
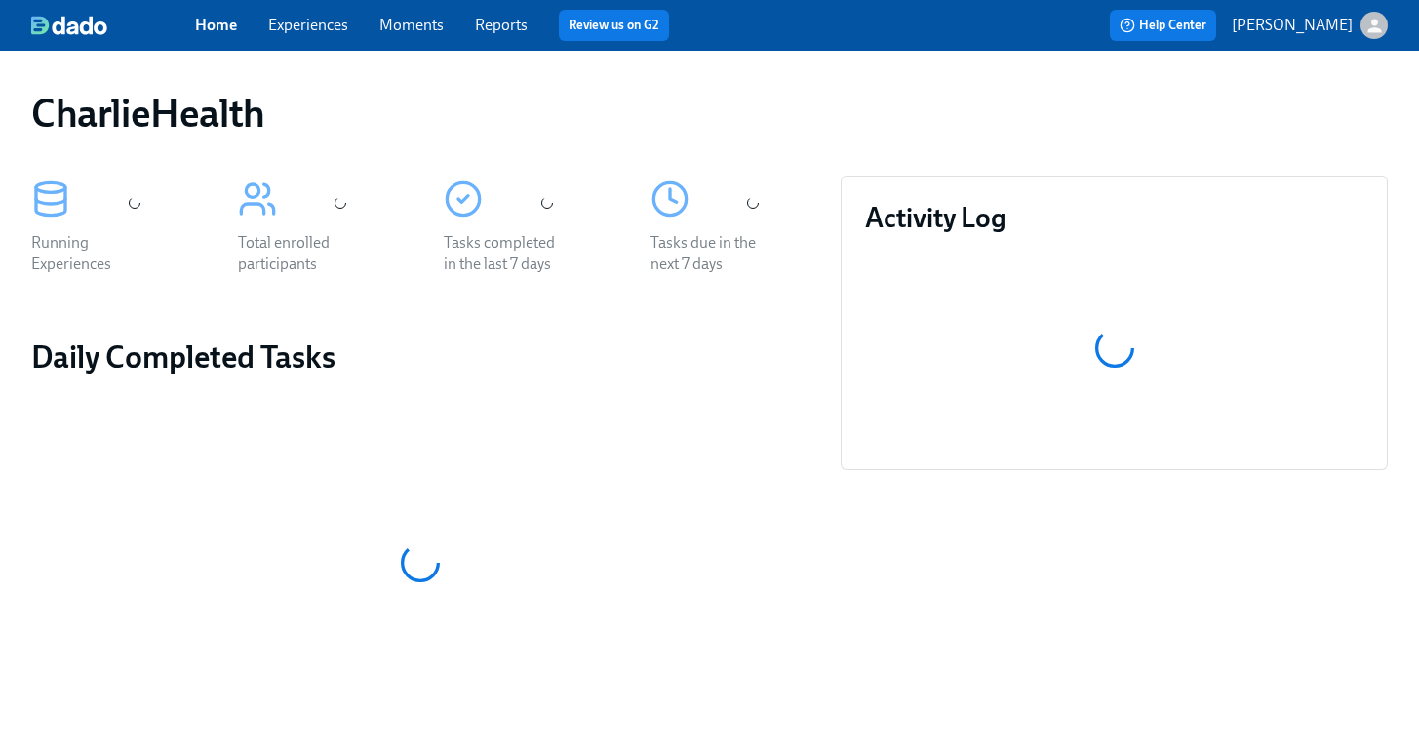
click at [328, 26] on link "Experiences" at bounding box center [308, 25] width 80 height 19
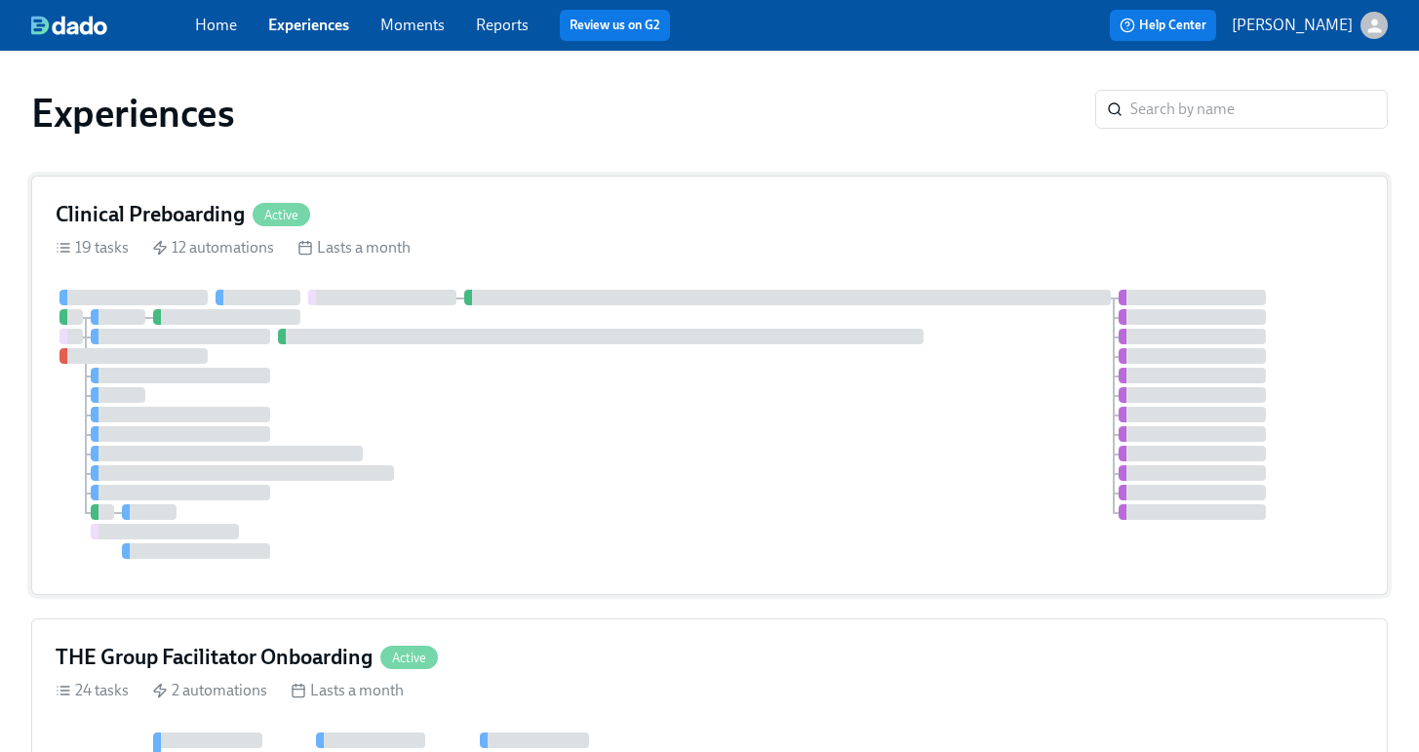
click at [768, 222] on div "Clinical Preboarding Active" at bounding box center [710, 214] width 1308 height 29
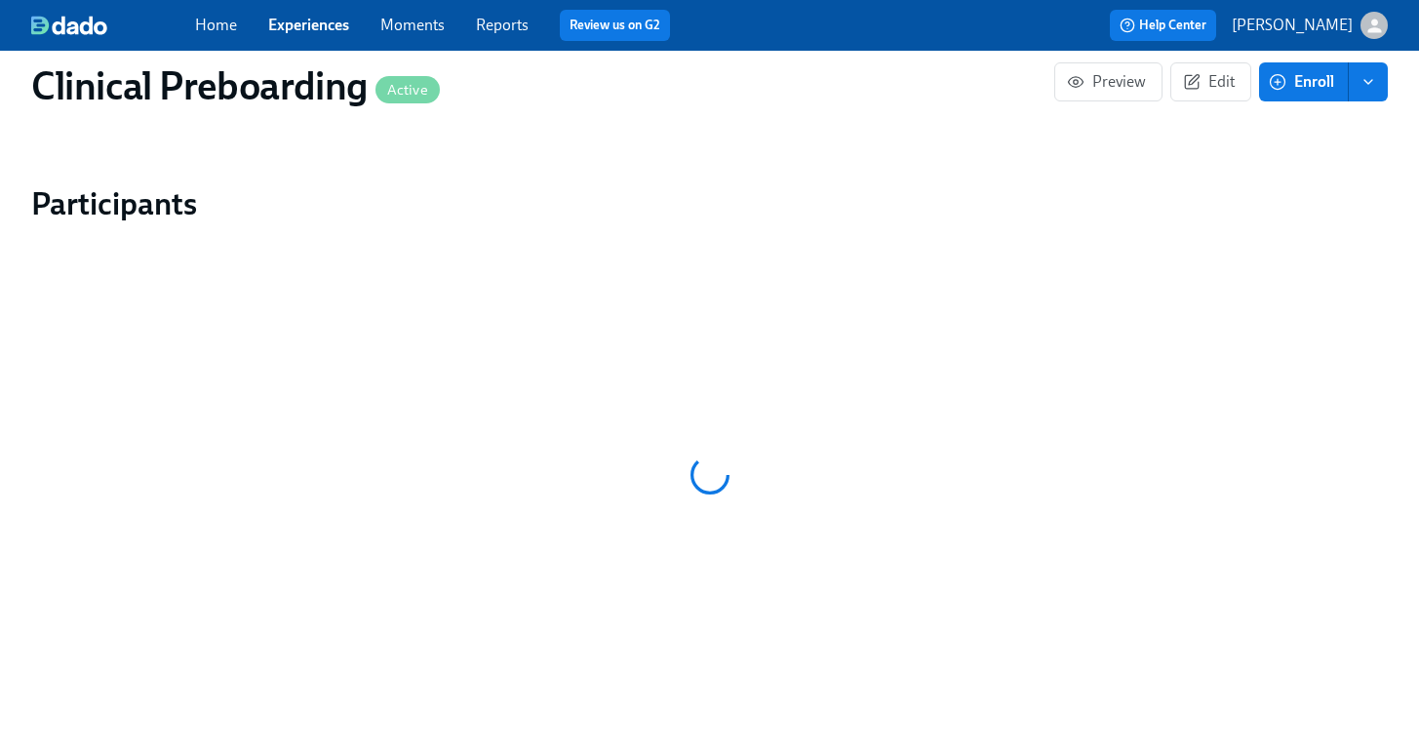
scroll to position [1921, 0]
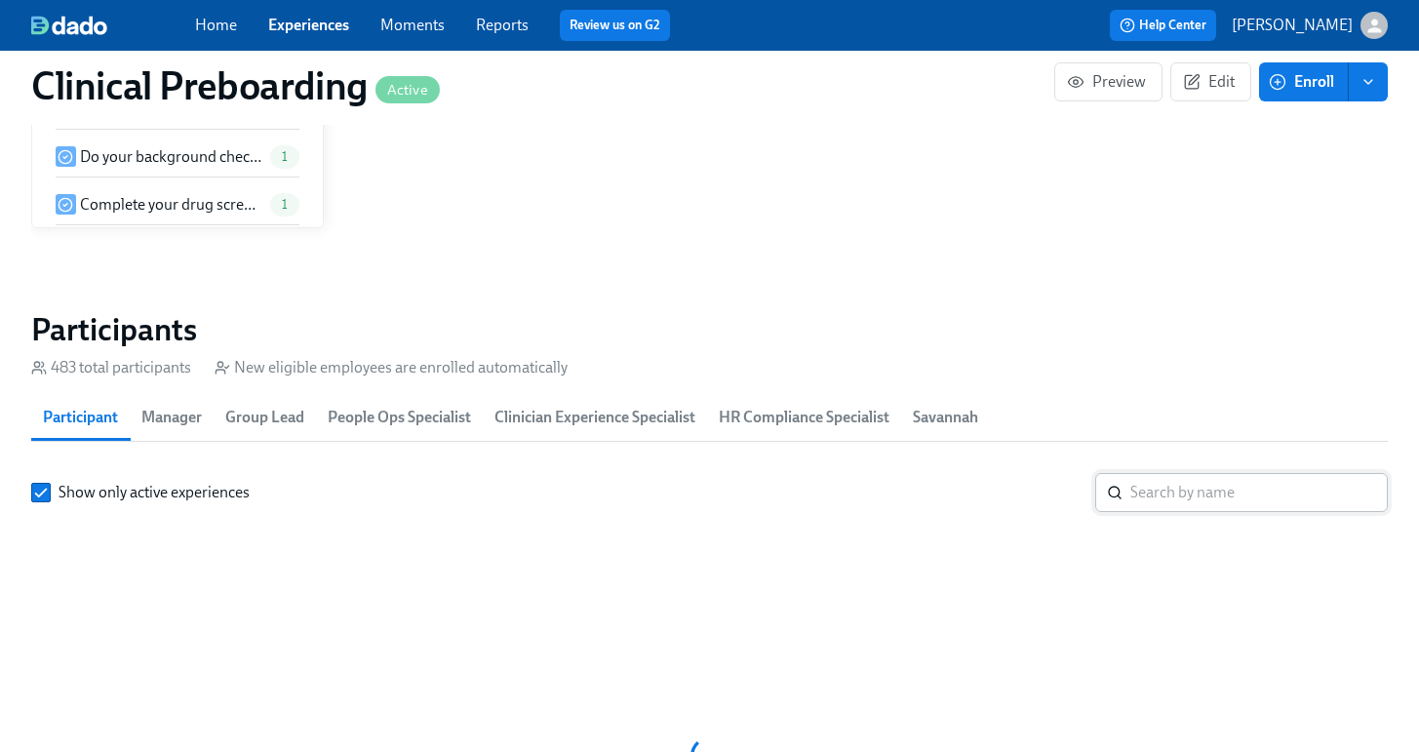
click at [1154, 473] on input "search" at bounding box center [1260, 492] width 258 height 39
click at [1160, 473] on input "search" at bounding box center [1260, 492] width 258 height 39
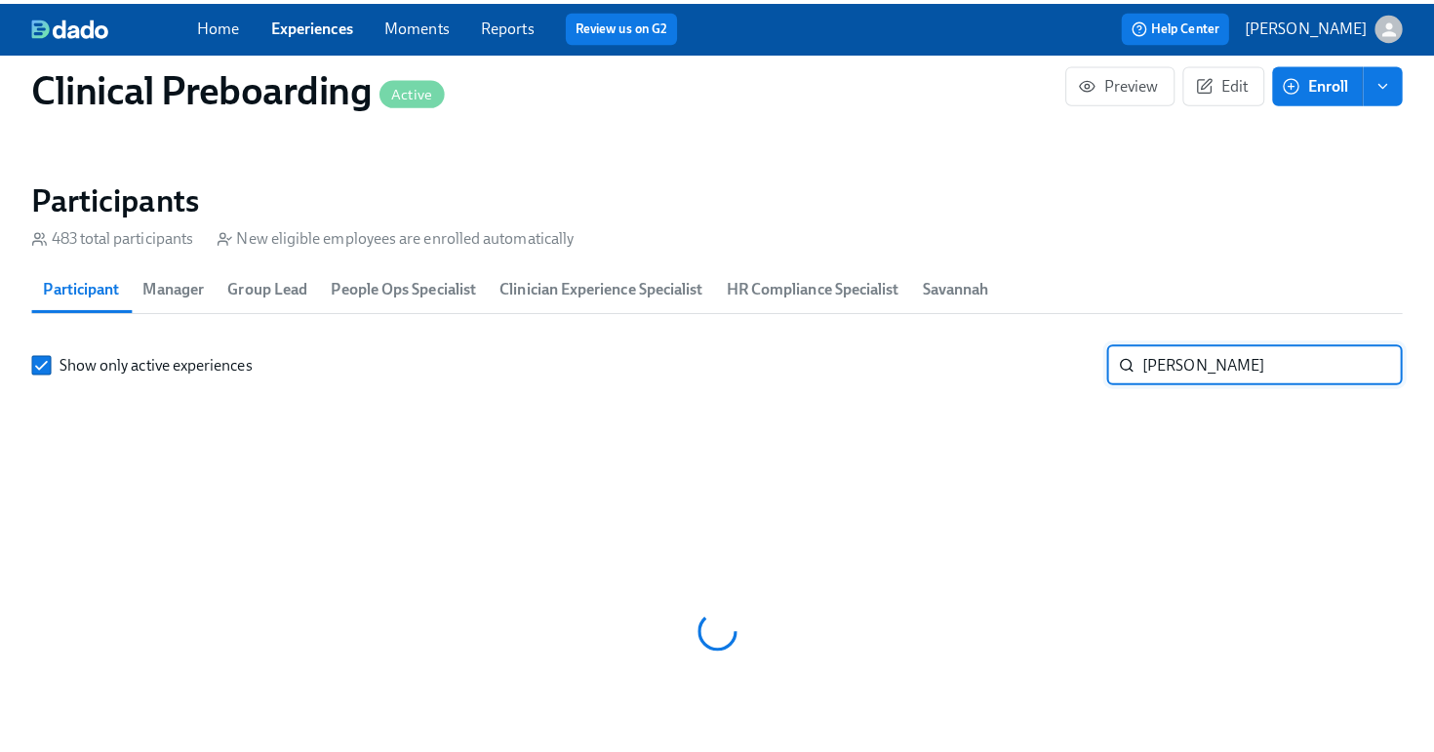
scroll to position [0, 25140]
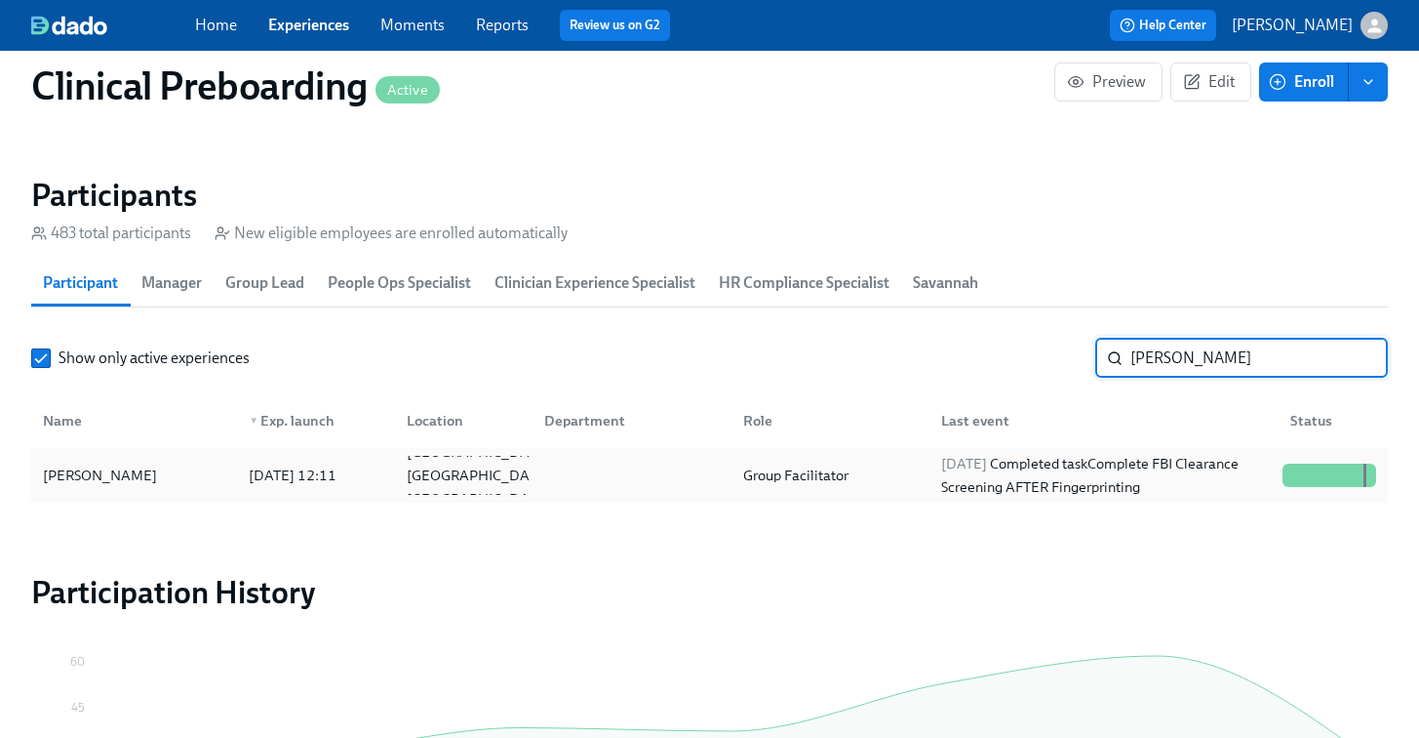
type input "crystal luster"
click at [229, 475] on div "[PERSON_NAME]" at bounding box center [134, 475] width 198 height 39
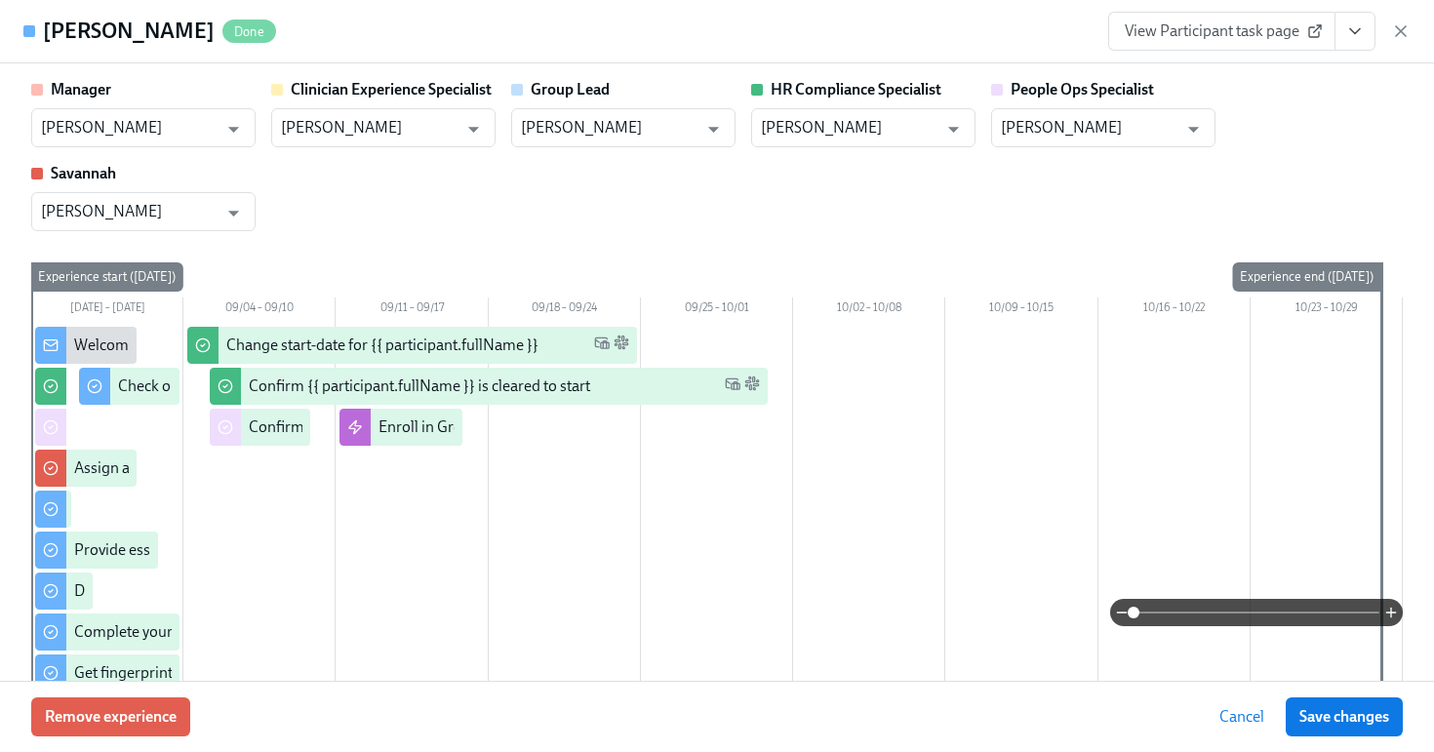
click at [1359, 44] on button "View task page" at bounding box center [1355, 31] width 41 height 39
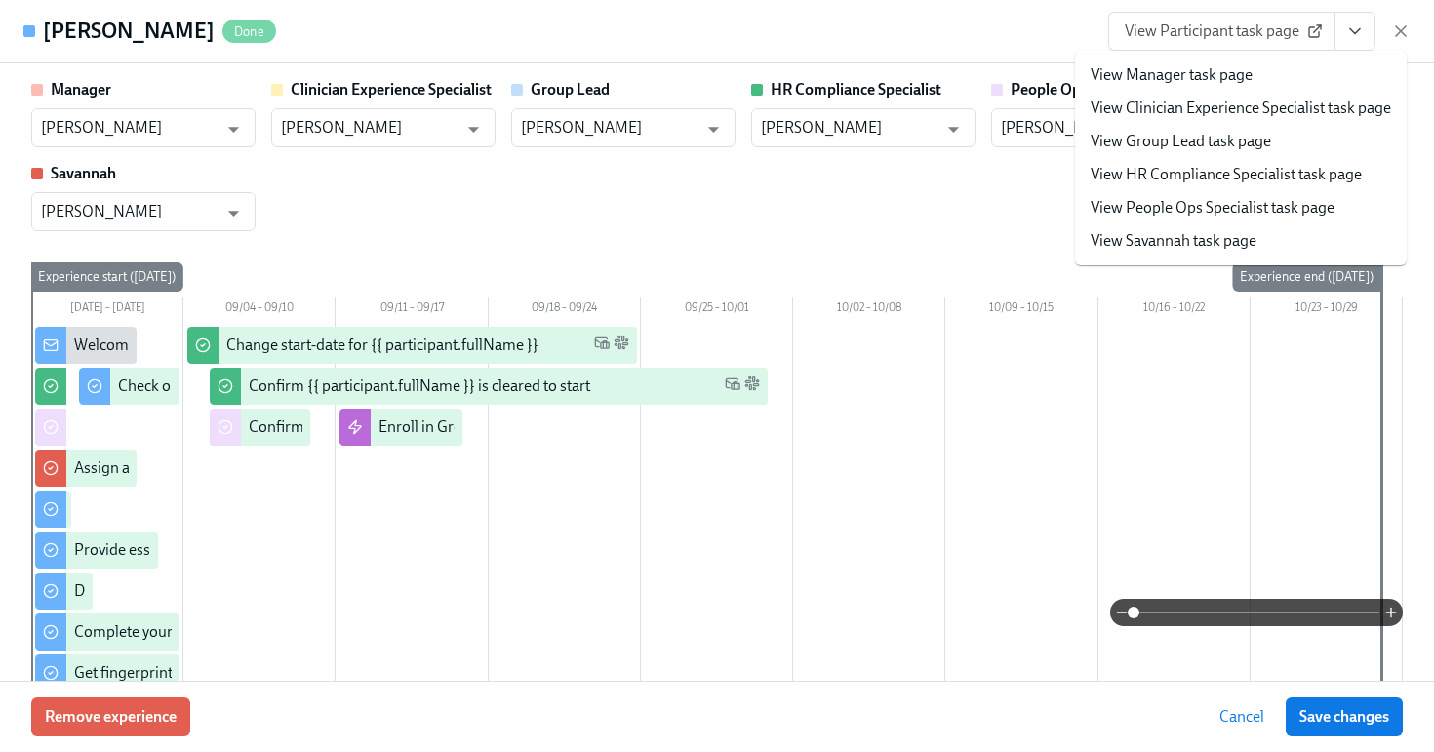
click at [1284, 176] on link "View HR Compliance Specialist task page" at bounding box center [1226, 174] width 271 height 21
